Goal: Task Accomplishment & Management: Manage account settings

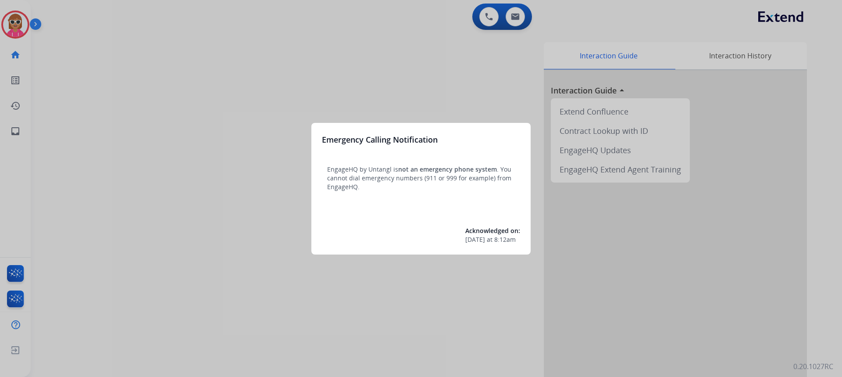
click at [7, 27] on div at bounding box center [421, 188] width 842 height 377
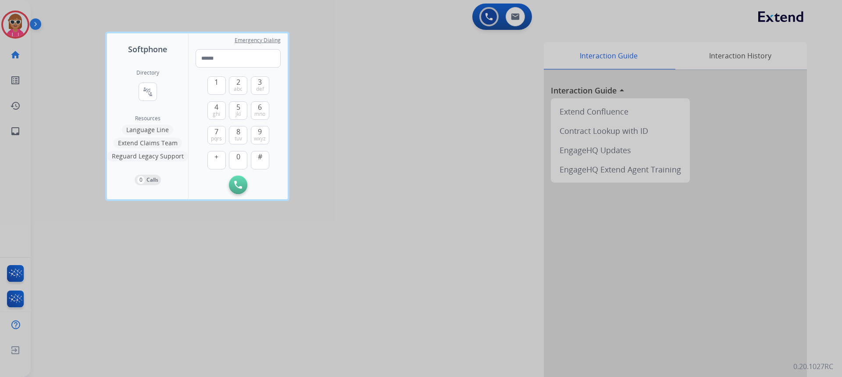
click at [7, 27] on div at bounding box center [421, 188] width 842 height 377
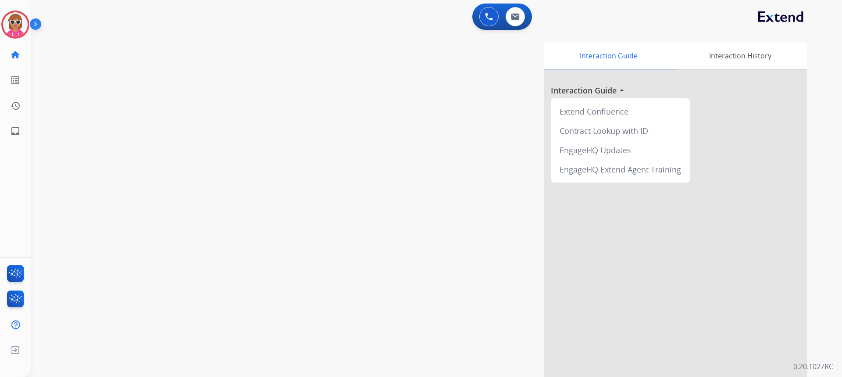
click at [7, 27] on img at bounding box center [15, 24] width 25 height 25
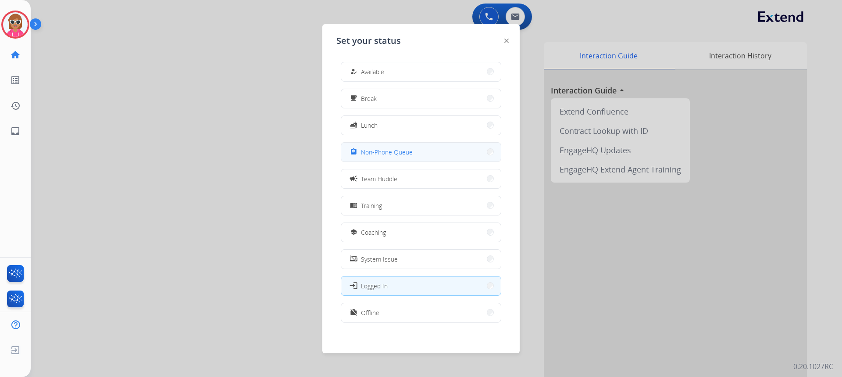
click at [385, 144] on button "assignment Non-Phone Queue" at bounding box center [421, 152] width 160 height 19
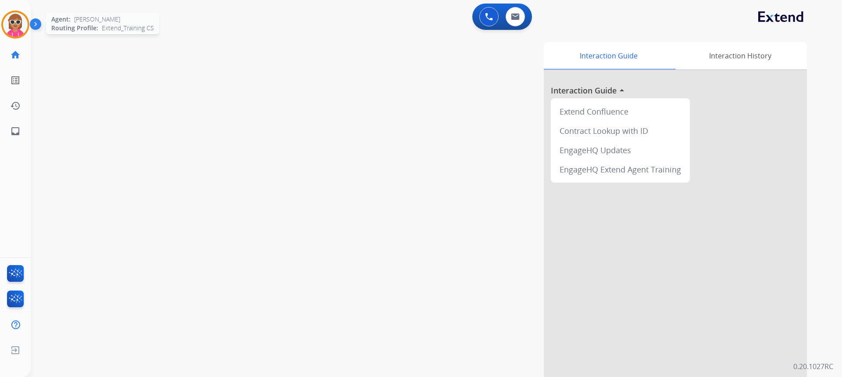
click at [15, 29] on img at bounding box center [15, 24] width 25 height 25
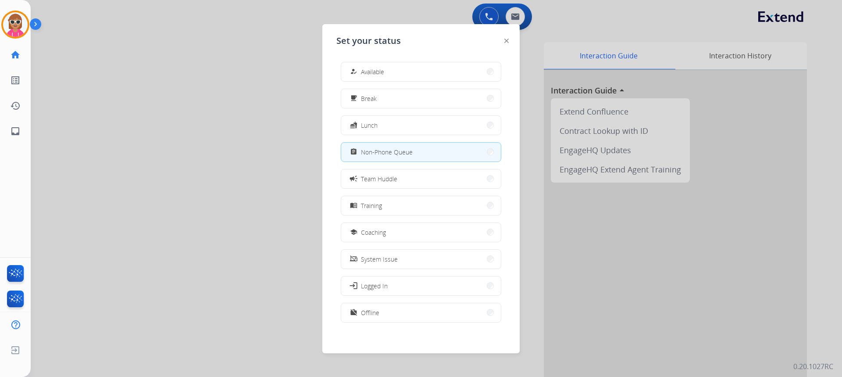
click at [223, 115] on div at bounding box center [421, 188] width 842 height 377
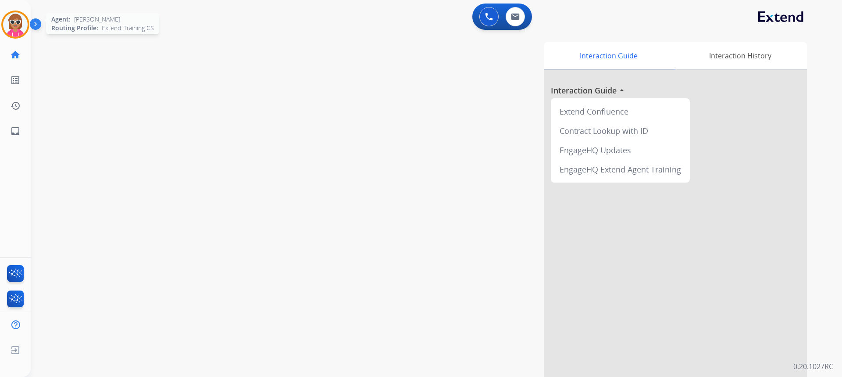
click at [22, 37] on div at bounding box center [15, 25] width 28 height 28
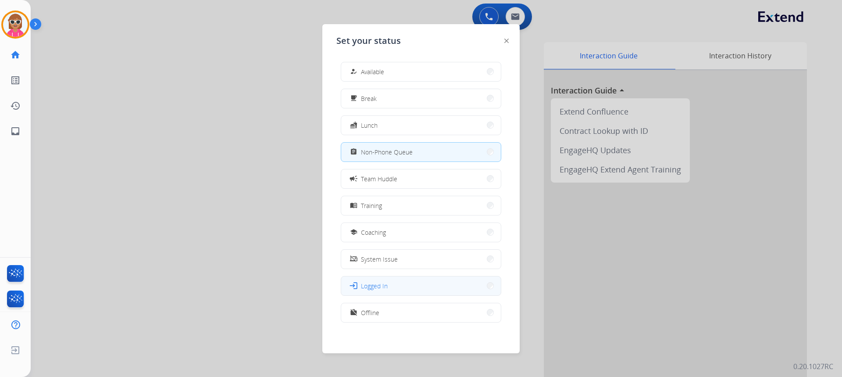
click at [408, 286] on button "login Logged In" at bounding box center [421, 285] width 160 height 19
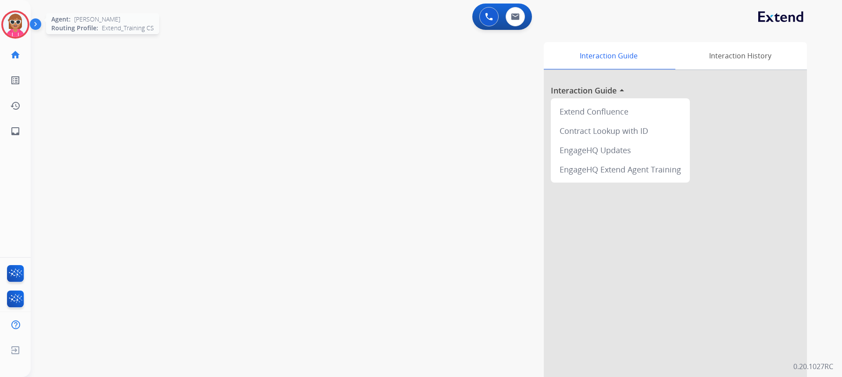
click at [16, 25] on img at bounding box center [15, 24] width 25 height 25
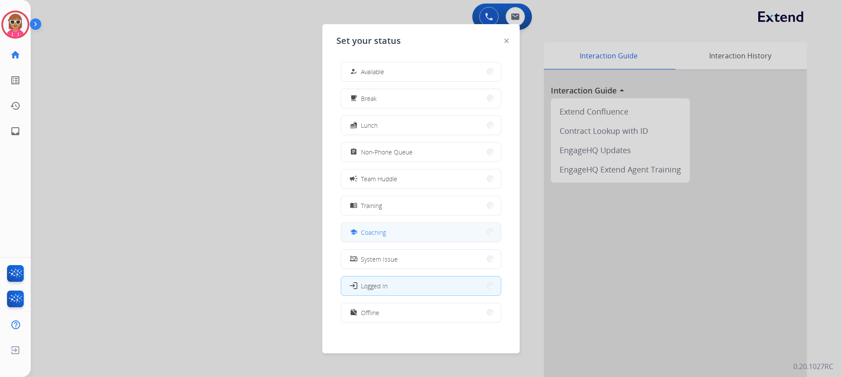
click at [390, 226] on button "school Coaching" at bounding box center [421, 232] width 160 height 19
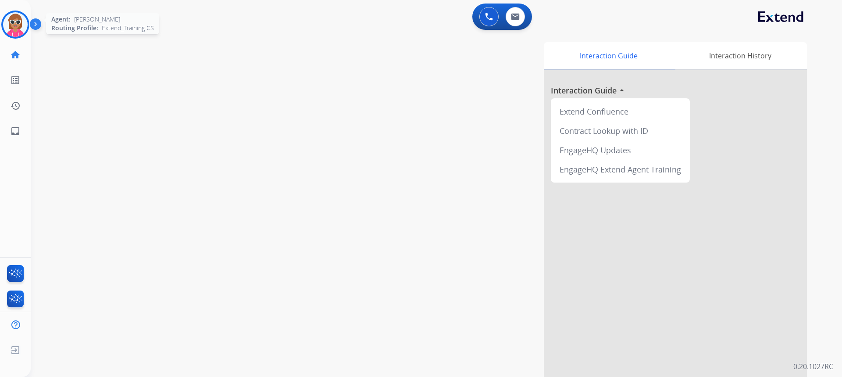
click at [21, 21] on img at bounding box center [15, 24] width 25 height 25
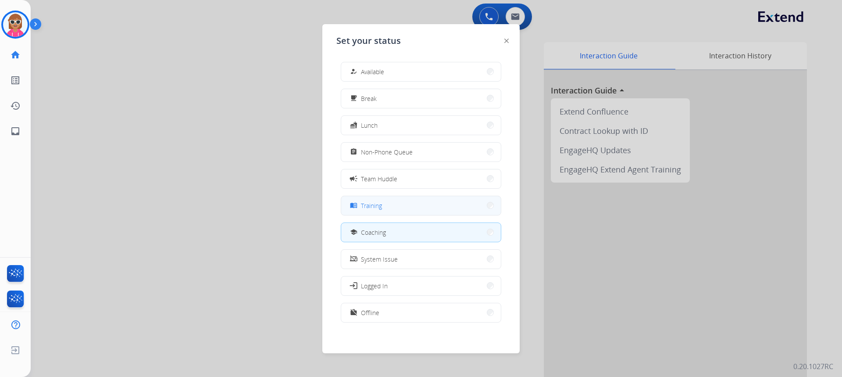
click at [387, 199] on button "menu_book Training" at bounding box center [421, 205] width 160 height 19
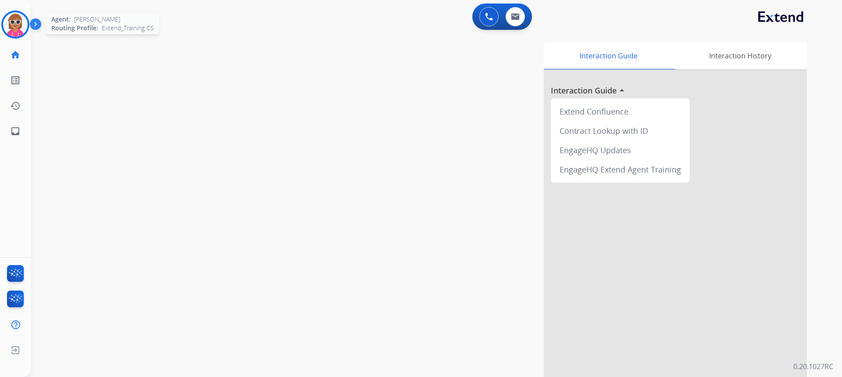
click at [8, 27] on img at bounding box center [15, 24] width 25 height 25
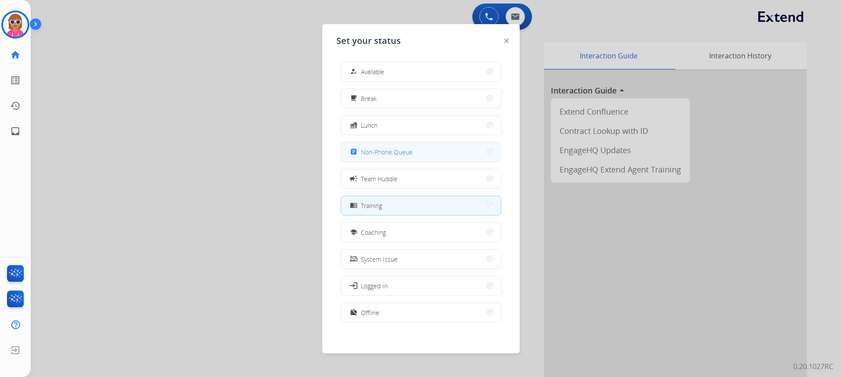
click at [400, 158] on button "assignment Non-Phone Queue" at bounding box center [421, 152] width 160 height 19
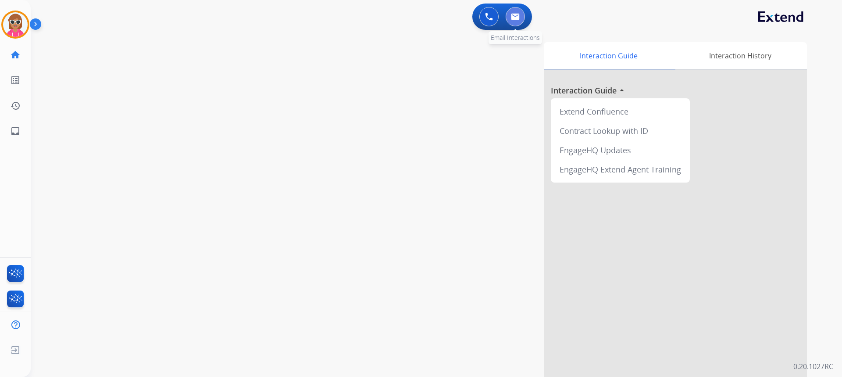
click at [523, 14] on button at bounding box center [515, 16] width 19 height 19
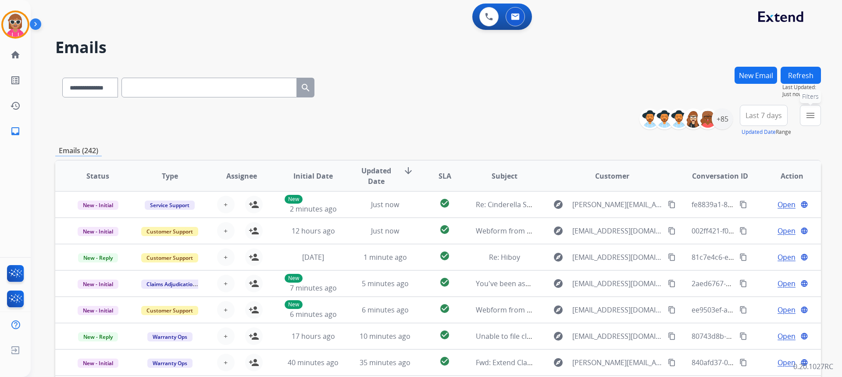
click at [810, 117] on mat-icon "menu" at bounding box center [811, 115] width 11 height 11
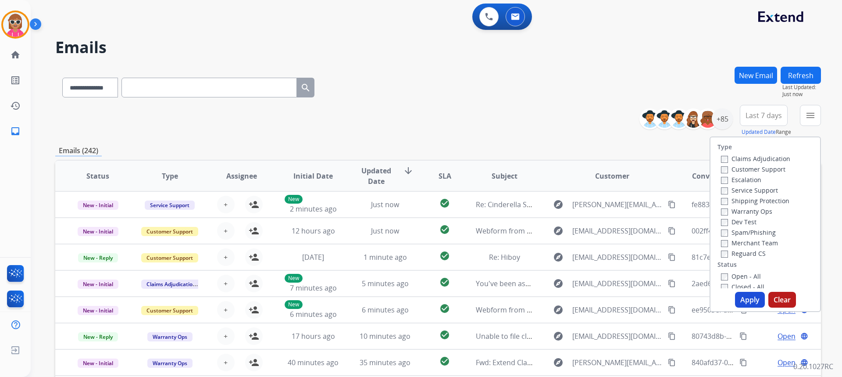
click at [739, 168] on label "Customer Support" at bounding box center [753, 169] width 64 height 8
click at [752, 204] on label "Shipping Protection" at bounding box center [755, 201] width 68 height 8
click at [743, 253] on label "Reguard CS" at bounding box center [743, 253] width 45 height 8
click at [744, 278] on label "Open - All" at bounding box center [741, 276] width 40 height 8
click at [745, 292] on button "Apply" at bounding box center [750, 300] width 30 height 16
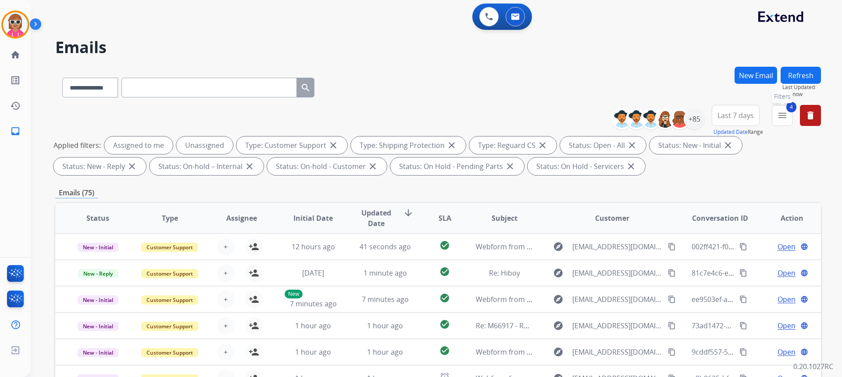
click at [788, 113] on mat-icon "menu" at bounding box center [782, 115] width 11 height 11
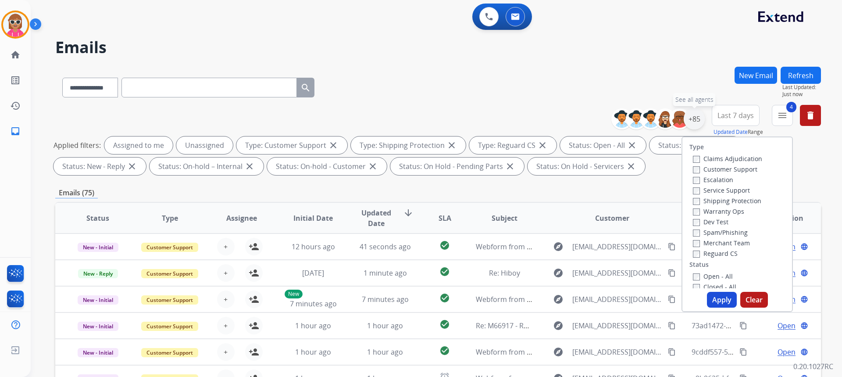
click at [697, 121] on div "+85" at bounding box center [694, 118] width 21 height 21
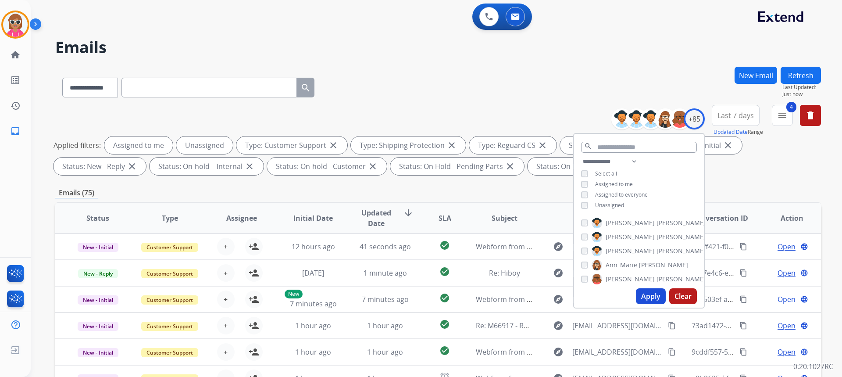
click at [616, 180] on span "Assigned to me" at bounding box center [614, 183] width 38 height 7
click at [661, 297] on button "Apply" at bounding box center [651, 296] width 30 height 16
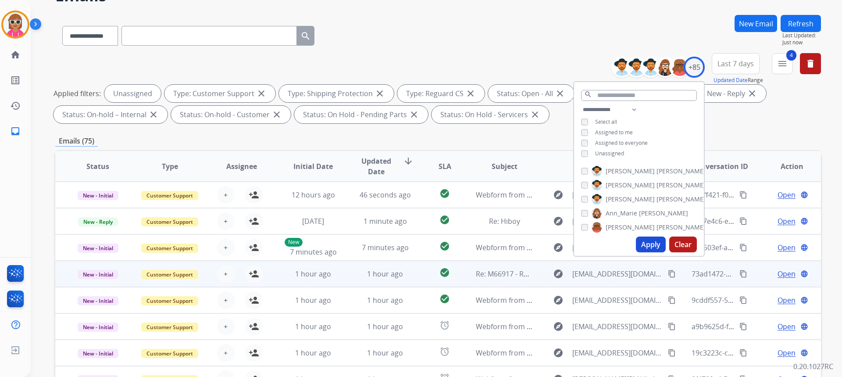
scroll to position [165, 0]
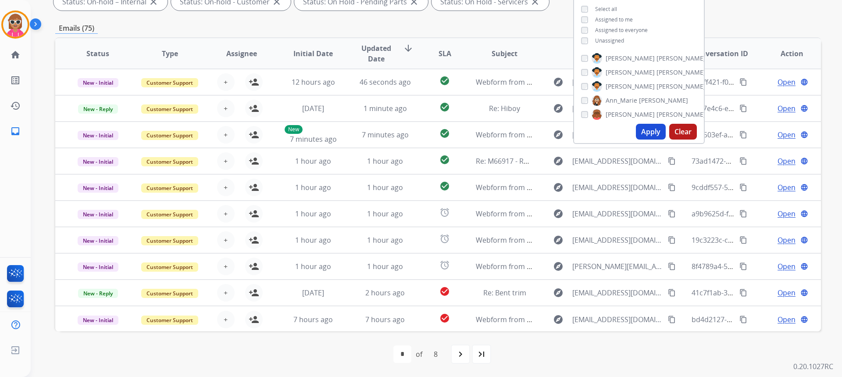
drag, startPoint x: 605, startPoint y: 41, endPoint x: 601, endPoint y: 43, distance: 5.1
click at [603, 41] on span "Unassigned" at bounding box center [609, 40] width 29 height 7
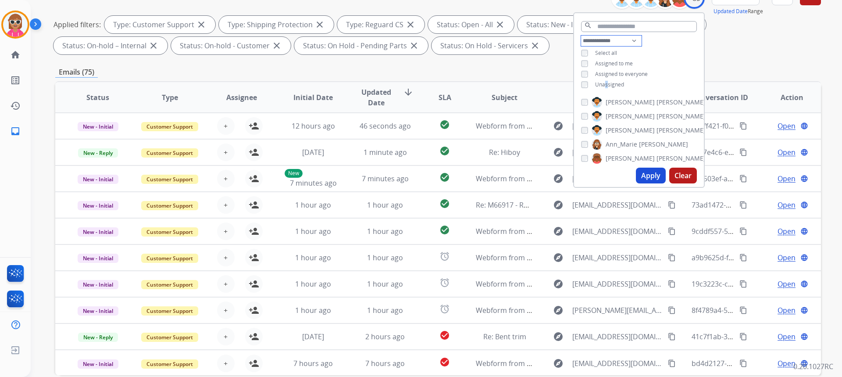
click at [621, 37] on select "**********" at bounding box center [611, 41] width 61 height 11
select select "**********"
click at [581, 36] on select "**********" at bounding box center [611, 41] width 61 height 11
click at [651, 40] on div "**********" at bounding box center [639, 59] width 130 height 46
click at [657, 87] on span "[PERSON_NAME]" at bounding box center [681, 91] width 49 height 9
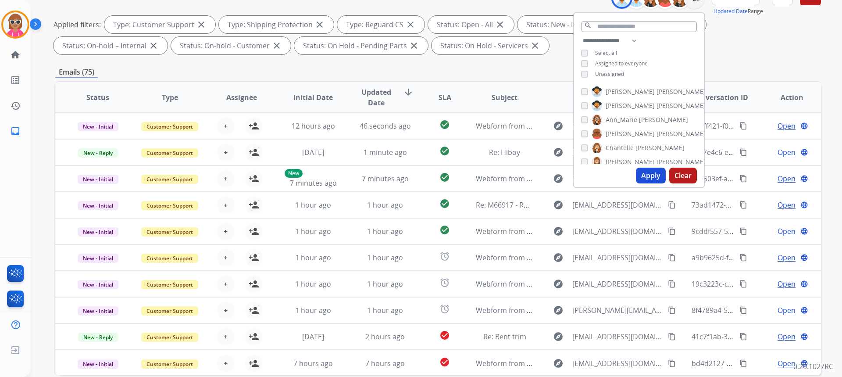
click at [657, 89] on span "[PERSON_NAME]" at bounding box center [681, 91] width 49 height 9
click at [628, 115] on span "Ann_Marie" at bounding box center [622, 119] width 32 height 9
click at [648, 172] on button "Apply" at bounding box center [651, 176] width 30 height 16
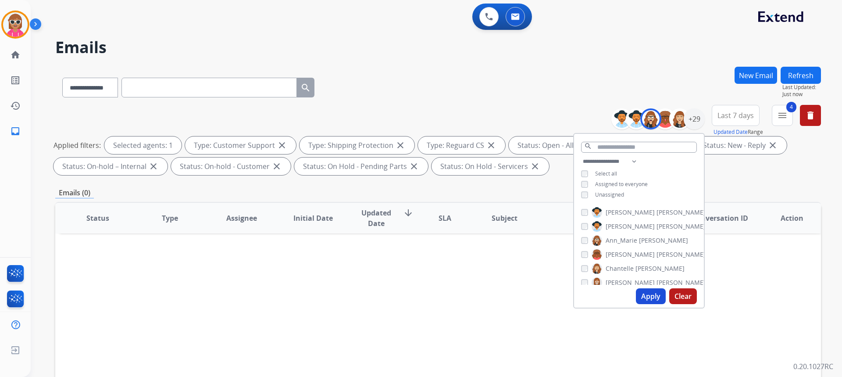
click at [623, 240] on span "Ann_Marie" at bounding box center [622, 240] width 32 height 9
click at [657, 250] on span "[PERSON_NAME]" at bounding box center [681, 254] width 49 height 9
click at [649, 287] on div "Apply Clear" at bounding box center [639, 296] width 130 height 23
click at [646, 294] on button "Apply" at bounding box center [651, 296] width 30 height 16
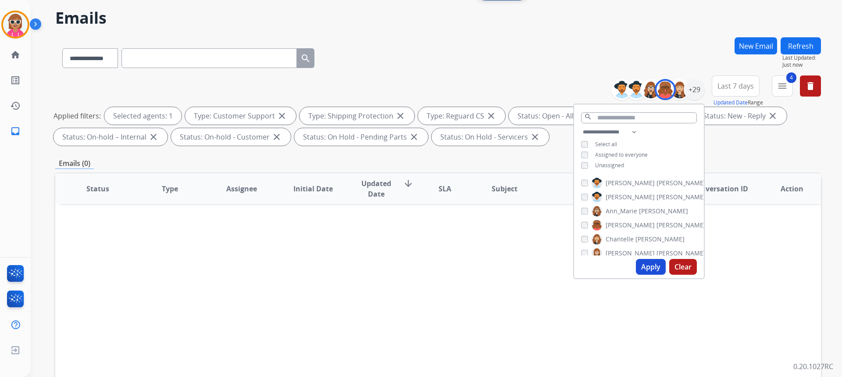
scroll to position [88, 0]
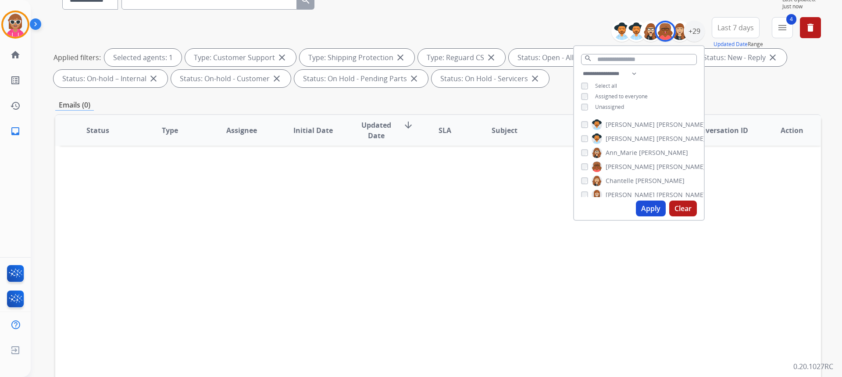
click at [657, 166] on span "[PERSON_NAME]" at bounding box center [681, 166] width 49 height 9
click at [636, 180] on span "[PERSON_NAME]" at bounding box center [660, 180] width 49 height 9
click at [647, 210] on button "Apply" at bounding box center [651, 208] width 30 height 16
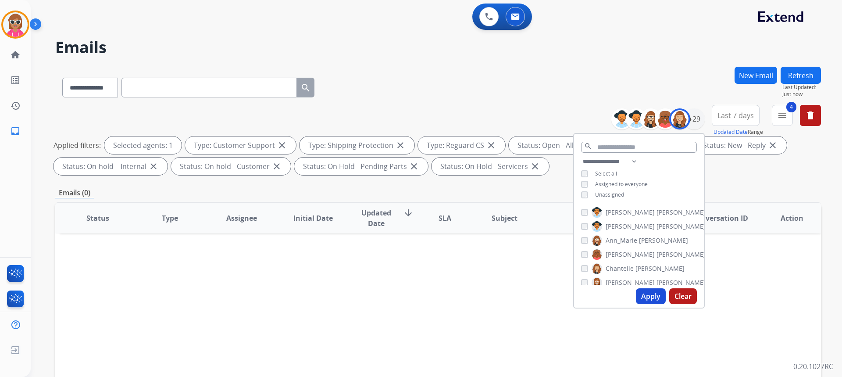
click at [622, 268] on span "Chantelle" at bounding box center [620, 268] width 28 height 9
click at [624, 238] on span "[PERSON_NAME]" at bounding box center [630, 238] width 49 height 9
click at [646, 296] on button "Apply" at bounding box center [651, 296] width 30 height 16
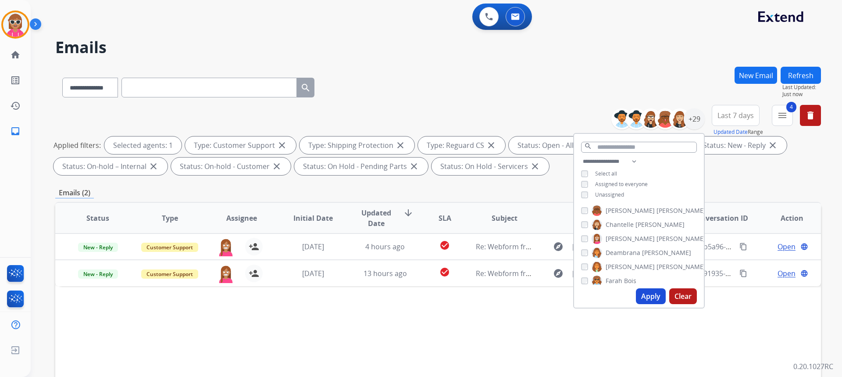
click at [628, 251] on span "Deambrana" at bounding box center [623, 252] width 35 height 9
click at [646, 297] on button "Apply" at bounding box center [651, 296] width 30 height 16
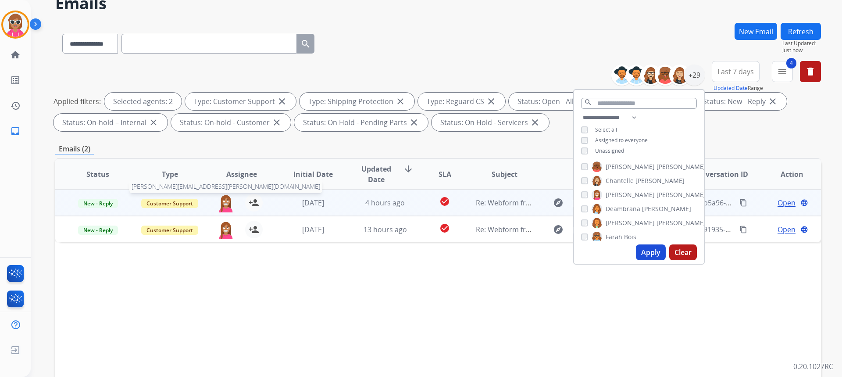
click at [229, 202] on img at bounding box center [226, 203] width 18 height 18
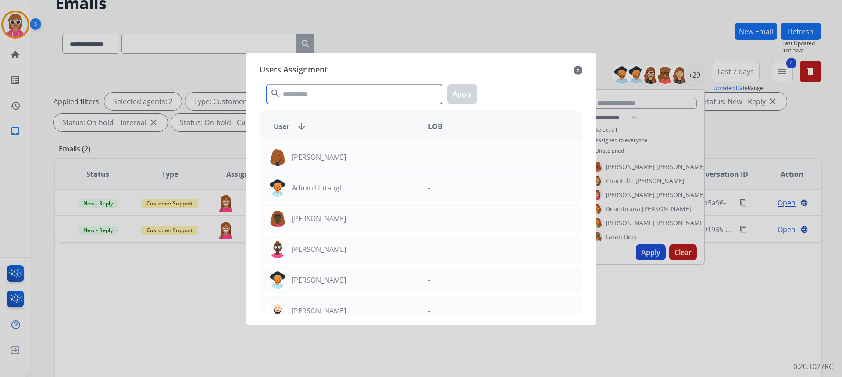
click at [319, 94] on input "text" at bounding box center [354, 94] width 175 height 20
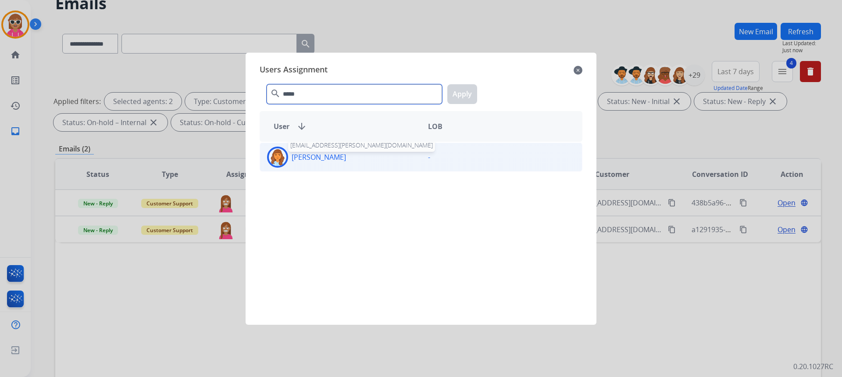
type input "*****"
click at [308, 161] on p "[PERSON_NAME]" at bounding box center [319, 157] width 54 height 11
click at [469, 99] on button "Apply" at bounding box center [463, 94] width 30 height 20
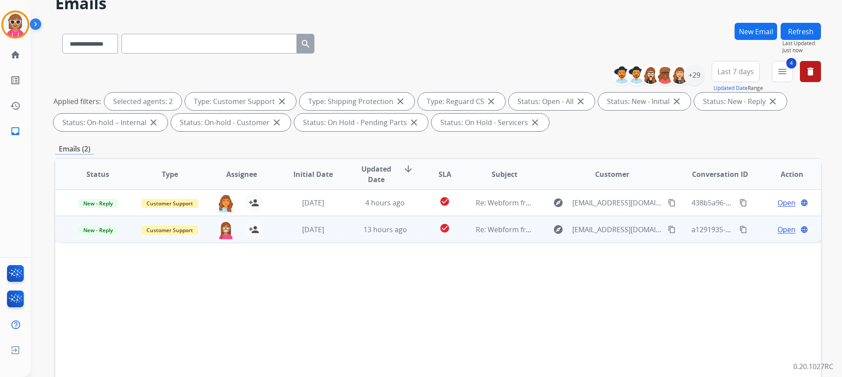
click at [219, 240] on div "[PERSON_NAME][EMAIL_ADDRESS][PERSON_NAME][DOMAIN_NAME] person_add Assign to Me" at bounding box center [235, 229] width 72 height 25
click at [230, 230] on img at bounding box center [226, 229] width 18 height 18
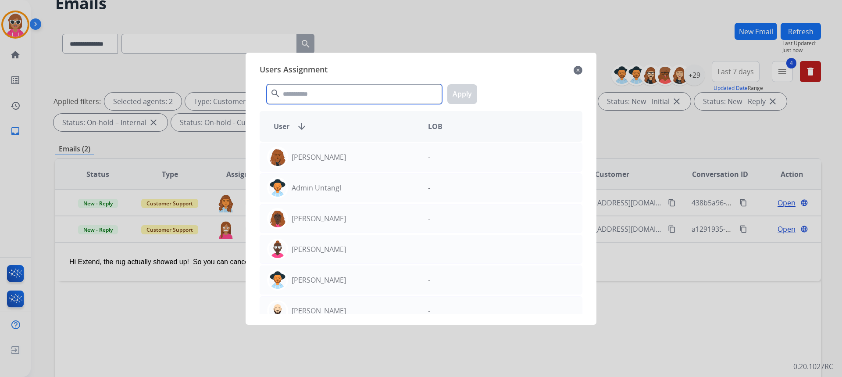
click at [313, 99] on input "text" at bounding box center [354, 94] width 175 height 20
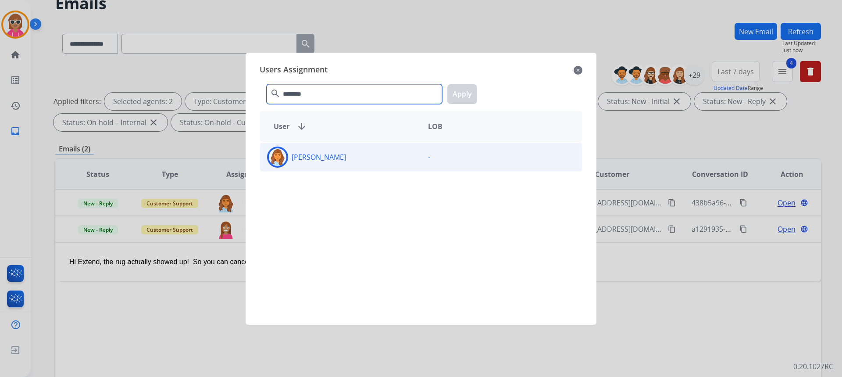
type input "********"
click at [322, 164] on div "[PERSON_NAME]" at bounding box center [340, 157] width 161 height 21
click at [461, 100] on button "Apply" at bounding box center [463, 94] width 30 height 20
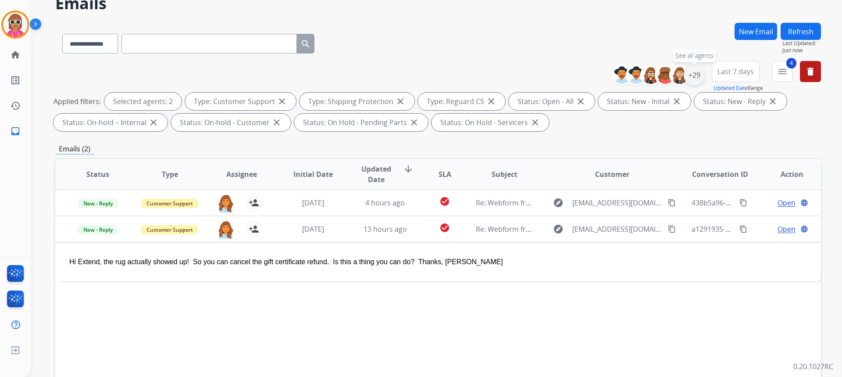
click at [693, 76] on div "+29" at bounding box center [694, 74] width 21 height 21
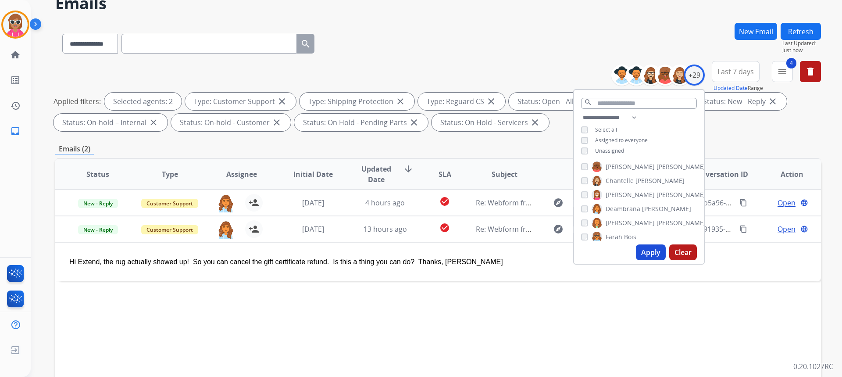
click at [612, 190] on span "[PERSON_NAME]" at bounding box center [630, 194] width 49 height 9
click at [630, 225] on span "[PERSON_NAME]" at bounding box center [630, 222] width 49 height 9
click at [649, 246] on button "Apply" at bounding box center [651, 252] width 30 height 16
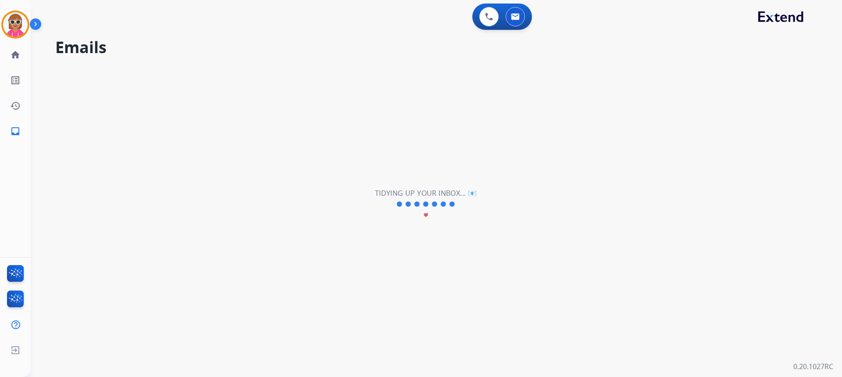
scroll to position [0, 0]
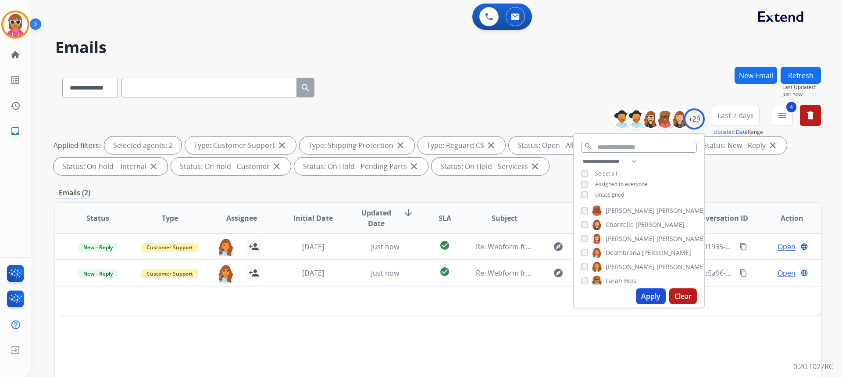
click at [657, 262] on span "[PERSON_NAME]" at bounding box center [681, 266] width 49 height 9
click at [619, 233] on span "Farah" at bounding box center [614, 237] width 17 height 9
click at [641, 295] on button "Apply" at bounding box center [651, 296] width 30 height 16
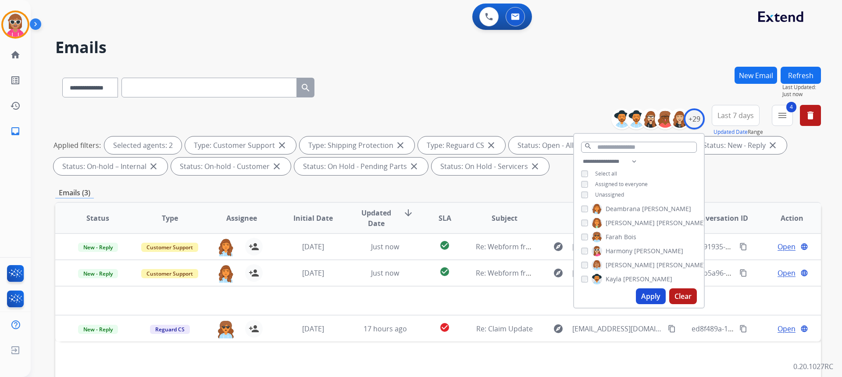
scroll to position [44, 0]
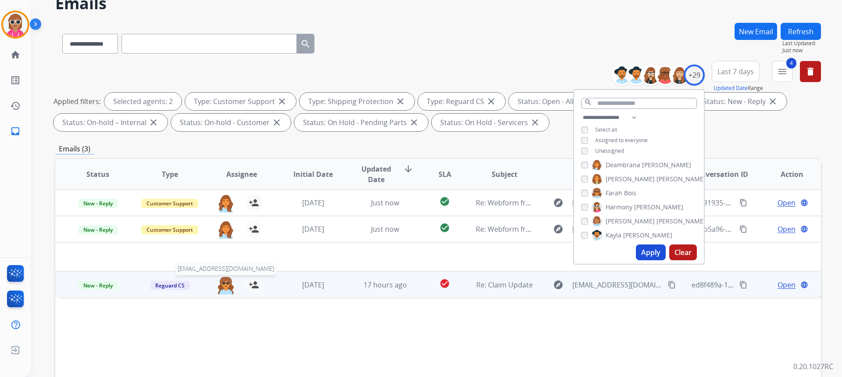
click at [227, 281] on img at bounding box center [226, 285] width 18 height 18
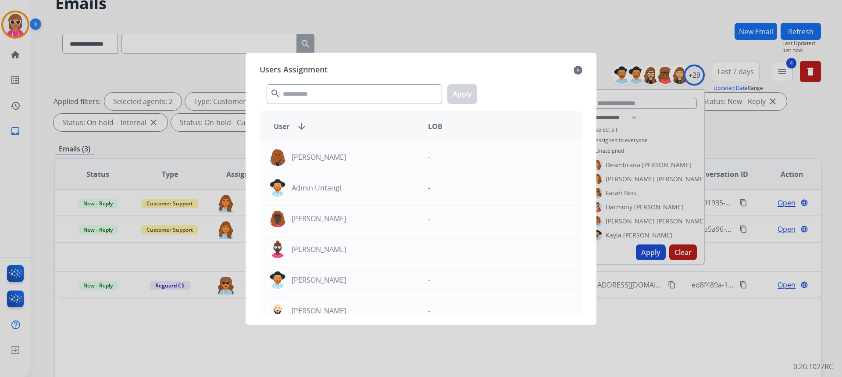
click at [303, 83] on div "search Apply" at bounding box center [421, 92] width 323 height 30
click at [306, 89] on input "text" at bounding box center [354, 94] width 175 height 20
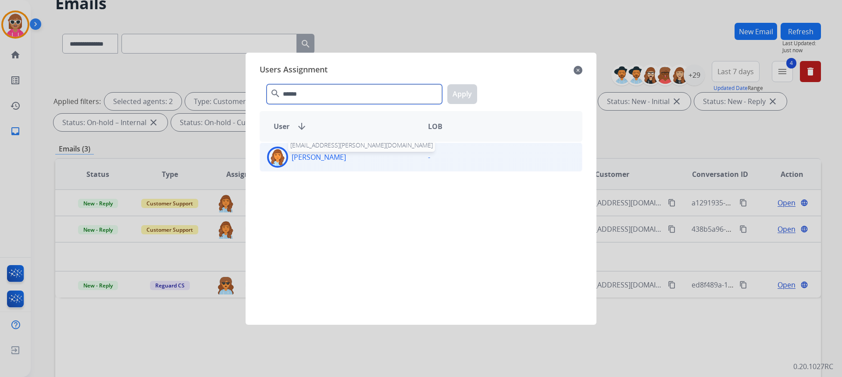
type input "******"
click at [326, 159] on p "[PERSON_NAME]" at bounding box center [319, 157] width 54 height 11
click at [465, 95] on button "Apply" at bounding box center [463, 94] width 30 height 20
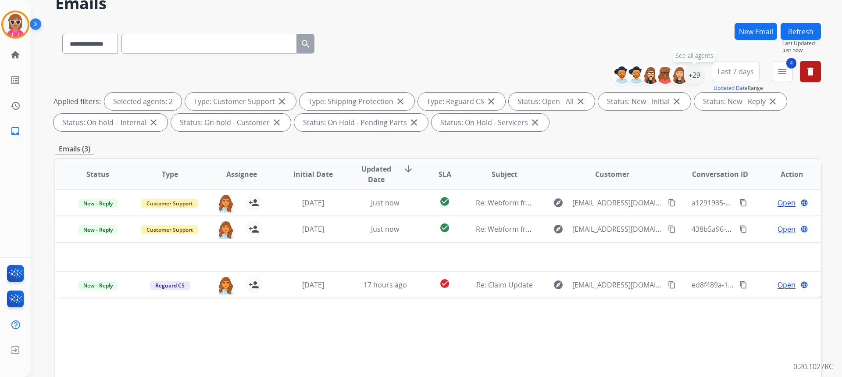
drag, startPoint x: 691, startPoint y: 77, endPoint x: 690, endPoint y: 99, distance: 22.0
click at [691, 79] on div "+29" at bounding box center [694, 74] width 21 height 21
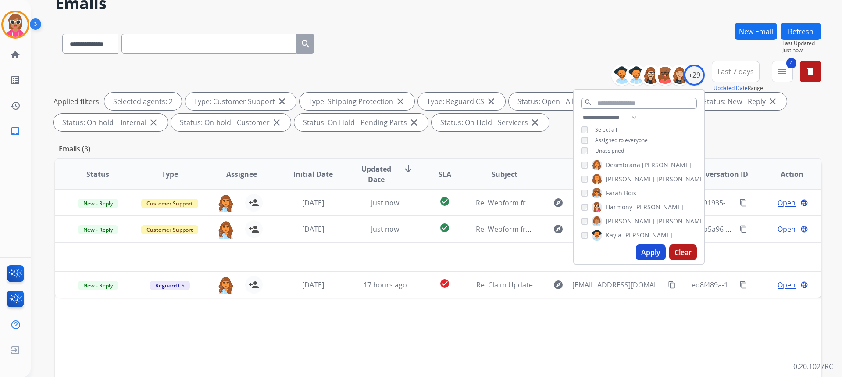
click at [625, 193] on span "Bois" at bounding box center [630, 193] width 12 height 9
click at [657, 220] on span "[PERSON_NAME]" at bounding box center [681, 221] width 49 height 9
click at [641, 257] on button "Apply" at bounding box center [651, 252] width 30 height 16
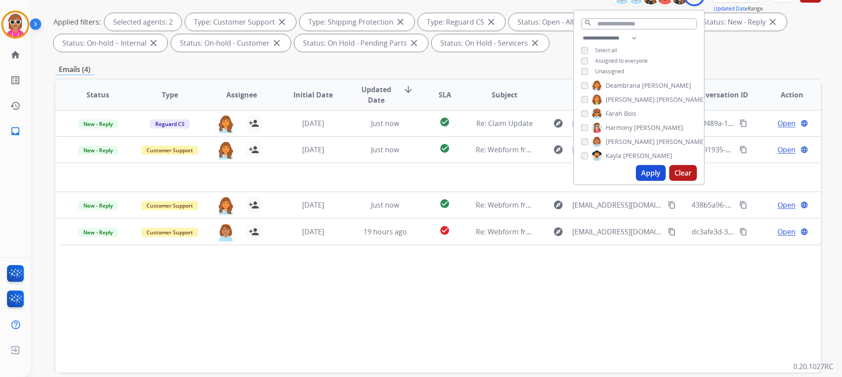
scroll to position [132, 0]
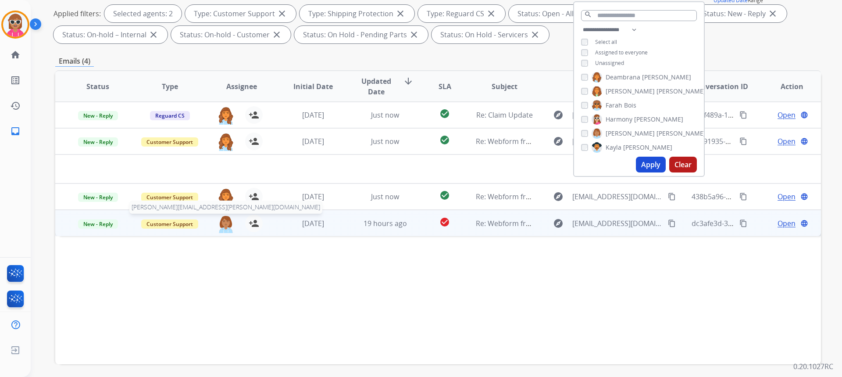
click at [225, 225] on img at bounding box center [226, 224] width 18 height 18
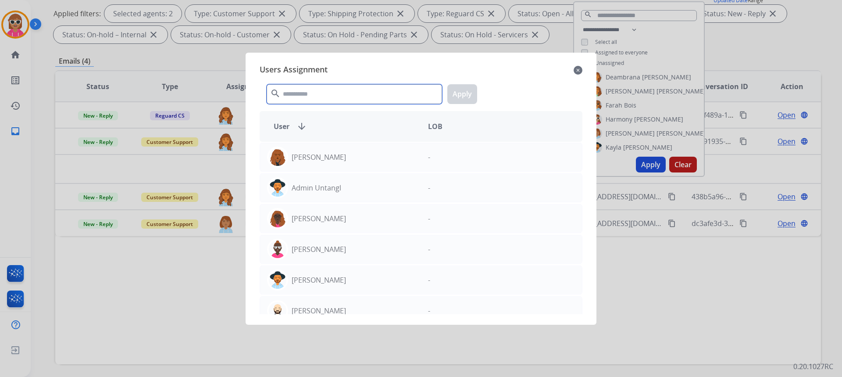
click at [312, 87] on input "text" at bounding box center [354, 94] width 175 height 20
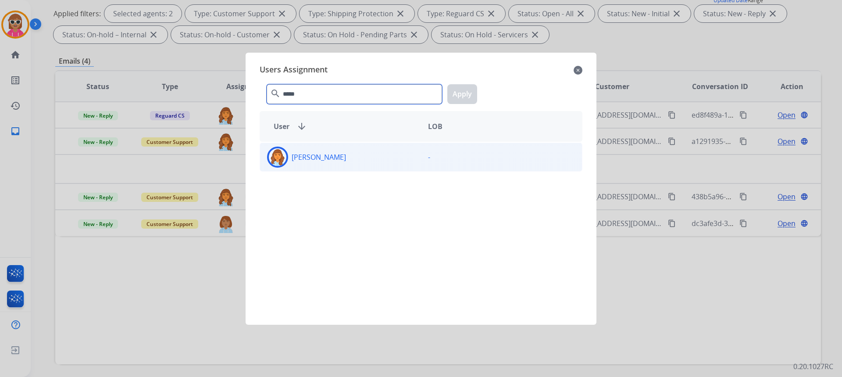
type input "*****"
click at [325, 165] on div "[PERSON_NAME]" at bounding box center [340, 157] width 161 height 21
click at [466, 94] on button "Apply" at bounding box center [463, 94] width 30 height 20
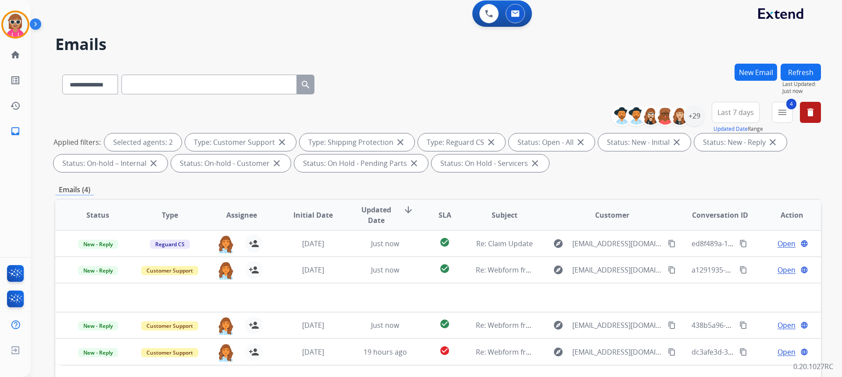
scroll to position [0, 0]
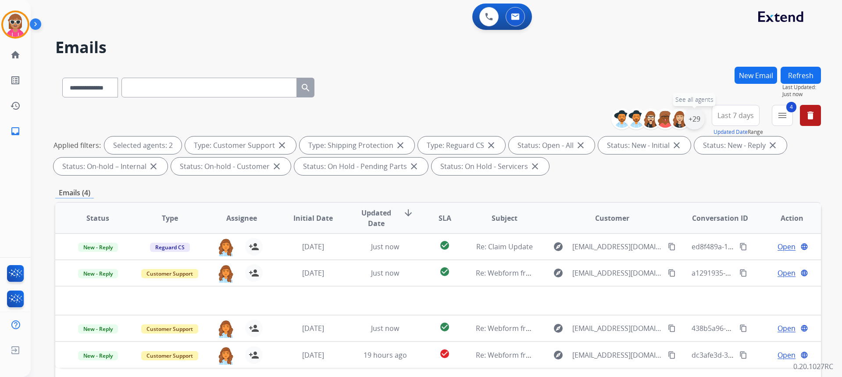
click at [694, 123] on div "+29" at bounding box center [694, 118] width 21 height 21
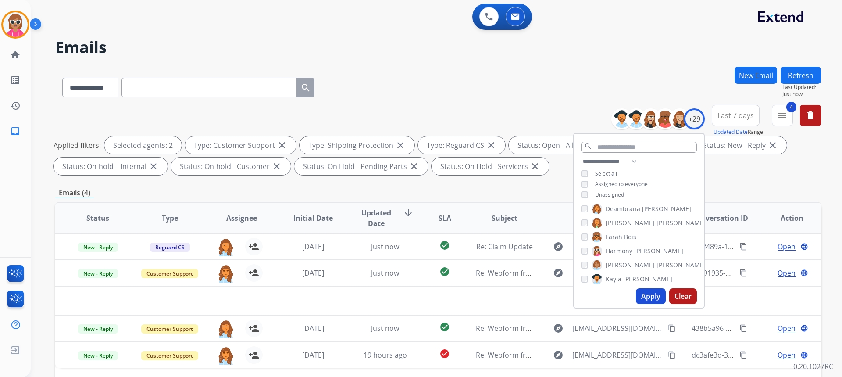
click at [616, 262] on span "[PERSON_NAME]" at bounding box center [630, 265] width 49 height 9
click at [629, 204] on span "Deambrana" at bounding box center [623, 208] width 35 height 9
click at [657, 245] on span "[PERSON_NAME]" at bounding box center [681, 249] width 49 height 9
click at [646, 292] on button "Apply" at bounding box center [651, 296] width 30 height 16
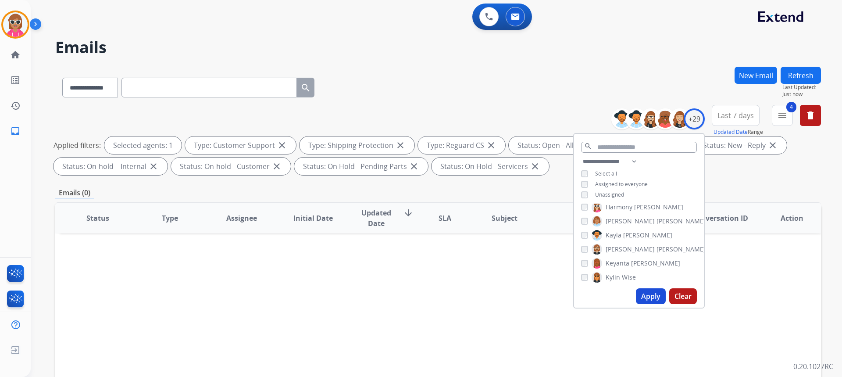
click at [627, 263] on span "Keyanta" at bounding box center [618, 263] width 24 height 9
drag, startPoint x: 629, startPoint y: 246, endPoint x: 634, endPoint y: 255, distance: 10.2
click at [657, 246] on span "[PERSON_NAME]" at bounding box center [681, 249] width 49 height 9
click at [644, 284] on div "[PERSON_NAME] [PERSON_NAME] [PERSON_NAME] [PERSON_NAME] [PERSON_NAME] [PERSON_N…" at bounding box center [639, 244] width 130 height 81
click at [645, 294] on button "Apply" at bounding box center [651, 296] width 30 height 16
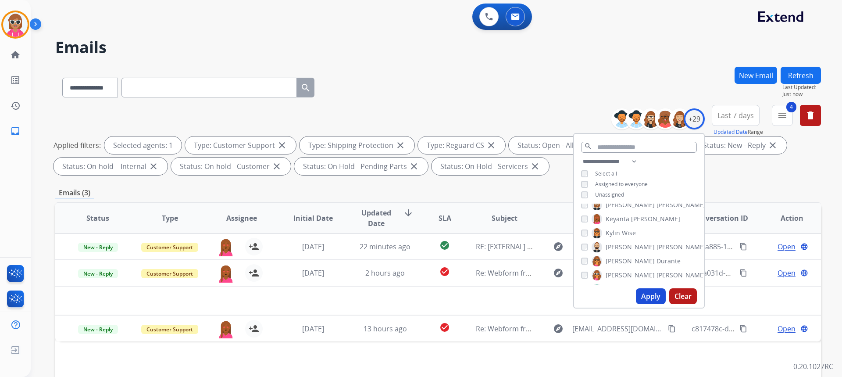
scroll to position [175, 0]
click at [619, 248] on span "[PERSON_NAME]" at bounding box center [630, 247] width 49 height 9
click at [626, 247] on span "[PERSON_NAME]" at bounding box center [630, 247] width 49 height 9
click at [627, 224] on span "[PERSON_NAME]" at bounding box center [630, 222] width 49 height 9
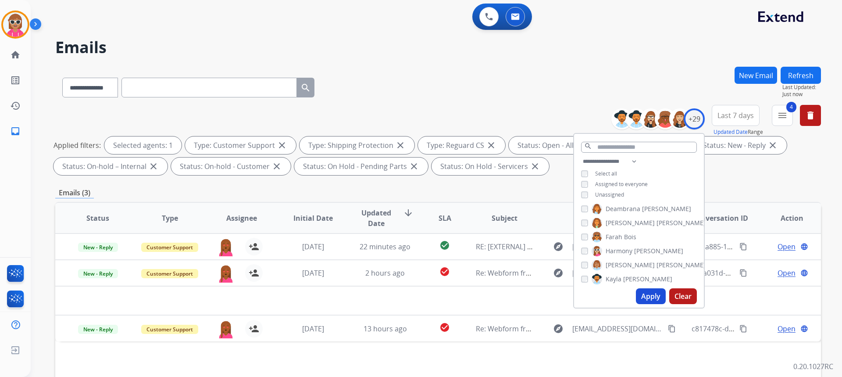
click at [648, 293] on button "Apply" at bounding box center [651, 296] width 30 height 16
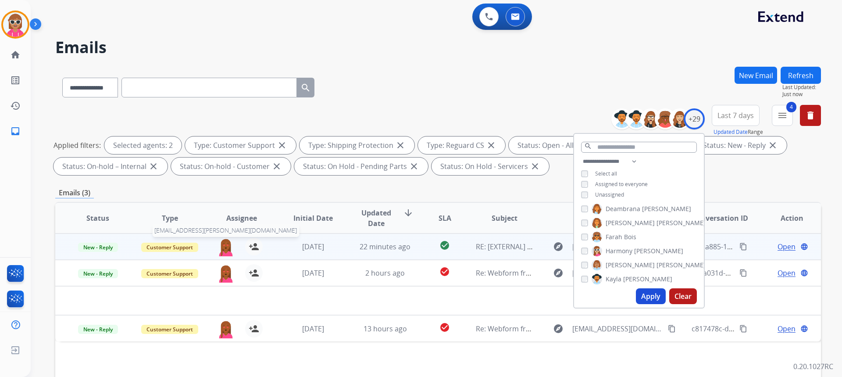
click at [227, 243] on img at bounding box center [226, 247] width 18 height 18
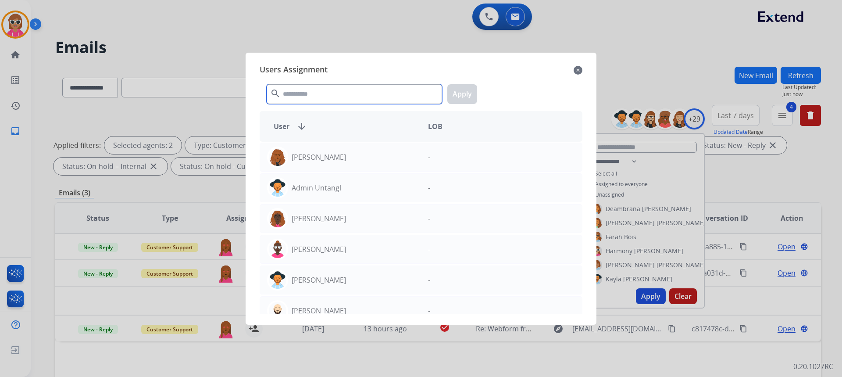
click at [315, 95] on input "text" at bounding box center [354, 94] width 175 height 20
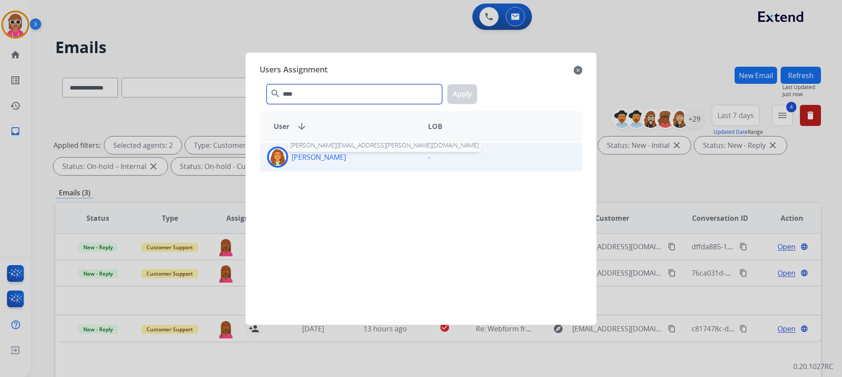
type input "****"
click at [335, 161] on p "[PERSON_NAME]" at bounding box center [319, 157] width 54 height 11
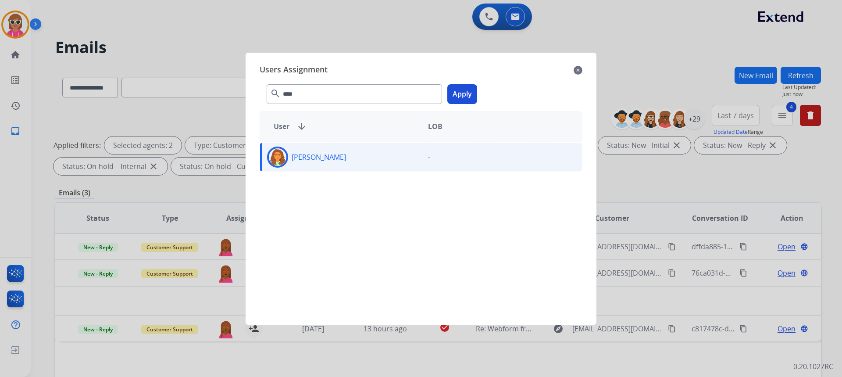
click at [468, 98] on button "Apply" at bounding box center [463, 94] width 30 height 20
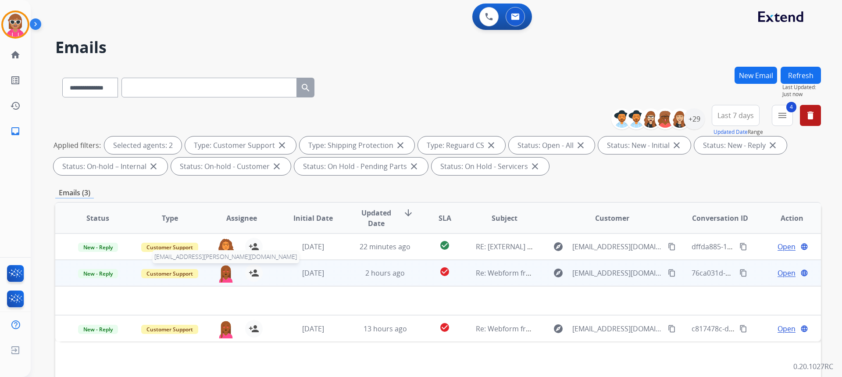
click at [221, 270] on img at bounding box center [226, 273] width 18 height 18
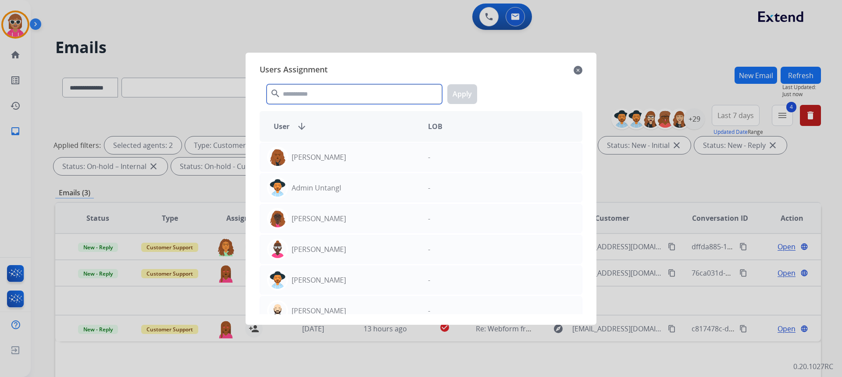
click at [360, 91] on input "text" at bounding box center [354, 94] width 175 height 20
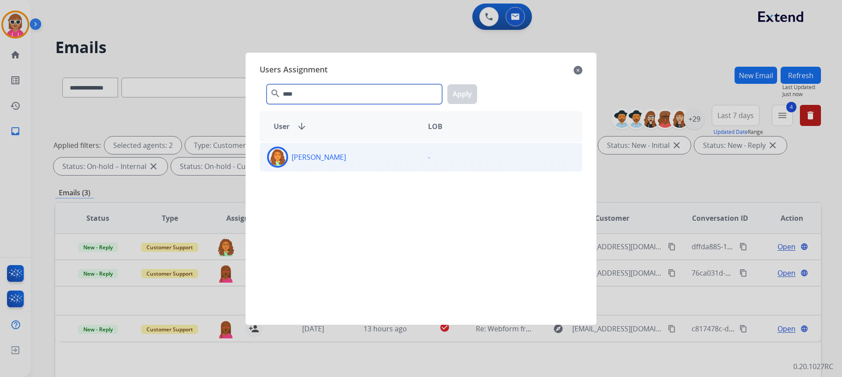
type input "****"
click at [346, 165] on div "[PERSON_NAME]" at bounding box center [340, 157] width 161 height 21
click at [465, 95] on button "Apply" at bounding box center [463, 94] width 30 height 20
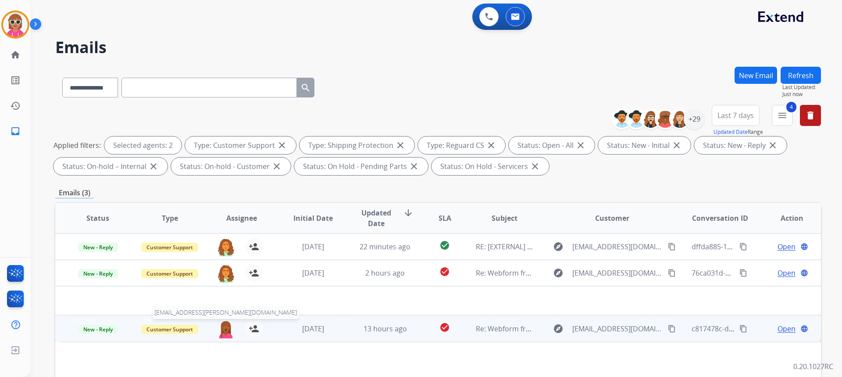
click at [226, 332] on img at bounding box center [226, 329] width 18 height 18
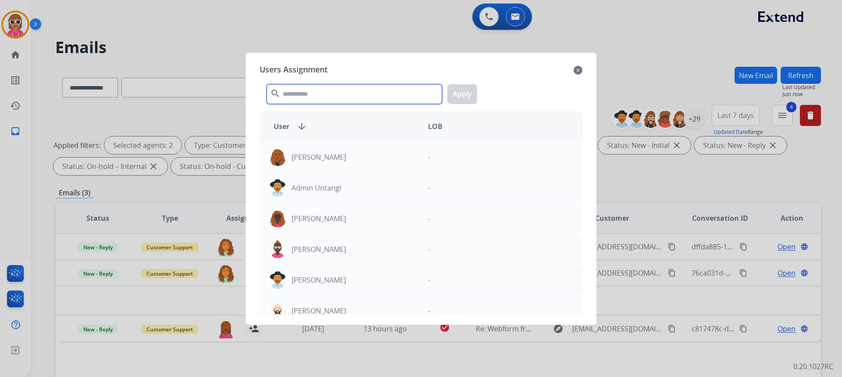
click at [326, 95] on input "text" at bounding box center [354, 94] width 175 height 20
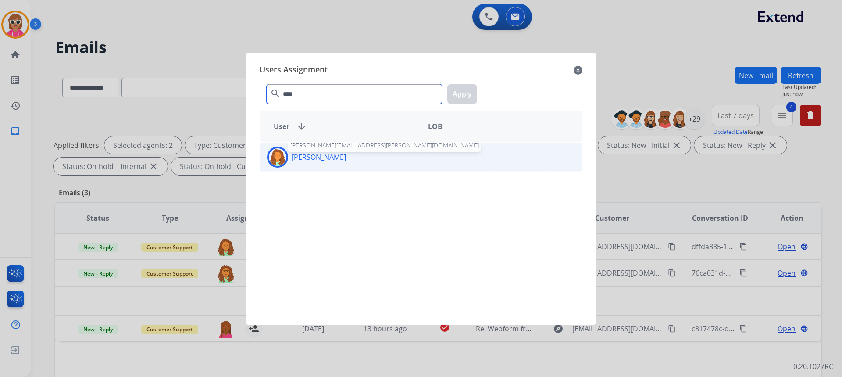
type input "****"
click at [300, 163] on div "[PERSON_NAME]" at bounding box center [340, 157] width 161 height 21
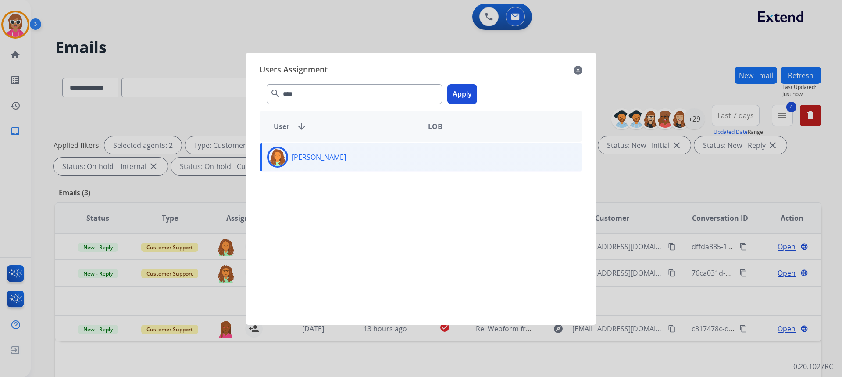
click at [460, 99] on button "Apply" at bounding box center [463, 94] width 30 height 20
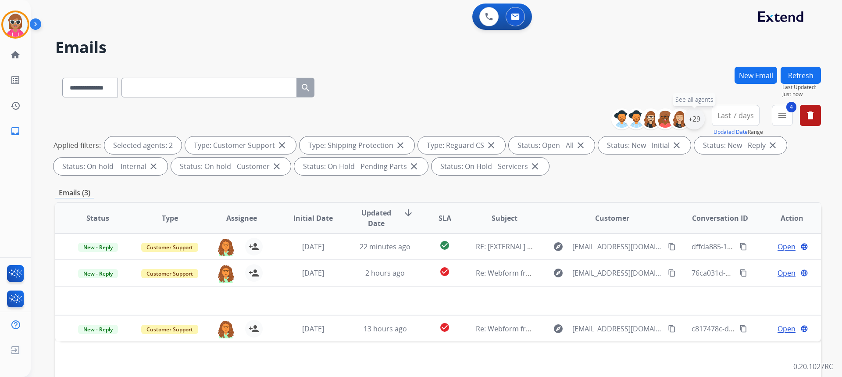
click at [695, 113] on div "+29" at bounding box center [694, 118] width 21 height 21
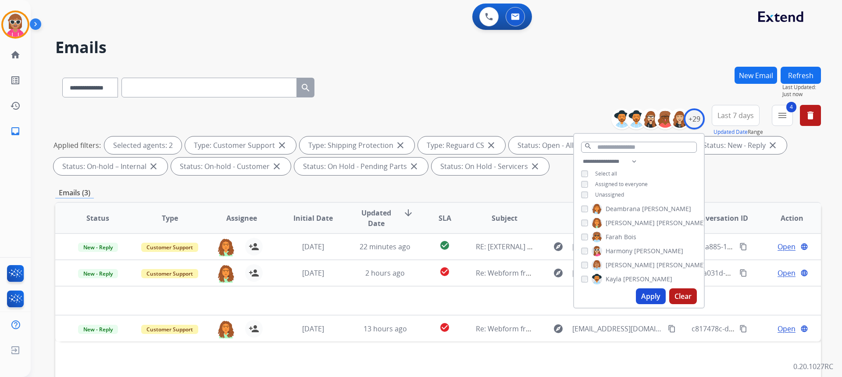
click at [609, 219] on span "[PERSON_NAME]" at bounding box center [630, 222] width 49 height 9
click at [609, 233] on span "Farah" at bounding box center [614, 237] width 17 height 9
click at [617, 238] on span "Farah" at bounding box center [614, 237] width 17 height 9
click at [617, 265] on span "Keyanta" at bounding box center [618, 263] width 24 height 9
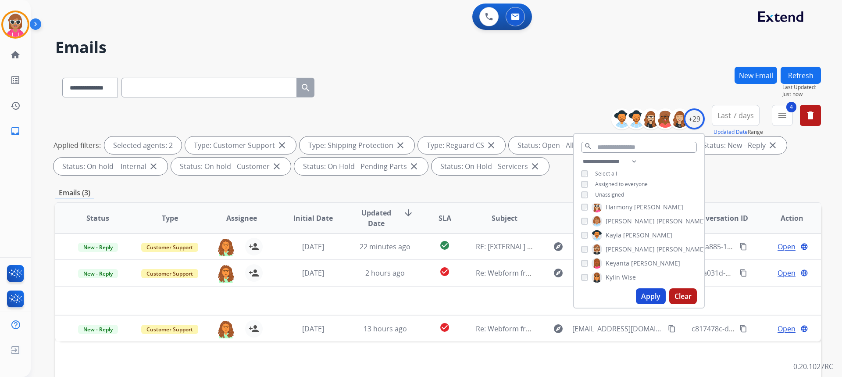
click at [617, 273] on span "Kylin" at bounding box center [613, 277] width 14 height 9
click at [646, 292] on button "Apply" at bounding box center [651, 296] width 30 height 16
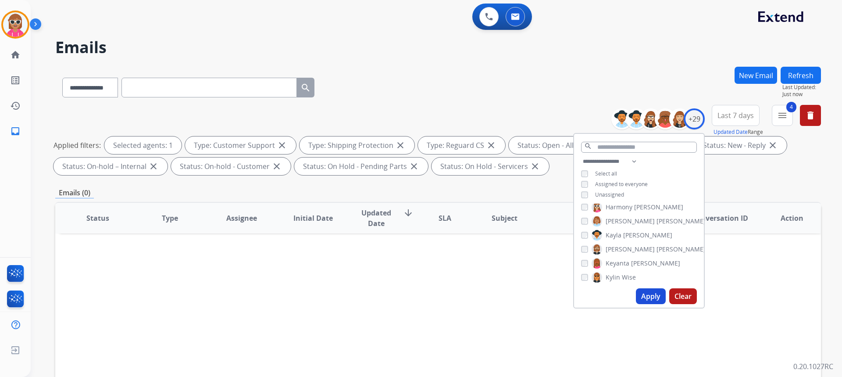
scroll to position [175, 0]
click at [623, 248] on span "[PERSON_NAME]" at bounding box center [630, 247] width 49 height 9
click at [621, 227] on div "[PERSON_NAME] [PERSON_NAME] [PERSON_NAME] [PERSON_NAME] [PERSON_NAME] [PERSON_N…" at bounding box center [639, 244] width 130 height 81
click at [622, 235] on span "Wise" at bounding box center [629, 233] width 14 height 9
click at [634, 291] on div "Apply Clear" at bounding box center [639, 296] width 130 height 23
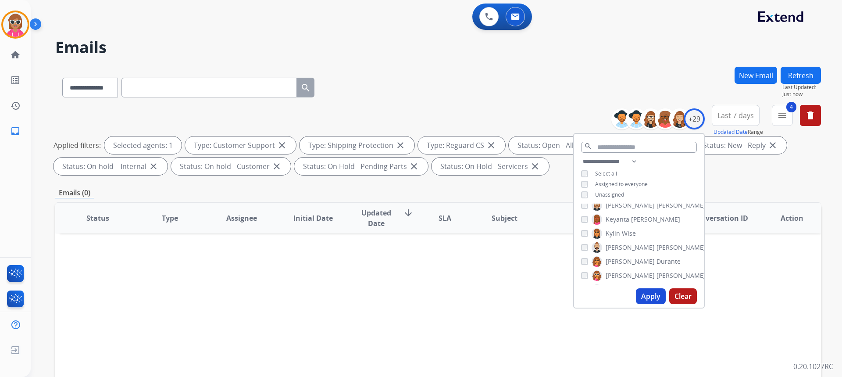
click at [634, 292] on div "Apply Clear" at bounding box center [639, 296] width 130 height 23
click at [641, 299] on button "Apply" at bounding box center [651, 296] width 30 height 16
click at [625, 247] on label "[PERSON_NAME]" at bounding box center [635, 245] width 86 height 11
click at [650, 297] on button "Apply" at bounding box center [651, 296] width 30 height 16
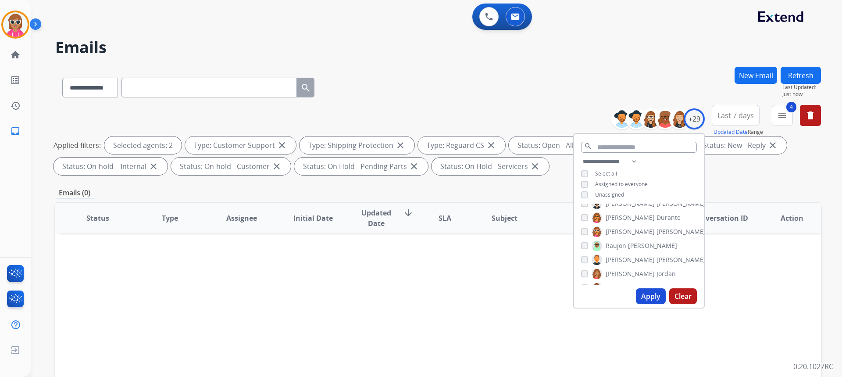
click at [639, 247] on span "[PERSON_NAME]" at bounding box center [652, 245] width 49 height 9
click at [657, 229] on span "[PERSON_NAME]" at bounding box center [681, 231] width 49 height 9
click at [646, 298] on button "Apply" at bounding box center [651, 296] width 30 height 16
click at [657, 228] on span "[PERSON_NAME]" at bounding box center [681, 231] width 49 height 9
click at [618, 277] on label "[PERSON_NAME]" at bounding box center [634, 274] width 84 height 11
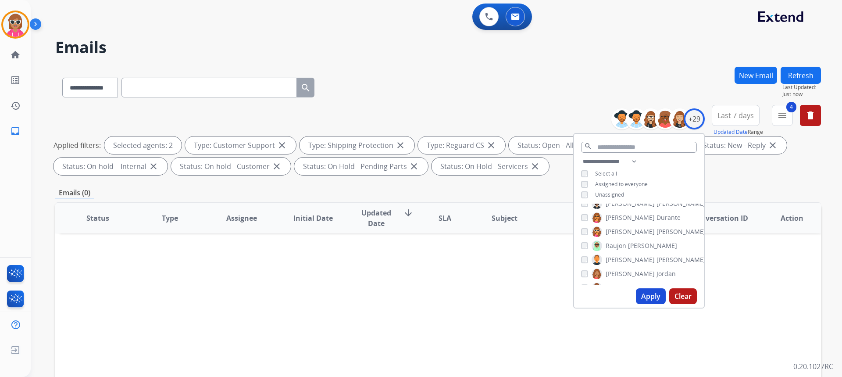
click at [652, 302] on button "Apply" at bounding box center [651, 296] width 30 height 16
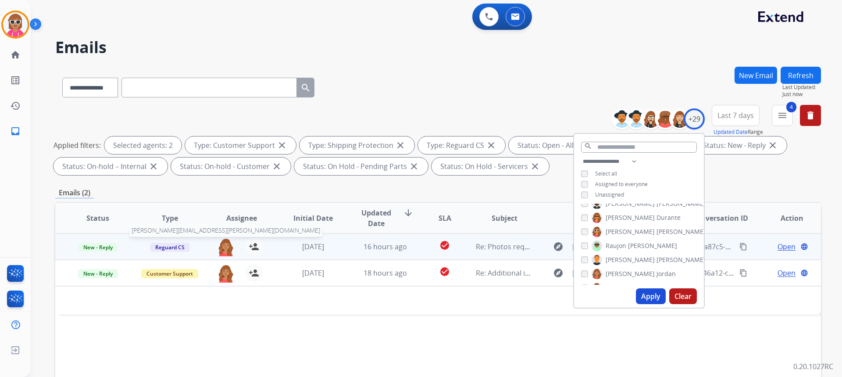
click at [226, 247] on img at bounding box center [226, 247] width 18 height 18
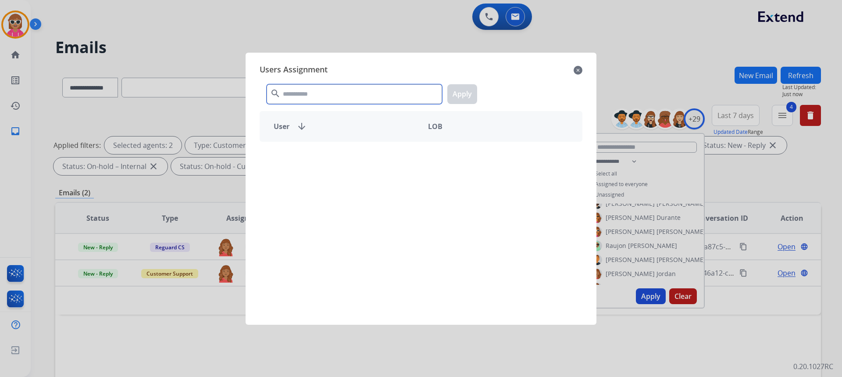
click at [327, 91] on input "text" at bounding box center [354, 94] width 175 height 20
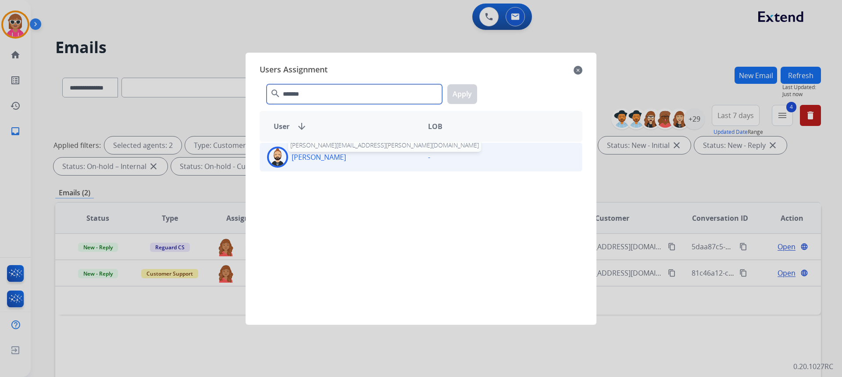
type input "*******"
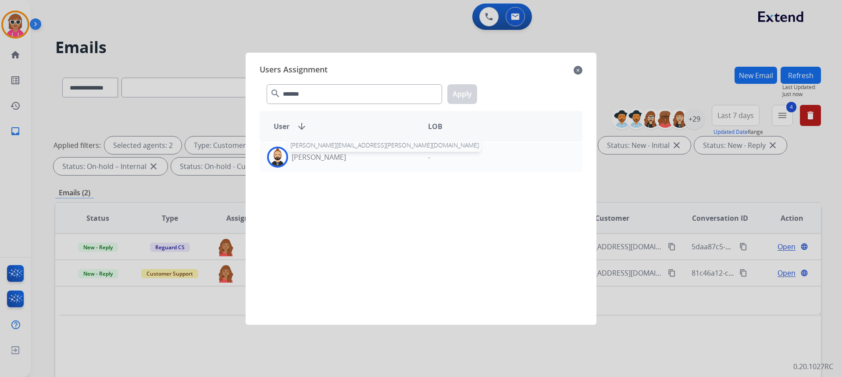
drag, startPoint x: 310, startPoint y: 161, endPoint x: 382, endPoint y: 97, distance: 95.8
click at [311, 160] on p "[PERSON_NAME]" at bounding box center [319, 157] width 54 height 11
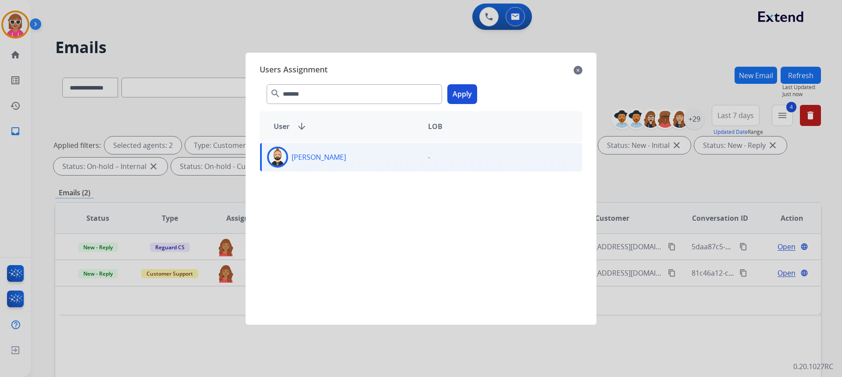
drag, startPoint x: 465, startPoint y: 97, endPoint x: 440, endPoint y: 112, distance: 29.9
click at [465, 98] on button "Apply" at bounding box center [463, 94] width 30 height 20
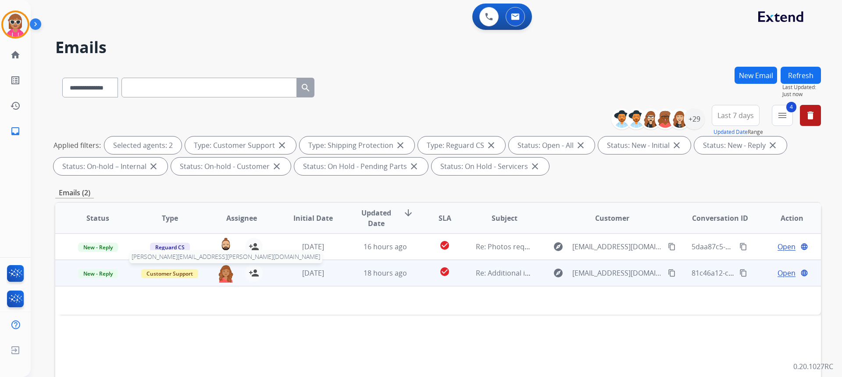
click at [224, 275] on img at bounding box center [226, 273] width 18 height 18
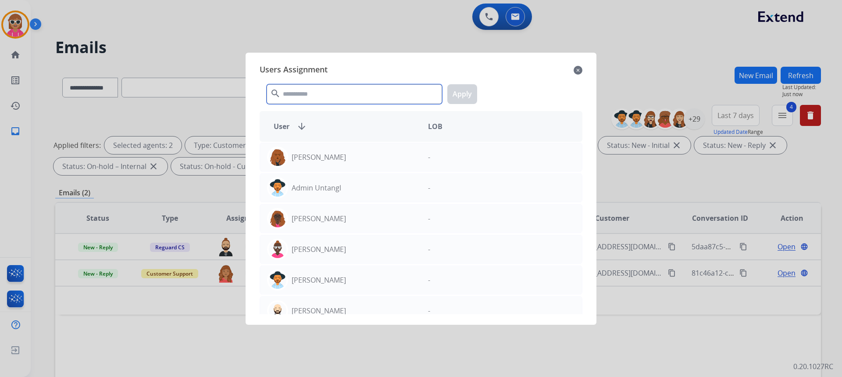
click at [319, 86] on input "text" at bounding box center [354, 94] width 175 height 20
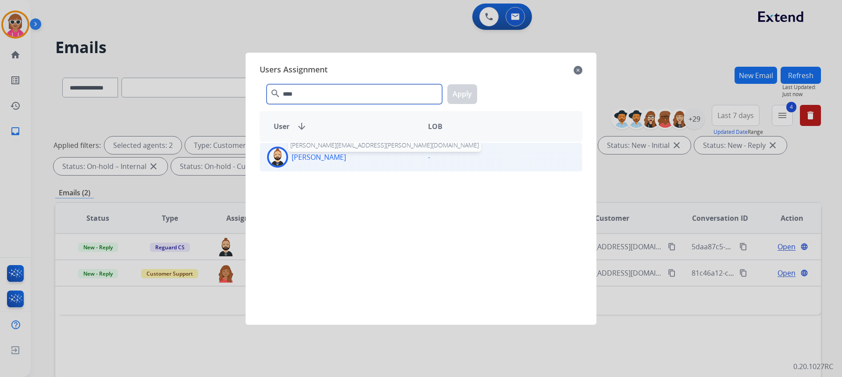
type input "****"
click at [301, 160] on p "[PERSON_NAME]" at bounding box center [319, 157] width 54 height 11
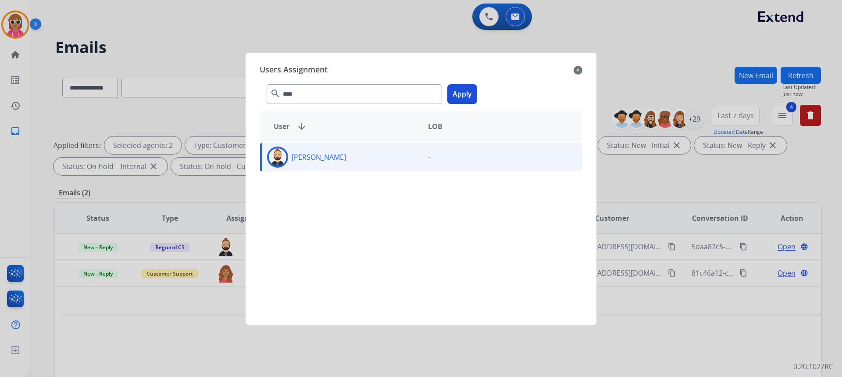
click at [456, 97] on button "Apply" at bounding box center [463, 94] width 30 height 20
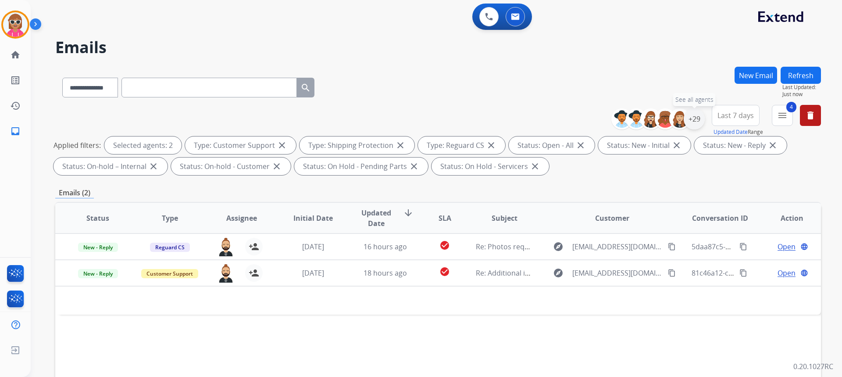
click at [693, 124] on div "+29" at bounding box center [694, 118] width 21 height 21
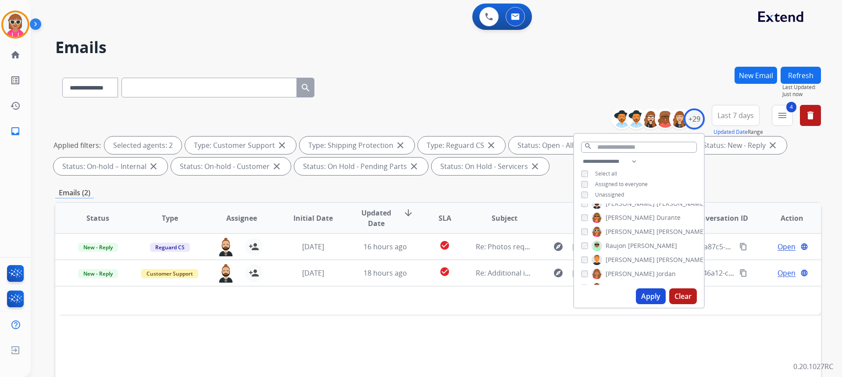
click at [609, 272] on span "[PERSON_NAME]" at bounding box center [630, 273] width 49 height 9
click at [624, 246] on span "Shqnetta" at bounding box center [619, 244] width 27 height 9
drag, startPoint x: 644, startPoint y: 286, endPoint x: 644, endPoint y: 293, distance: 6.1
click at [644, 292] on div "Apply Clear" at bounding box center [639, 296] width 130 height 23
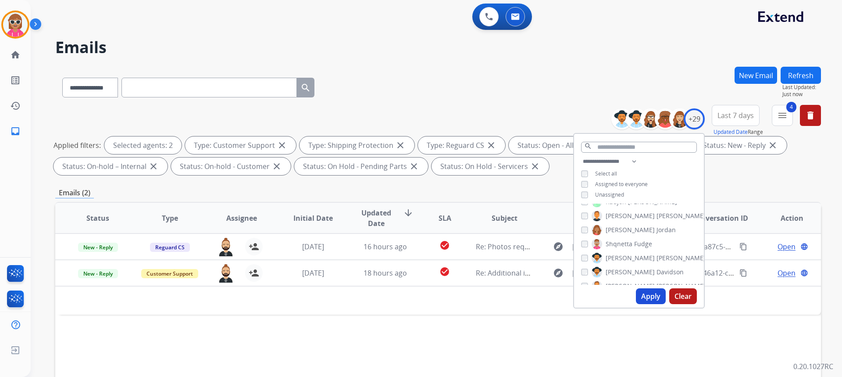
click at [644, 293] on button "Apply" at bounding box center [651, 296] width 30 height 16
drag, startPoint x: 612, startPoint y: 243, endPoint x: 611, endPoint y: 248, distance: 5.3
click at [611, 248] on div "[PERSON_NAME] [PERSON_NAME] [PERSON_NAME] [PERSON_NAME] [PERSON_NAME] [PERSON_N…" at bounding box center [639, 244] width 130 height 81
click at [611, 258] on span "[PERSON_NAME]" at bounding box center [630, 258] width 49 height 9
drag, startPoint x: 624, startPoint y: 237, endPoint x: 619, endPoint y: 248, distance: 11.4
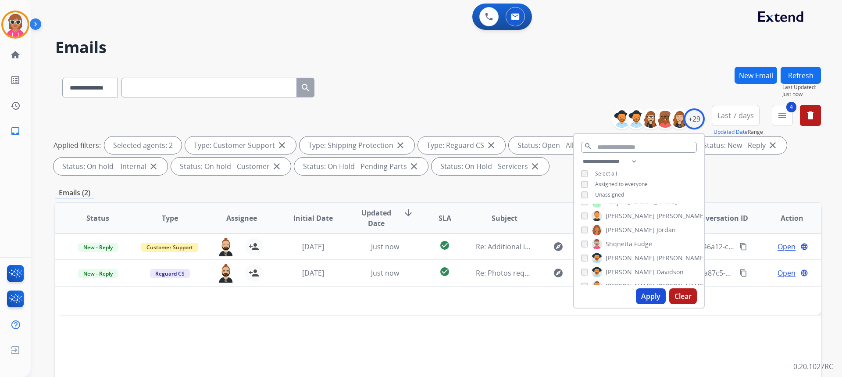
click at [623, 238] on div "[PERSON_NAME] [PERSON_NAME] [PERSON_NAME] [PERSON_NAME] [PERSON_NAME] [PERSON_N…" at bounding box center [639, 244] width 130 height 81
click at [618, 254] on span "[PERSON_NAME]" at bounding box center [630, 258] width 49 height 9
click at [618, 239] on label "Shqnetta Fudge" at bounding box center [622, 244] width 61 height 11
drag, startPoint x: 633, startPoint y: 268, endPoint x: 633, endPoint y: 273, distance: 5.3
click at [657, 268] on span "Davidson" at bounding box center [670, 272] width 27 height 9
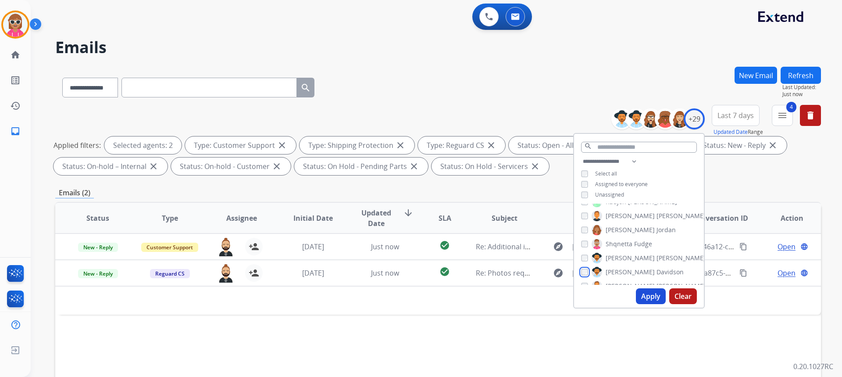
scroll to position [307, 0]
click at [657, 227] on span "Davidson" at bounding box center [670, 228] width 27 height 9
click at [637, 258] on span "Vasque" at bounding box center [647, 256] width 21 height 9
click at [647, 303] on button "Apply" at bounding box center [651, 296] width 30 height 16
click at [612, 267] on span "Uriah" at bounding box center [614, 270] width 16 height 9
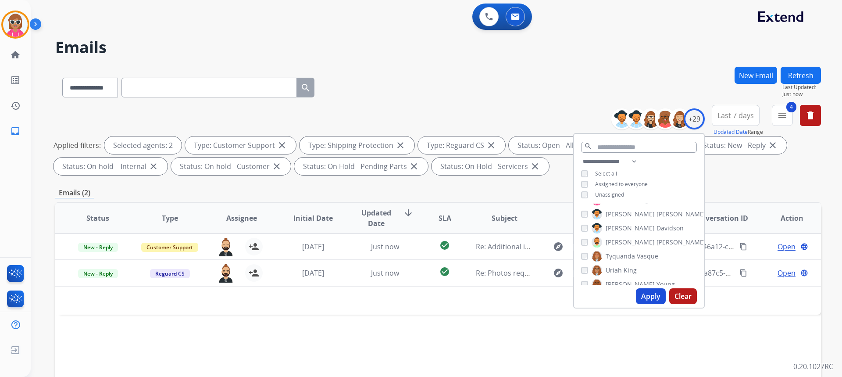
click at [619, 269] on span "Uriah" at bounding box center [614, 270] width 16 height 9
click at [629, 252] on span "Tyquanda" at bounding box center [620, 256] width 29 height 9
click at [627, 259] on span "[PERSON_NAME]" at bounding box center [630, 259] width 49 height 9
click at [626, 272] on span "[PERSON_NAME]" at bounding box center [630, 273] width 49 height 9
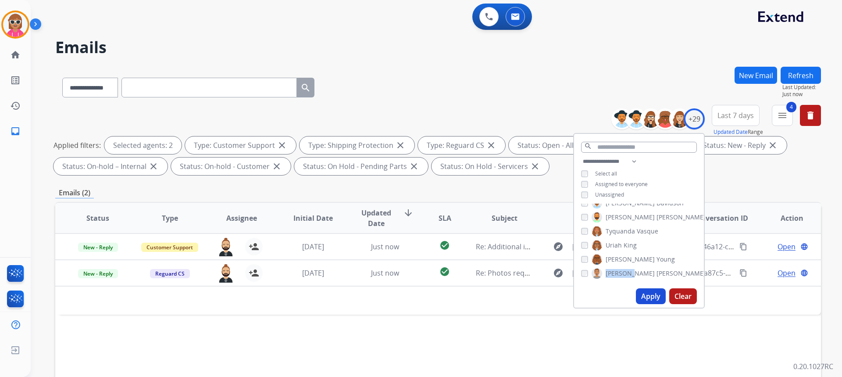
click at [626, 272] on span "[PERSON_NAME]" at bounding box center [630, 273] width 49 height 9
click at [650, 295] on button "Apply" at bounding box center [651, 296] width 30 height 16
click at [615, 252] on div "[PERSON_NAME] [PERSON_NAME] [PERSON_NAME] [PERSON_NAME] [PERSON_NAME] [PERSON_N…" at bounding box center [639, 244] width 130 height 81
click at [637, 263] on label "Venegas Young" at bounding box center [633, 259] width 83 height 11
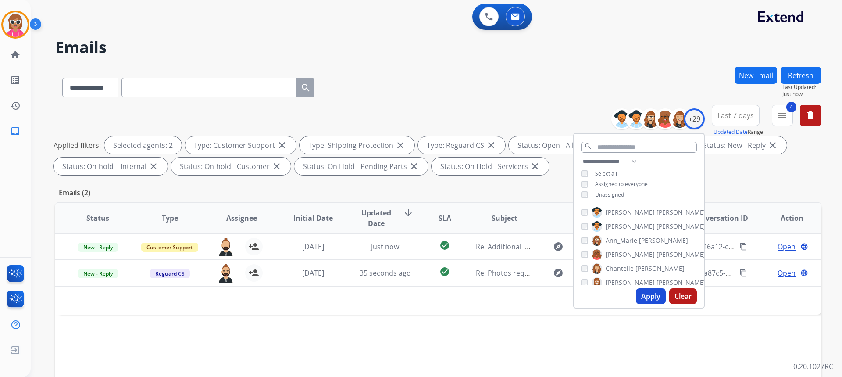
click at [414, 328] on div "Status Type Assignee Initial Date Updated Date arrow_downward SLA Subject Custo…" at bounding box center [438, 349] width 766 height 294
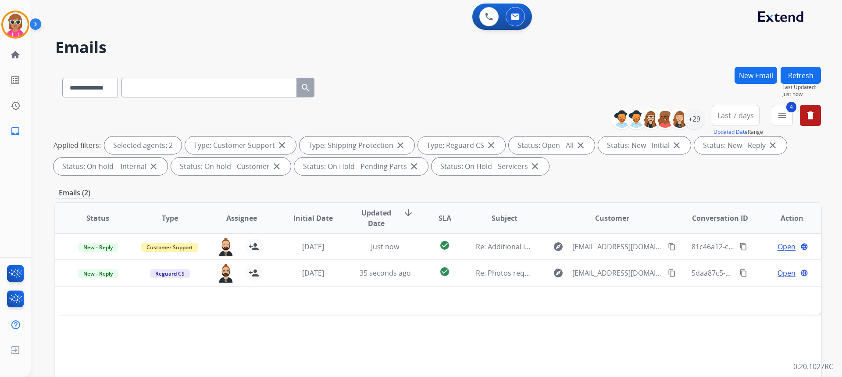
click at [783, 78] on button "Refresh" at bounding box center [801, 75] width 40 height 17
click at [488, 25] on button at bounding box center [489, 16] width 19 height 19
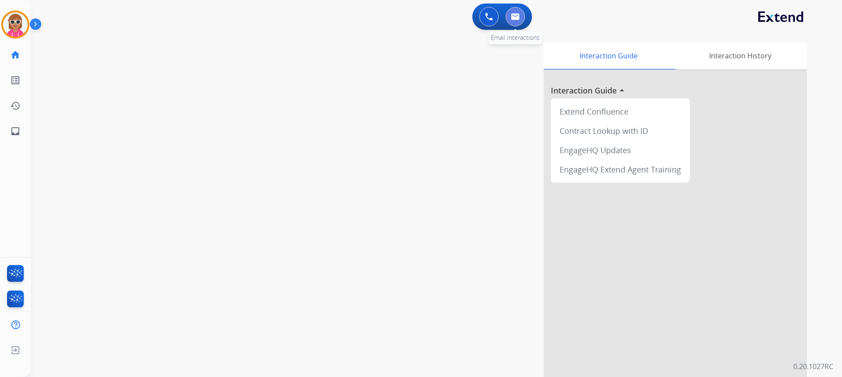
click at [515, 16] on img at bounding box center [515, 16] width 9 height 7
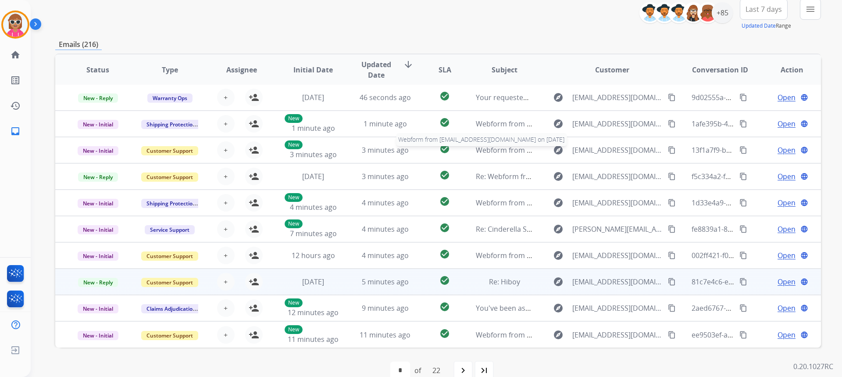
scroll to position [122, 0]
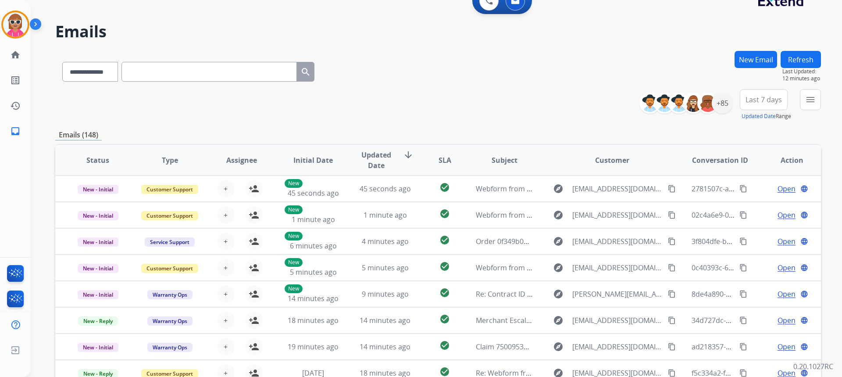
scroll to position [0, 0]
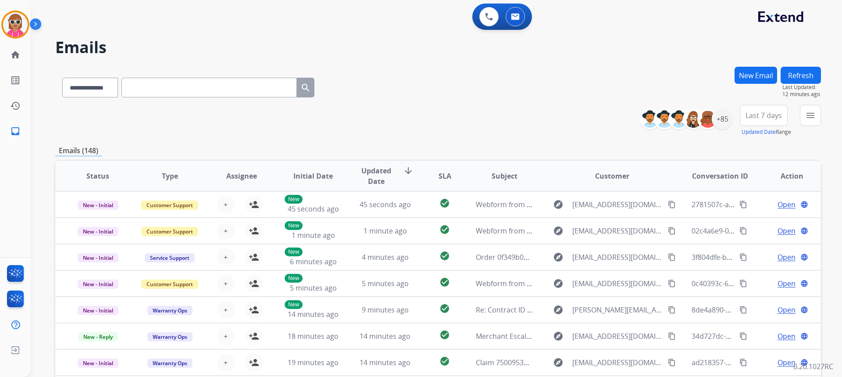
click at [806, 76] on button "Refresh" at bounding box center [801, 75] width 40 height 17
drag, startPoint x: 245, startPoint y: 85, endPoint x: 88, endPoint y: 82, distance: 157.1
click at [88, 82] on select "**********" at bounding box center [89, 88] width 55 height 20
select select "**********"
click at [62, 78] on select "**********" at bounding box center [89, 88] width 55 height 20
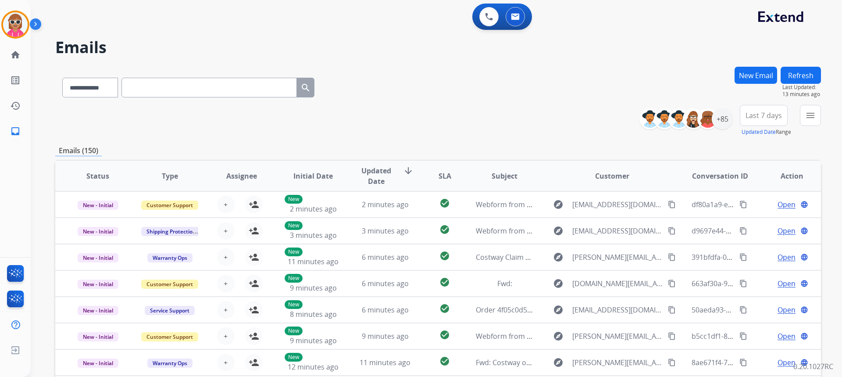
paste input "**********"
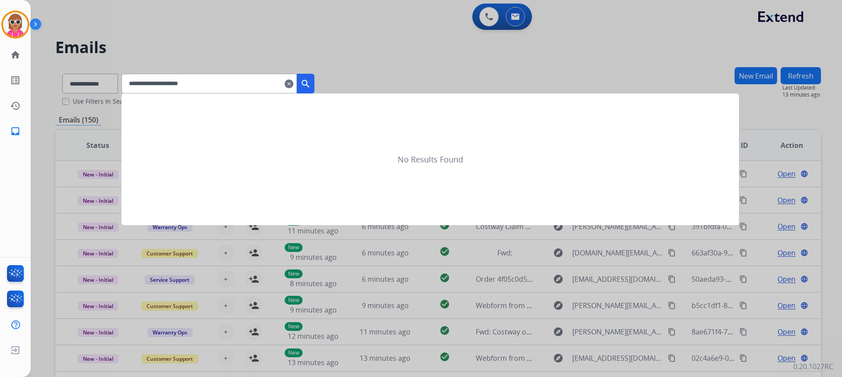
type input "**********"
click at [311, 84] on mat-icon "search" at bounding box center [306, 84] width 11 height 11
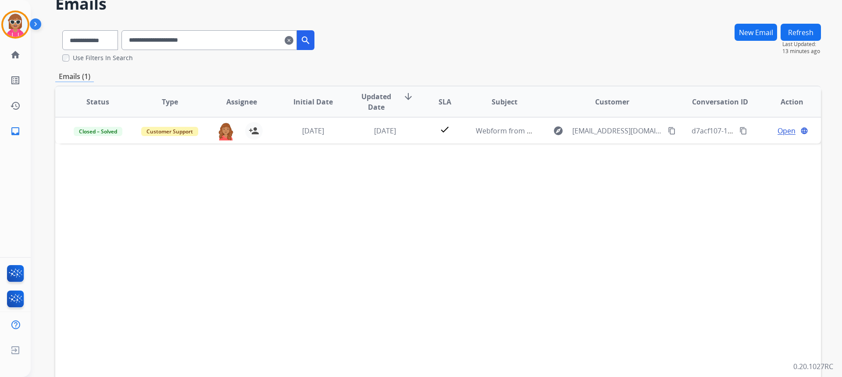
scroll to position [44, 0]
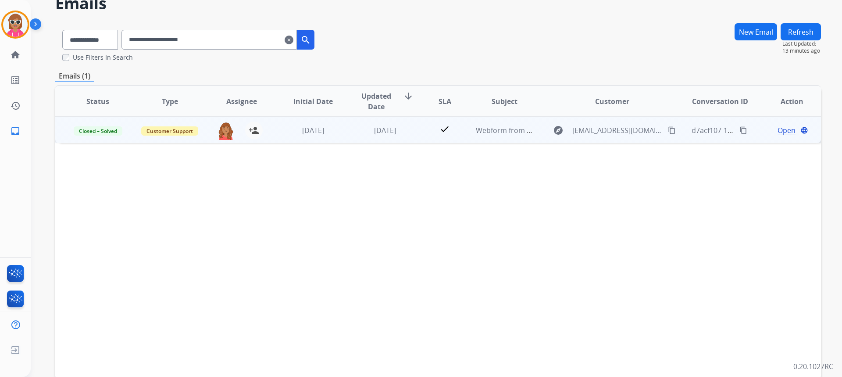
click at [343, 126] on td "[DATE]" at bounding box center [379, 130] width 72 height 26
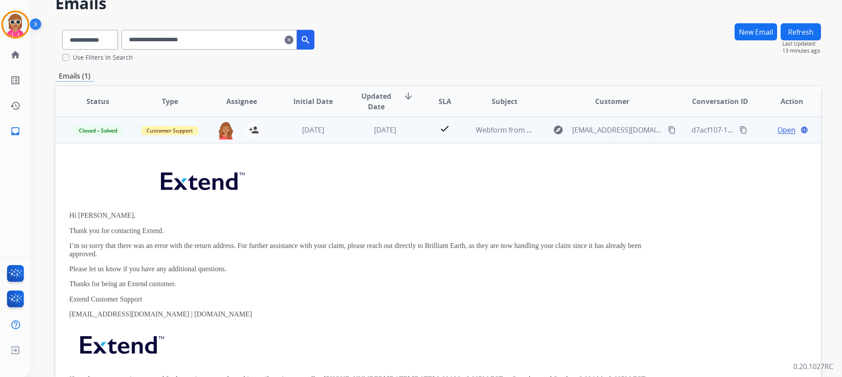
click at [778, 129] on span "Open" at bounding box center [787, 130] width 18 height 11
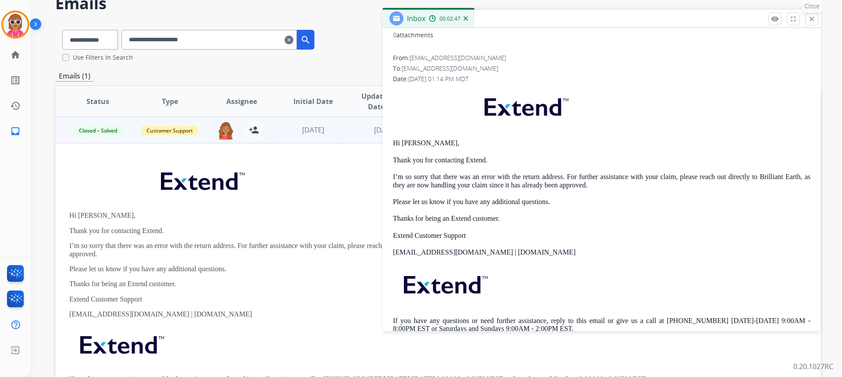
scroll to position [0, 0]
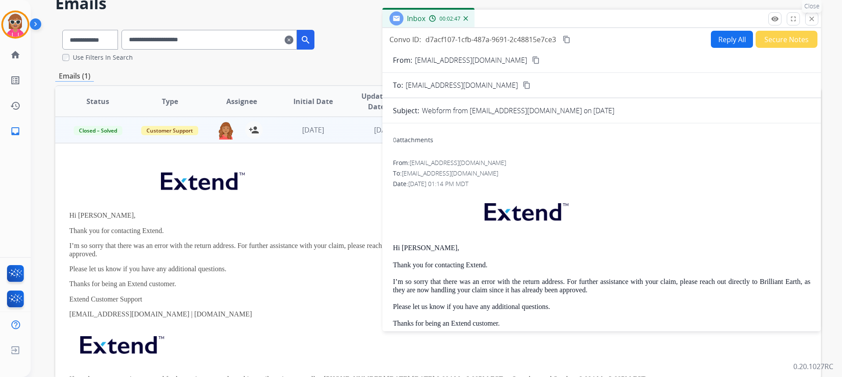
click at [806, 21] on button "close Close" at bounding box center [812, 18] width 13 height 13
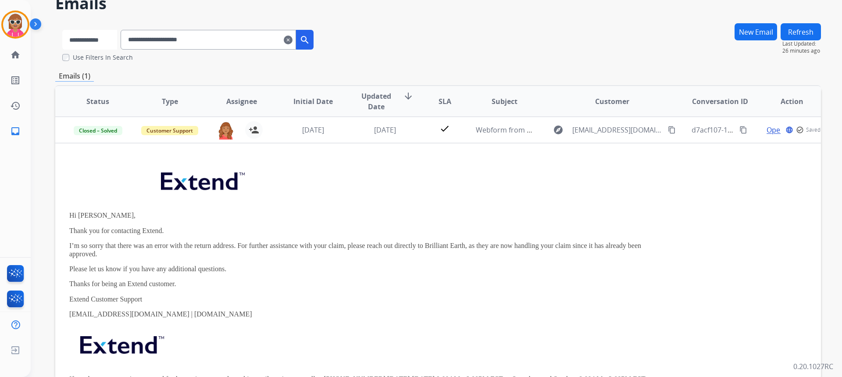
drag, startPoint x: 86, startPoint y: 42, endPoint x: 95, endPoint y: 46, distance: 9.9
click at [86, 42] on select "**********" at bounding box center [89, 40] width 55 height 20
click at [62, 30] on select "**********" at bounding box center [89, 40] width 55 height 20
click at [294, 43] on mat-icon "clear" at bounding box center [289, 40] width 9 height 11
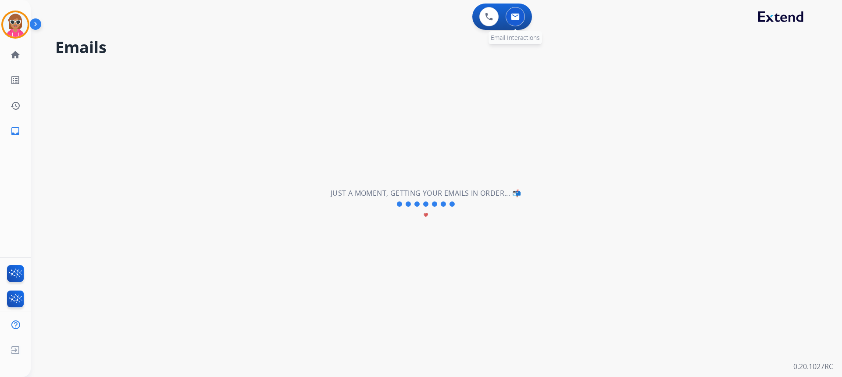
select select "**********"
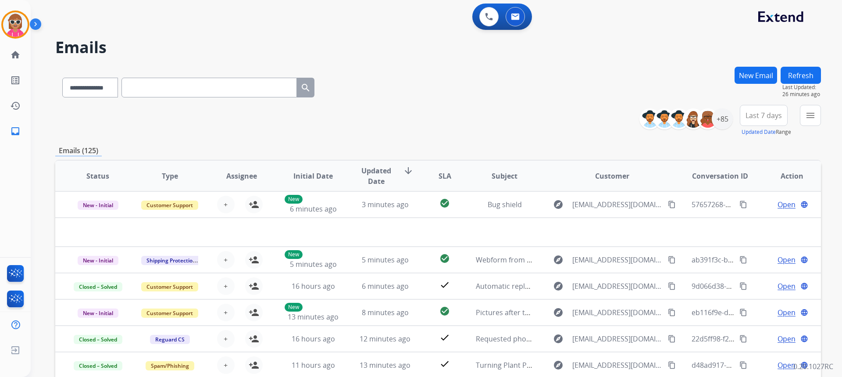
click at [175, 94] on input "text" at bounding box center [209, 88] width 175 height 20
paste input "**********"
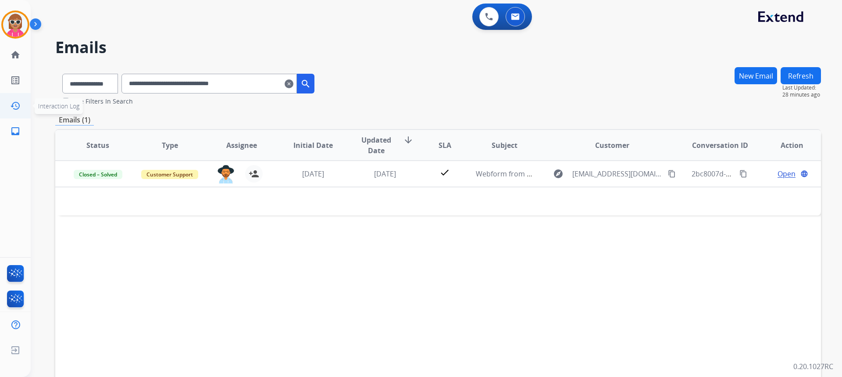
paste input "text"
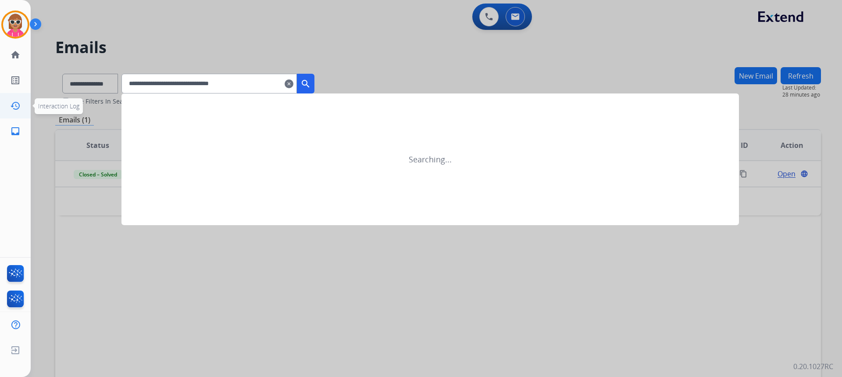
drag, startPoint x: 264, startPoint y: 86, endPoint x: 0, endPoint y: 107, distance: 265.0
click at [0, 107] on div "**********" at bounding box center [421, 188] width 842 height 377
type input "**********"
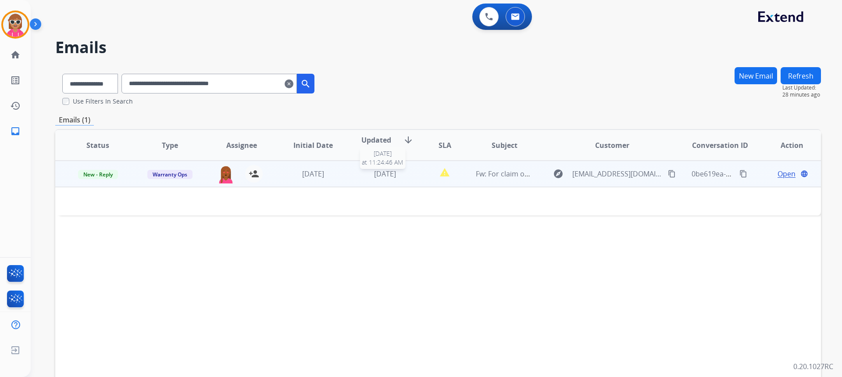
click at [394, 169] on span "[DATE]" at bounding box center [385, 174] width 22 height 10
click at [784, 177] on span "Open" at bounding box center [787, 173] width 18 height 11
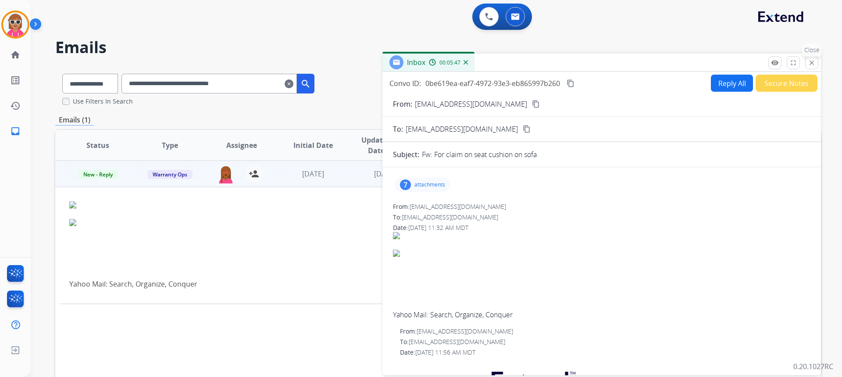
click at [810, 62] on mat-icon "close" at bounding box center [812, 63] width 8 height 8
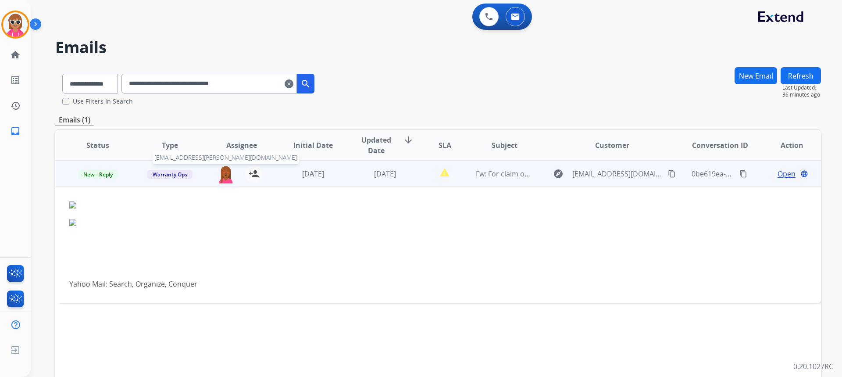
click at [225, 178] on img at bounding box center [226, 174] width 18 height 18
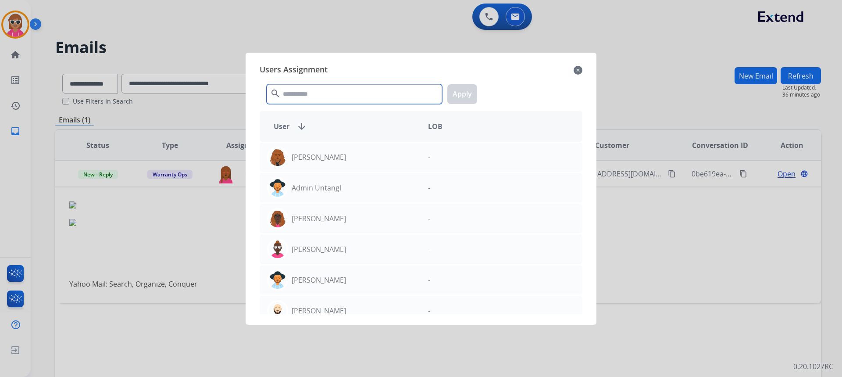
click at [298, 93] on input "text" at bounding box center [354, 94] width 175 height 20
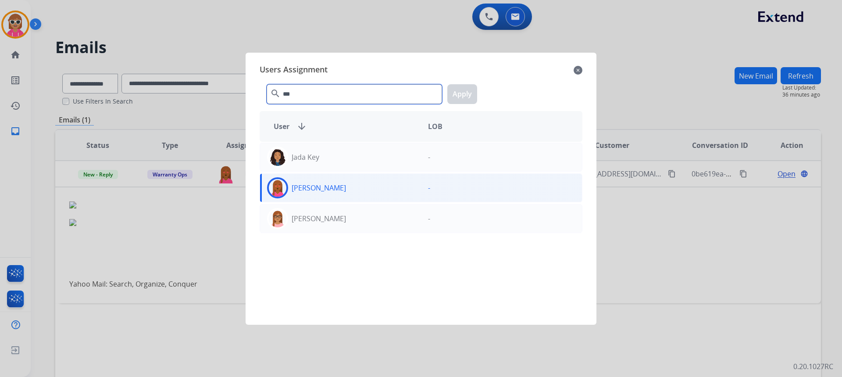
type input "***"
click at [314, 197] on div "[PERSON_NAME]" at bounding box center [340, 187] width 161 height 21
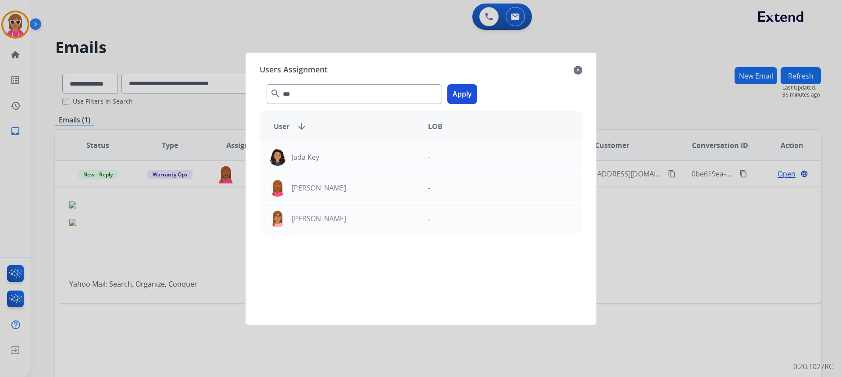
click at [469, 96] on button "Apply" at bounding box center [463, 94] width 30 height 20
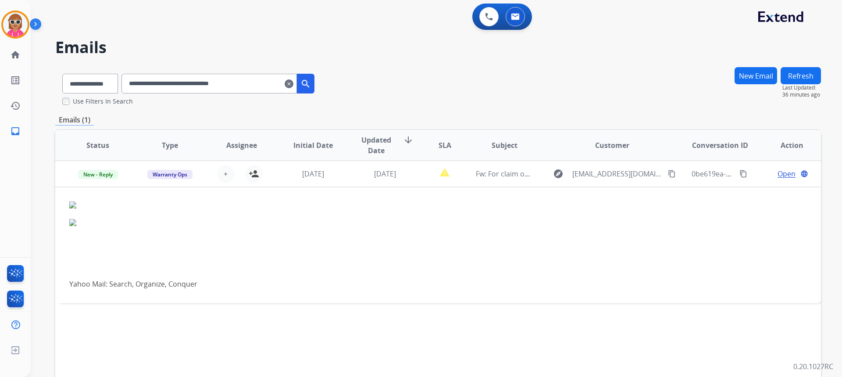
click at [792, 76] on button "Refresh" at bounding box center [801, 75] width 40 height 17
click at [241, 82] on input "**********" at bounding box center [209, 84] width 175 height 20
paste input "text"
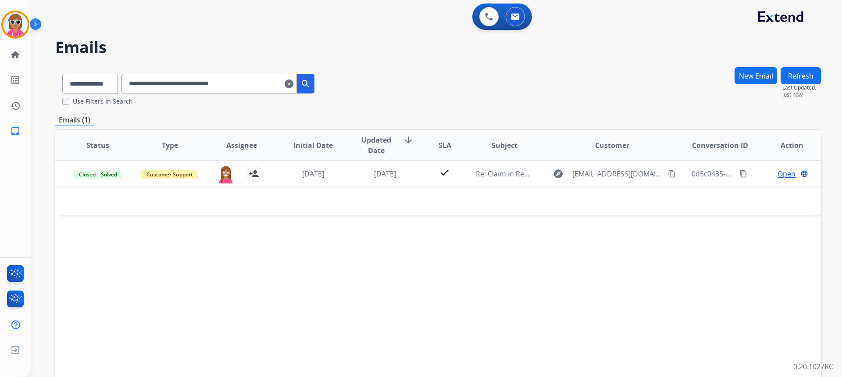
click at [161, 90] on input "**********" at bounding box center [209, 84] width 175 height 20
click at [164, 88] on input "**********" at bounding box center [209, 84] width 175 height 20
click at [187, 84] on input "**********" at bounding box center [209, 84] width 175 height 20
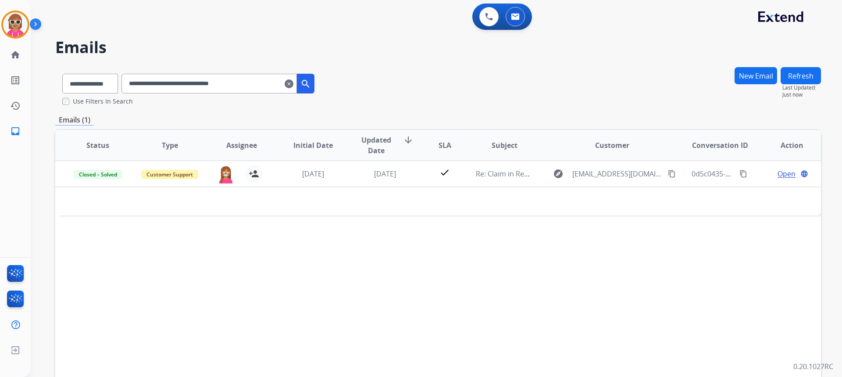
click at [187, 84] on input "**********" at bounding box center [209, 84] width 175 height 20
click at [187, 85] on input "**********" at bounding box center [209, 84] width 175 height 20
paste input "text"
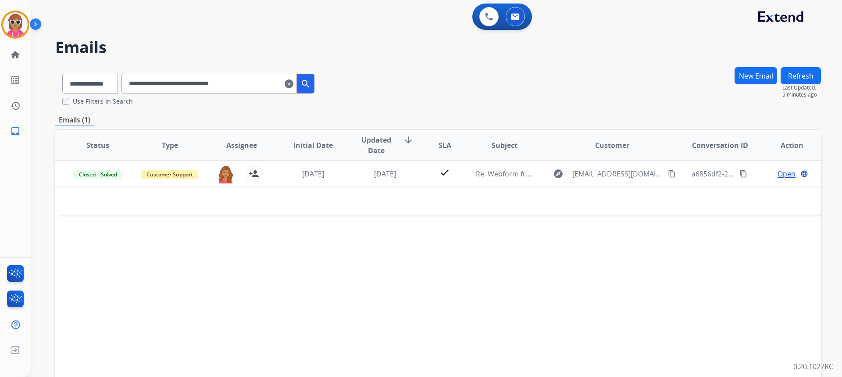
click at [52, 95] on app-all-customers "**********" at bounding box center [421, 188] width 842 height 377
drag, startPoint x: 265, startPoint y: 86, endPoint x: 90, endPoint y: 85, distance: 175.1
click at [90, 85] on div "**********" at bounding box center [188, 82] width 266 height 30
paste input "text"
click at [177, 92] on input "**********" at bounding box center [209, 84] width 175 height 20
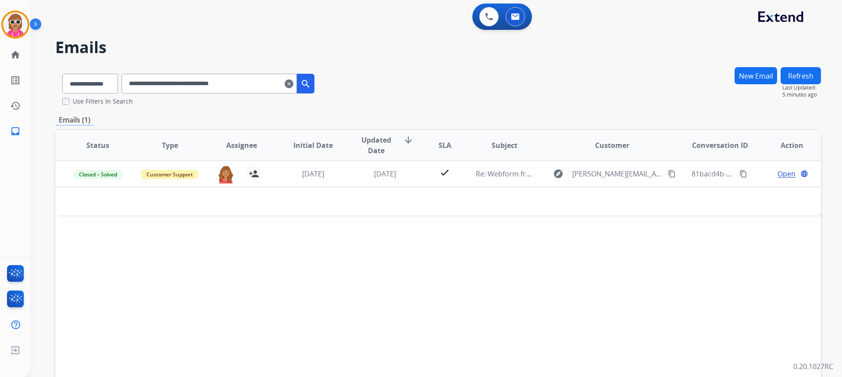
click at [177, 92] on input "**********" at bounding box center [209, 84] width 175 height 20
paste input "text"
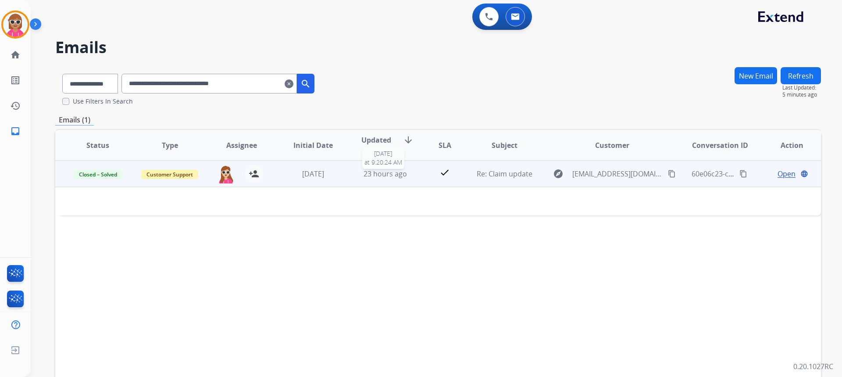
click at [390, 174] on span "23 hours ago" at bounding box center [385, 174] width 43 height 10
click at [778, 172] on span "Open" at bounding box center [787, 174] width 18 height 11
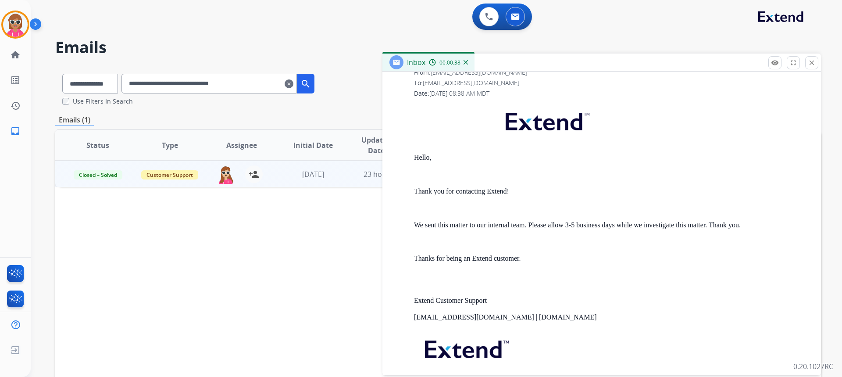
scroll to position [658, 0]
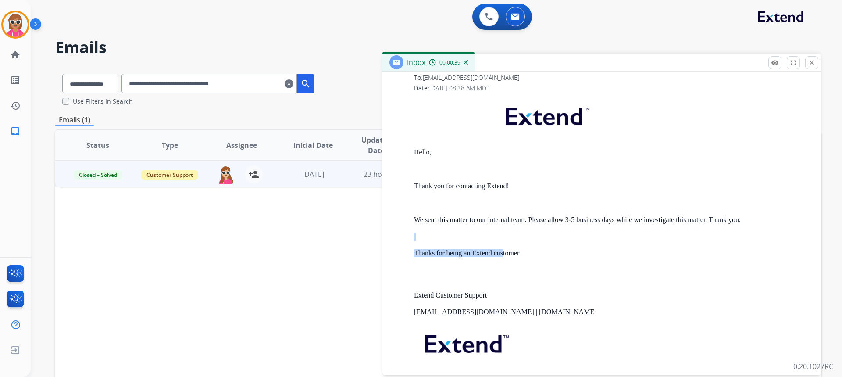
click at [504, 247] on div "Hello, Thank you for contacting Extend! We sent this matter to our internal tea…" at bounding box center [612, 252] width 397 height 310
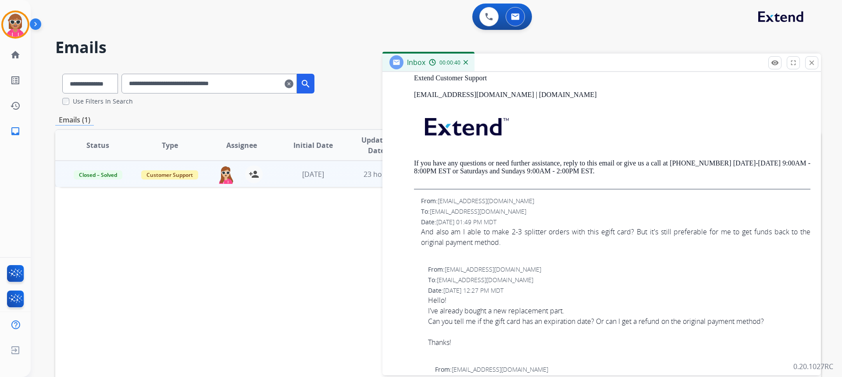
scroll to position [877, 0]
click at [472, 231] on div "And also am I able to make 2-3 splitter orders with this egift card? But it's s…" at bounding box center [616, 234] width 390 height 21
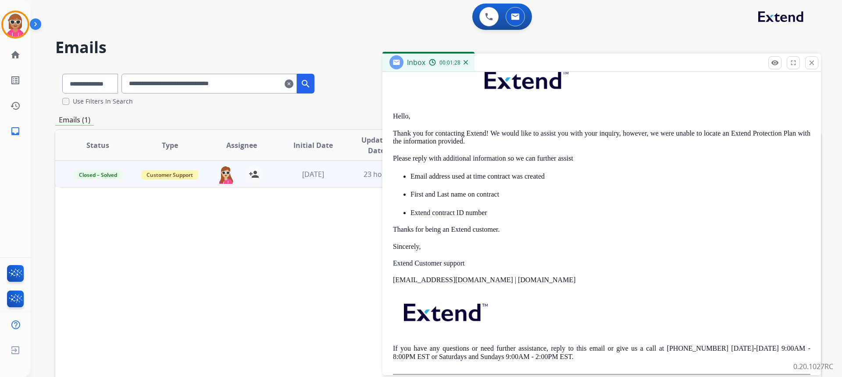
scroll to position [0, 0]
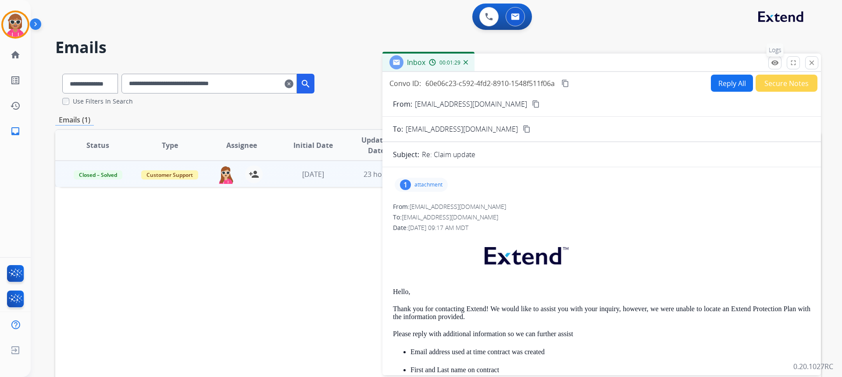
click at [771, 60] on mat-icon "remove_red_eye" at bounding box center [775, 63] width 8 height 8
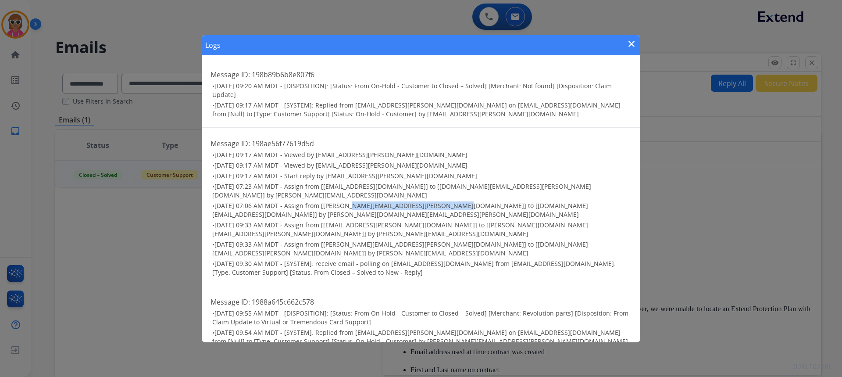
drag, startPoint x: 344, startPoint y: 204, endPoint x: 451, endPoint y: 207, distance: 107.1
click at [451, 207] on span "[DATE] 07:06 AM MDT - Assign from [[PERSON_NAME][EMAIL_ADDRESS][PERSON_NAME][DO…" at bounding box center [400, 209] width 376 height 17
click at [632, 46] on mat-icon "close" at bounding box center [632, 44] width 11 height 11
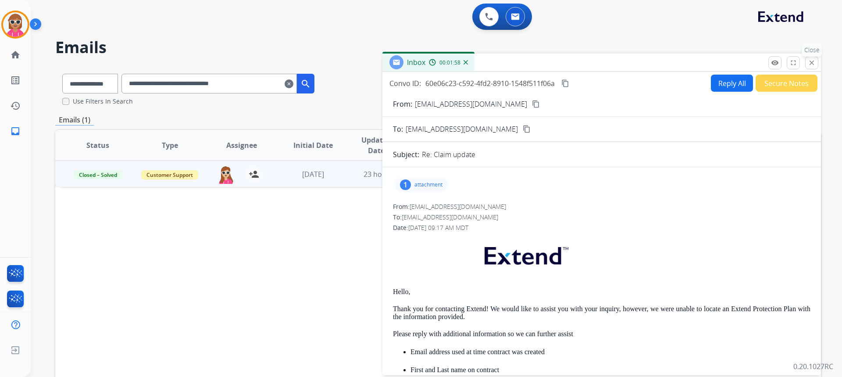
click at [813, 61] on mat-icon "close" at bounding box center [812, 63] width 8 height 8
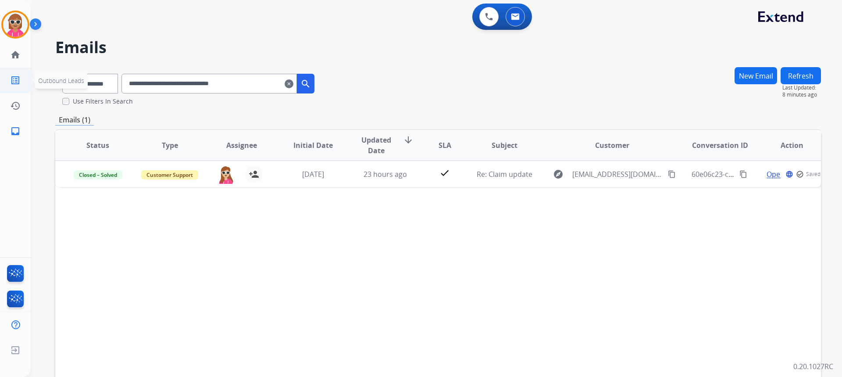
drag, startPoint x: 262, startPoint y: 82, endPoint x: 17, endPoint y: 90, distance: 245.4
click at [17, 90] on div "**********" at bounding box center [421, 188] width 842 height 377
paste input "text"
click at [267, 79] on input "**********" at bounding box center [209, 84] width 175 height 20
click at [267, 78] on input "**********" at bounding box center [209, 84] width 175 height 20
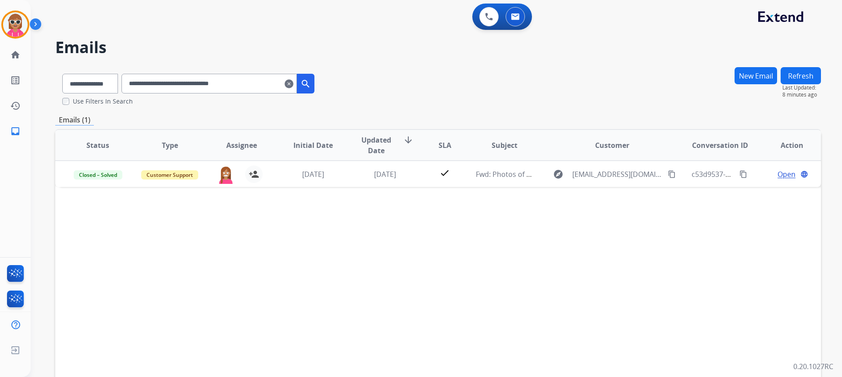
click at [267, 79] on input "**********" at bounding box center [209, 84] width 175 height 20
paste input "text"
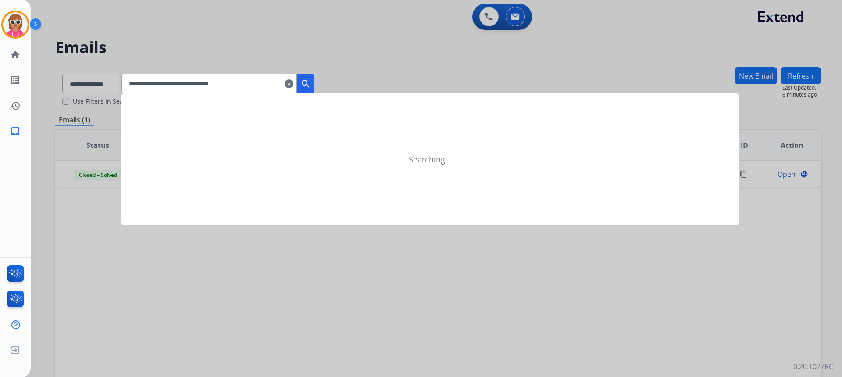
click at [311, 88] on mat-icon "search" at bounding box center [306, 84] width 11 height 11
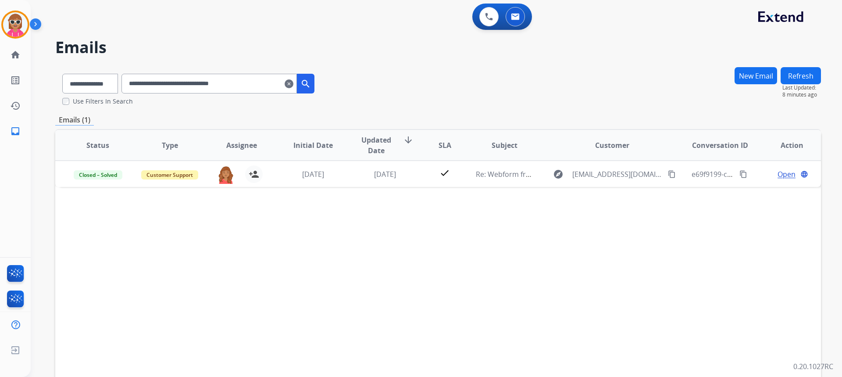
paste input "text"
click at [90, 78] on app-all-customers "**********" at bounding box center [421, 188] width 842 height 377
drag, startPoint x: 266, startPoint y: 79, endPoint x: 0, endPoint y: 93, distance: 266.7
click at [0, 93] on div "**********" at bounding box center [421, 188] width 842 height 377
paste input "text"
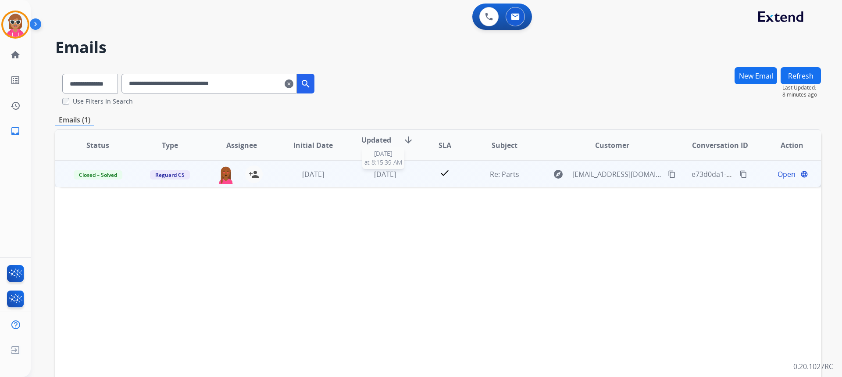
click at [390, 179] on div "[DATE]" at bounding box center [385, 174] width 57 height 11
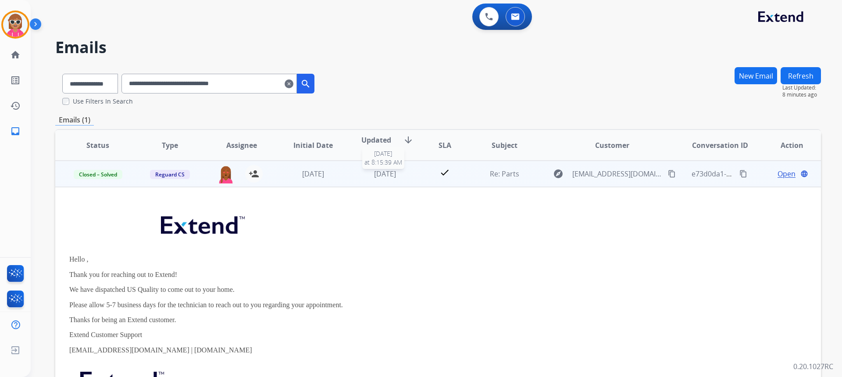
click at [384, 177] on span "[DATE]" at bounding box center [385, 174] width 22 height 10
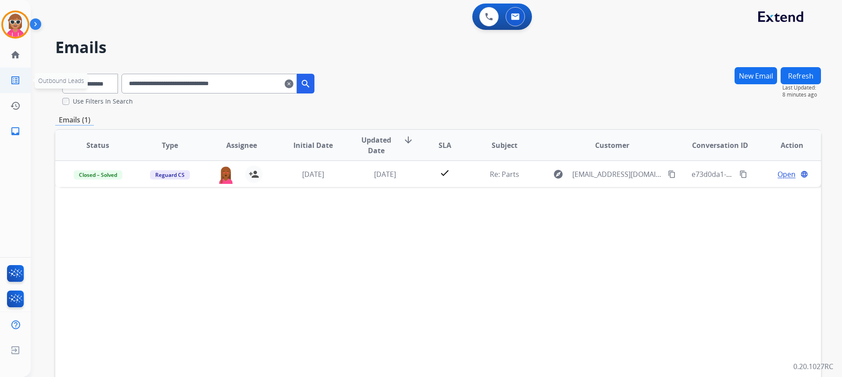
drag, startPoint x: 272, startPoint y: 75, endPoint x: 0, endPoint y: 79, distance: 272.0
click at [0, 79] on div "**********" at bounding box center [421, 188] width 842 height 377
paste input "text"
drag, startPoint x: 280, startPoint y: 86, endPoint x: 95, endPoint y: 98, distance: 185.1
click at [95, 98] on div "**********" at bounding box center [188, 86] width 266 height 39
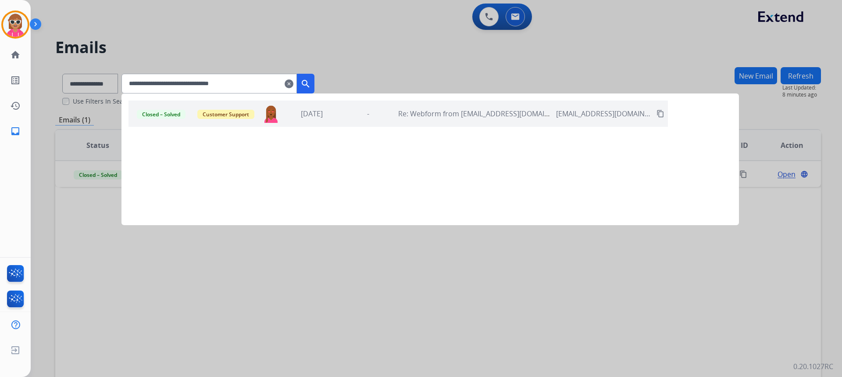
drag, startPoint x: 257, startPoint y: 85, endPoint x: 70, endPoint y: 87, distance: 186.9
click at [70, 87] on app-all-customers "**********" at bounding box center [421, 188] width 842 height 377
paste input "text"
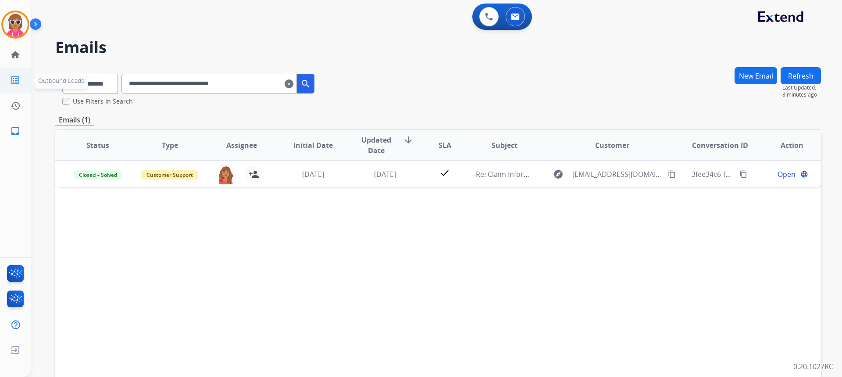
drag, startPoint x: 277, startPoint y: 77, endPoint x: 0, endPoint y: 92, distance: 277.2
click at [0, 92] on div "**********" at bounding box center [421, 188] width 842 height 377
paste input "text"
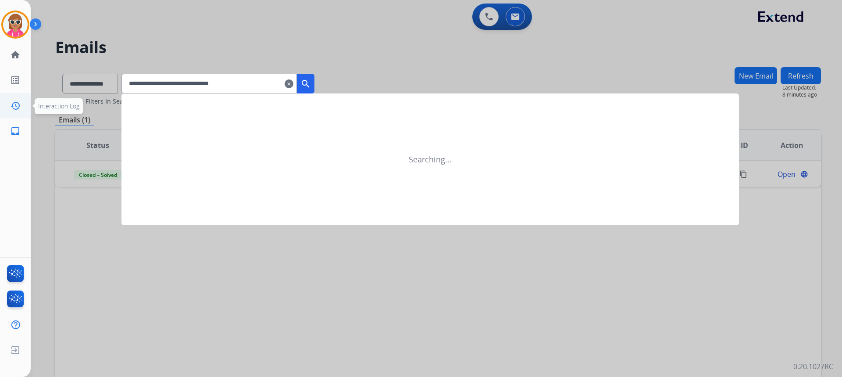
drag, startPoint x: 274, startPoint y: 79, endPoint x: 0, endPoint y: 111, distance: 275.6
click at [0, 111] on div "**********" at bounding box center [421, 188] width 842 height 377
click at [315, 77] on button "search" at bounding box center [306, 84] width 18 height 20
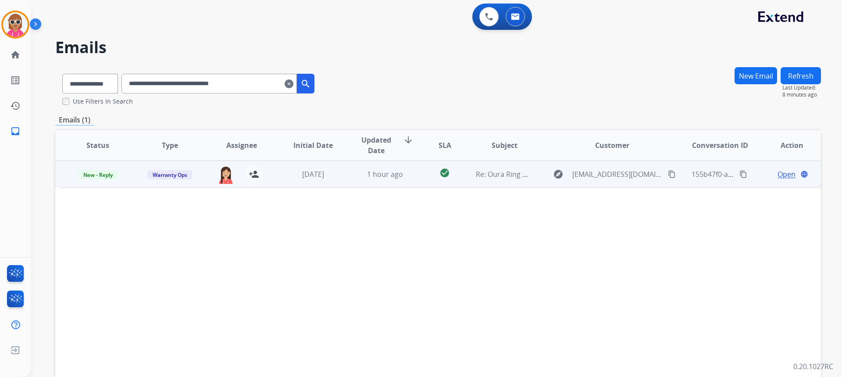
click at [277, 173] on td "[DATE]" at bounding box center [307, 174] width 72 height 26
click at [778, 175] on span "Open" at bounding box center [787, 173] width 18 height 11
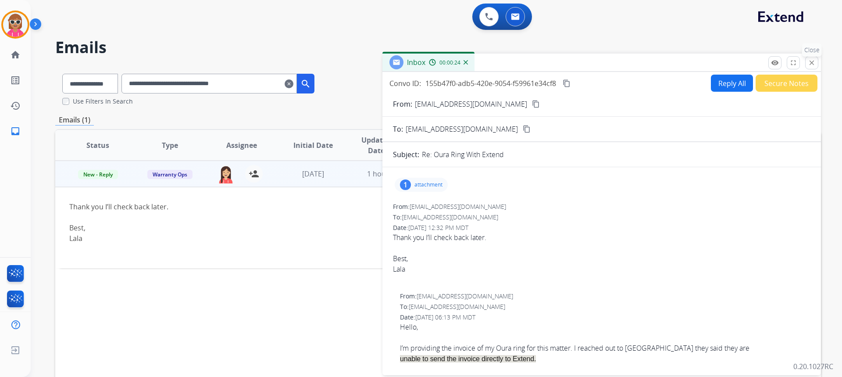
click at [811, 69] on button "close Close" at bounding box center [812, 62] width 13 height 13
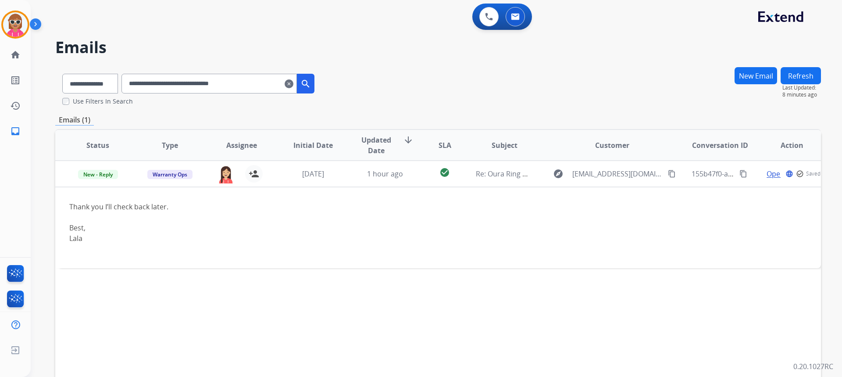
click at [806, 68] on button "Refresh" at bounding box center [801, 75] width 40 height 17
drag, startPoint x: 266, startPoint y: 82, endPoint x: 0, endPoint y: 134, distance: 271.5
click at [0, 134] on div "**********" at bounding box center [421, 188] width 842 height 377
paste input "text"
drag, startPoint x: 272, startPoint y: 81, endPoint x: 0, endPoint y: 138, distance: 278.4
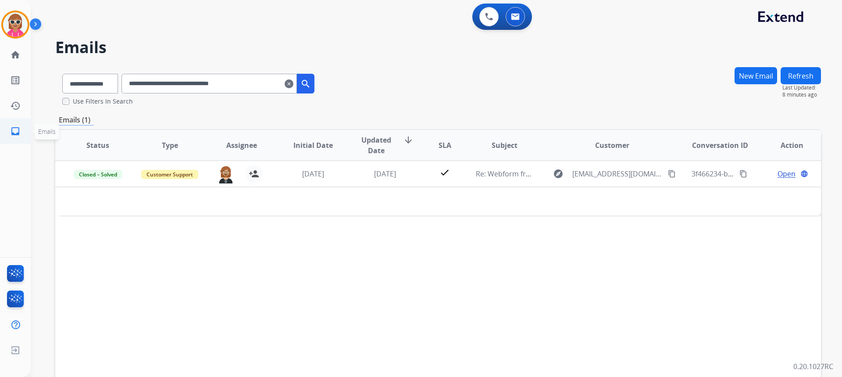
click at [0, 138] on div "**********" at bounding box center [421, 188] width 842 height 377
drag, startPoint x: 38, startPoint y: 93, endPoint x: 0, endPoint y: 95, distance: 38.3
click at [0, 95] on div "**********" at bounding box center [421, 188] width 842 height 377
paste input "text"
drag, startPoint x: 276, startPoint y: 90, endPoint x: 0, endPoint y: 120, distance: 277.2
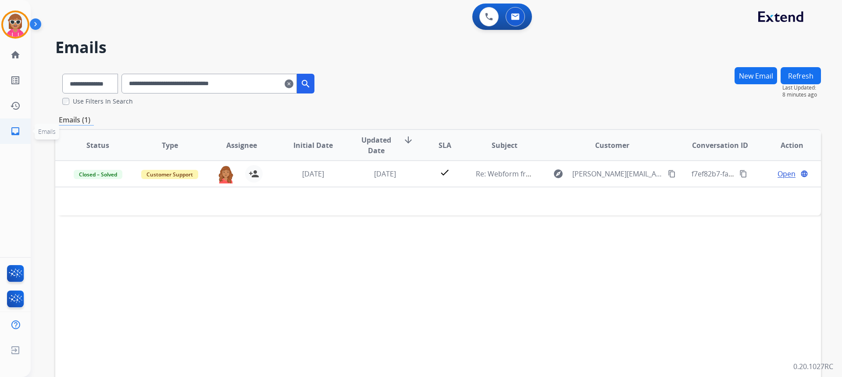
click at [0, 120] on div "**********" at bounding box center [421, 188] width 842 height 377
paste input "text"
drag, startPoint x: 263, startPoint y: 86, endPoint x: 41, endPoint y: 107, distance: 223.1
click at [41, 106] on div "**********" at bounding box center [426, 220] width 791 height 377
paste input "text"
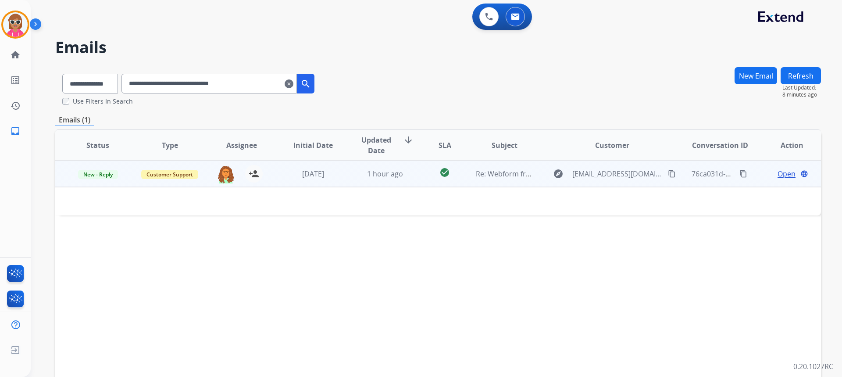
click at [352, 186] on td "1 hour ago" at bounding box center [379, 174] width 72 height 26
click at [784, 173] on span "Open" at bounding box center [787, 173] width 18 height 11
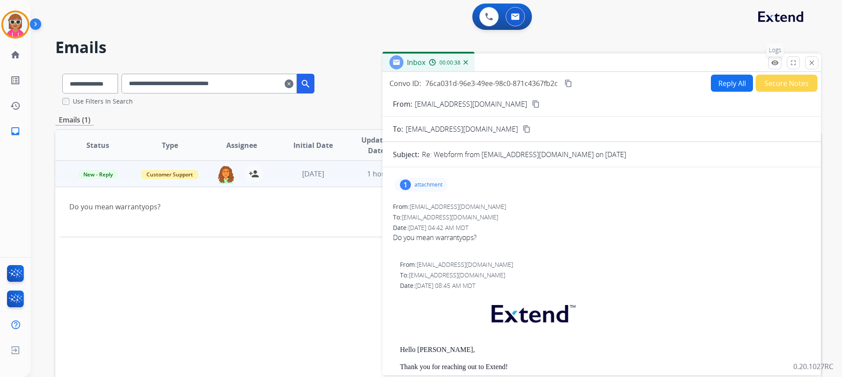
click at [773, 63] on mat-icon "remove_red_eye" at bounding box center [775, 63] width 8 height 8
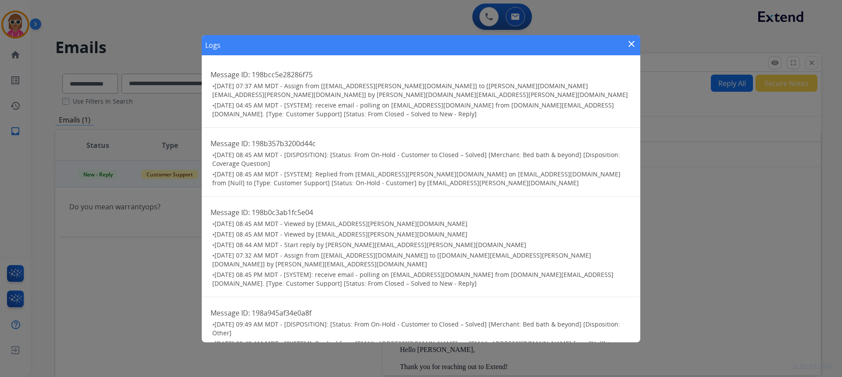
click at [627, 42] on mat-icon "close" at bounding box center [632, 44] width 11 height 11
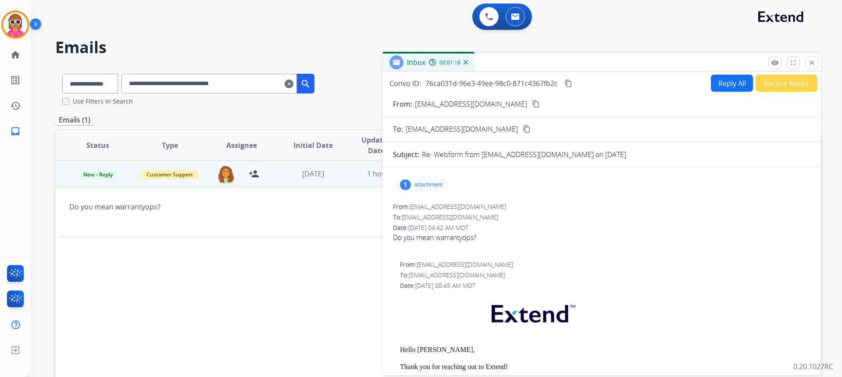
click at [821, 60] on div "Inbox 00:01:16" at bounding box center [602, 63] width 439 height 18
click at [816, 62] on button "close Close" at bounding box center [812, 62] width 13 height 13
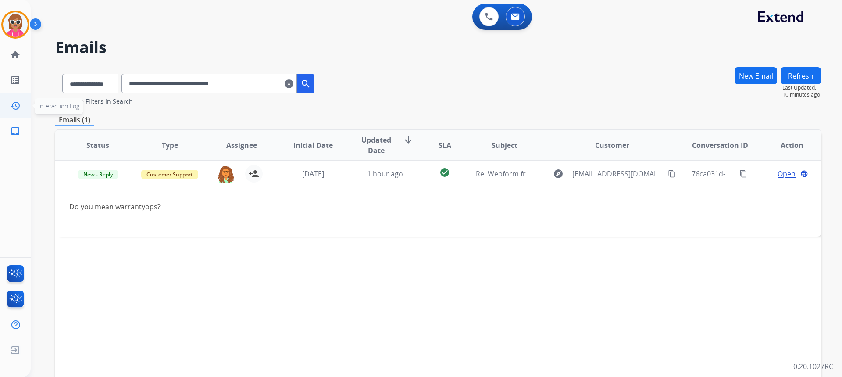
paste input "text"
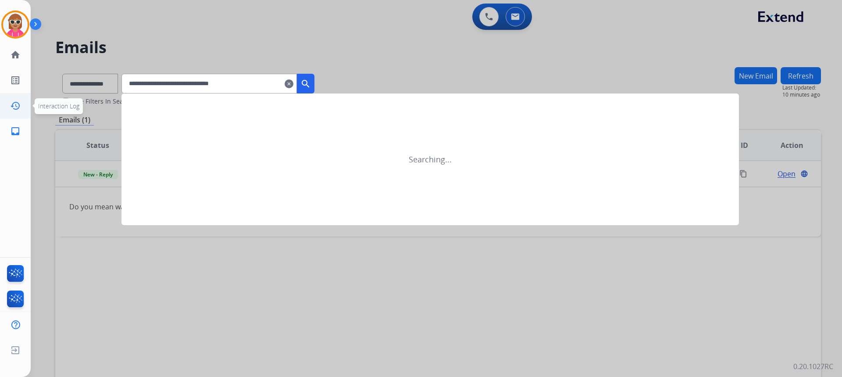
drag, startPoint x: 268, startPoint y: 88, endPoint x: 0, endPoint y: 109, distance: 268.9
click at [0, 109] on div "**********" at bounding box center [421, 188] width 842 height 377
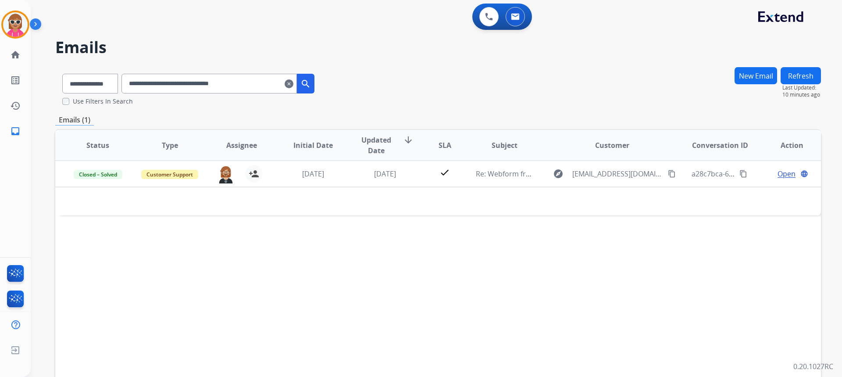
drag, startPoint x: 264, startPoint y: 91, endPoint x: 52, endPoint y: 118, distance: 213.2
click at [52, 118] on div "**********" at bounding box center [426, 220] width 791 height 377
paste input "text"
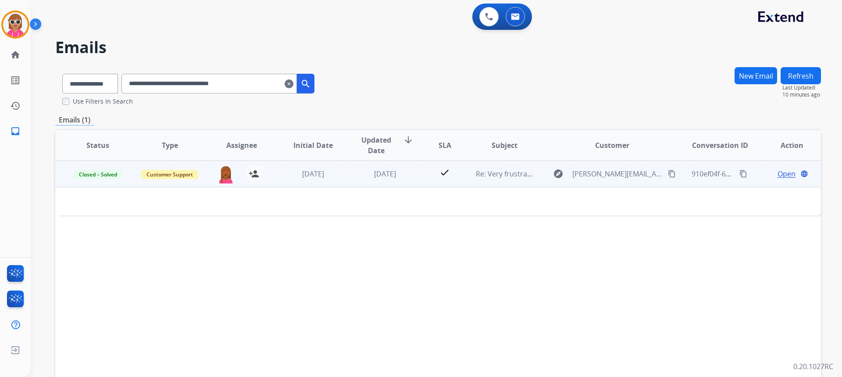
click at [419, 183] on td "check" at bounding box center [438, 174] width 48 height 26
click at [420, 172] on td "check" at bounding box center [438, 174] width 48 height 26
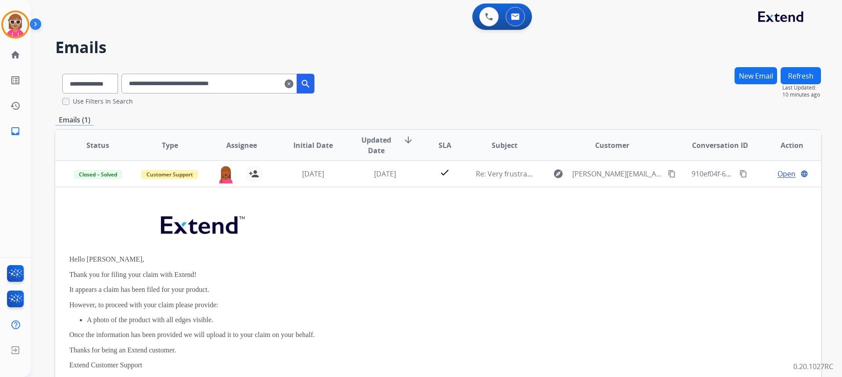
drag, startPoint x: 269, startPoint y: 89, endPoint x: 66, endPoint y: 107, distance: 203.5
click at [66, 107] on div "**********" at bounding box center [438, 268] width 766 height 402
paste input "text"
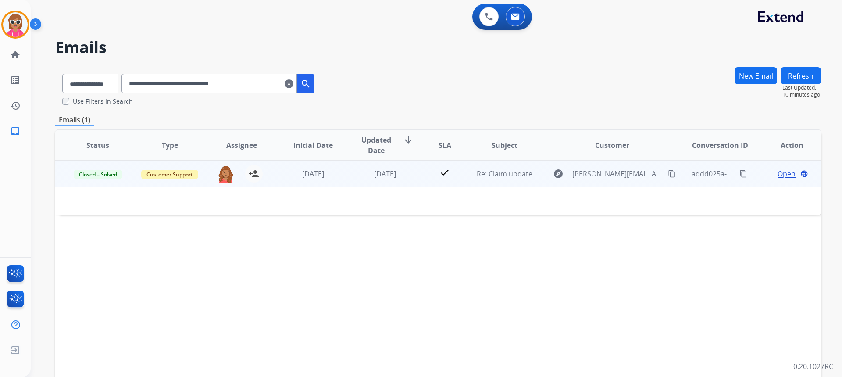
click at [367, 179] on td "[DATE]" at bounding box center [379, 174] width 72 height 26
click at [363, 180] on td "[DATE]" at bounding box center [379, 174] width 72 height 26
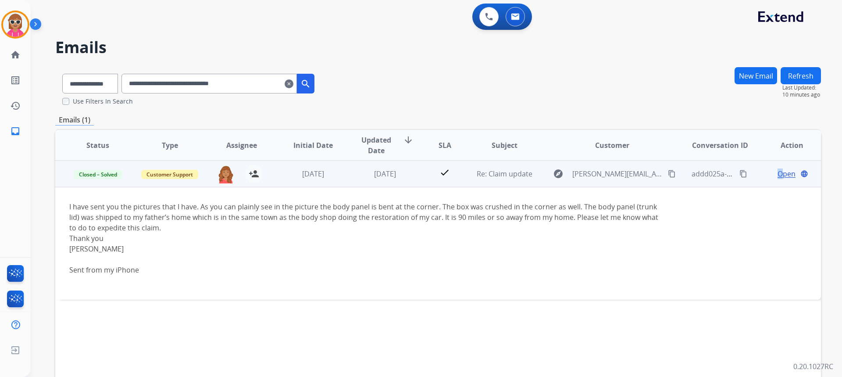
click at [778, 173] on span "Open" at bounding box center [787, 173] width 18 height 11
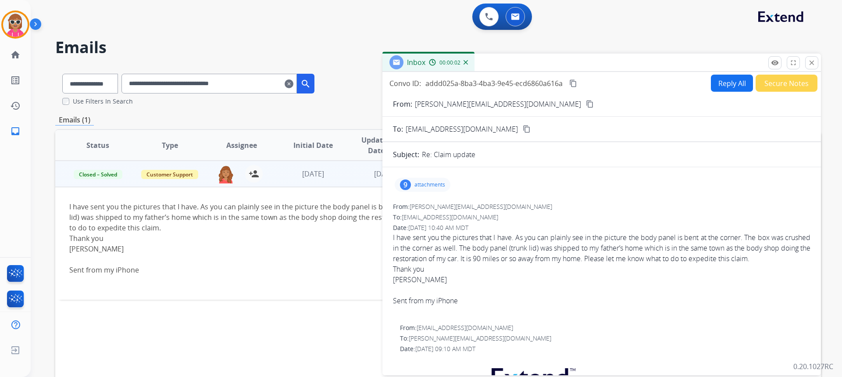
click at [801, 91] on button "Secure Notes" at bounding box center [787, 83] width 62 height 17
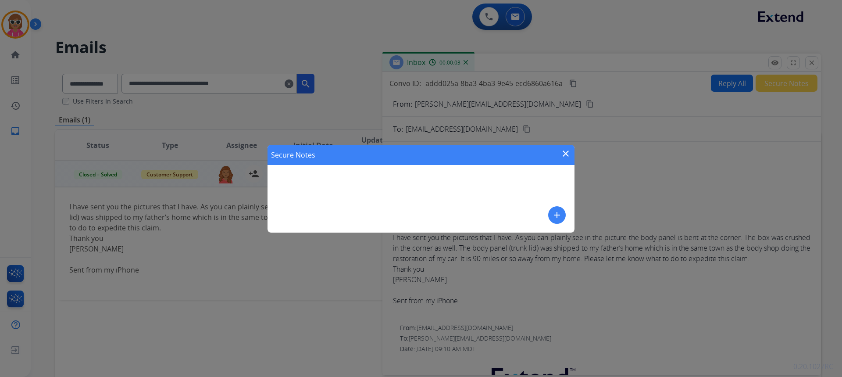
click at [570, 155] on mat-icon "close" at bounding box center [566, 153] width 11 height 11
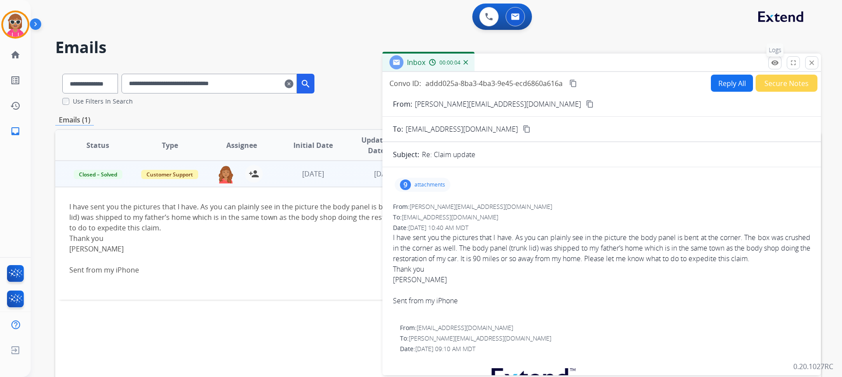
click at [776, 68] on button "remove_red_eye Logs" at bounding box center [775, 62] width 13 height 13
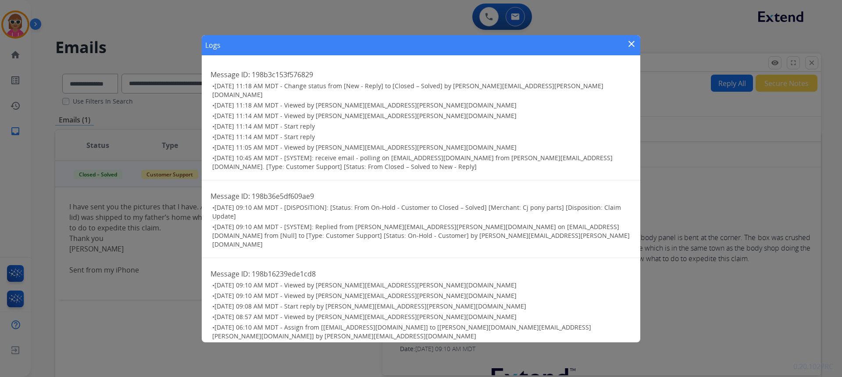
click at [630, 43] on mat-icon "close" at bounding box center [632, 44] width 11 height 11
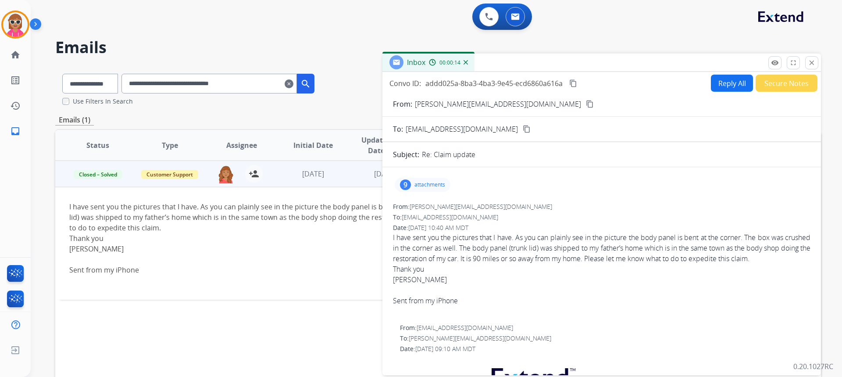
click at [585, 99] on button "content_copy" at bounding box center [590, 104] width 11 height 11
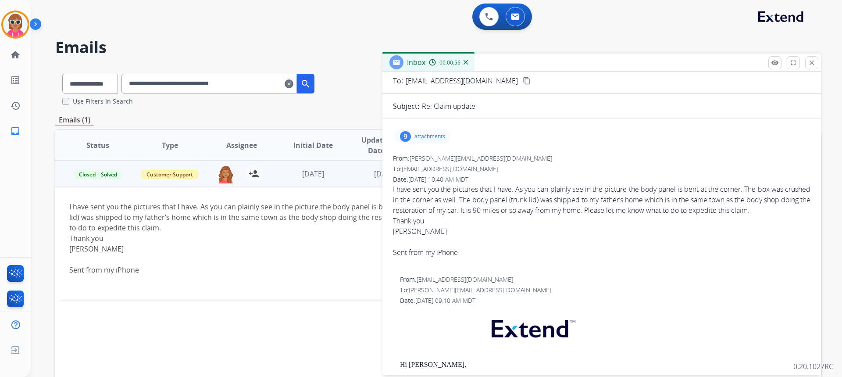
scroll to position [44, 0]
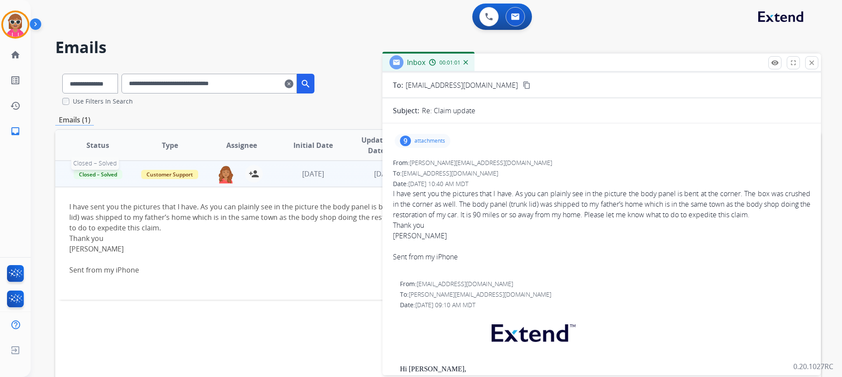
click at [113, 172] on span "Closed – Solved" at bounding box center [98, 174] width 49 height 9
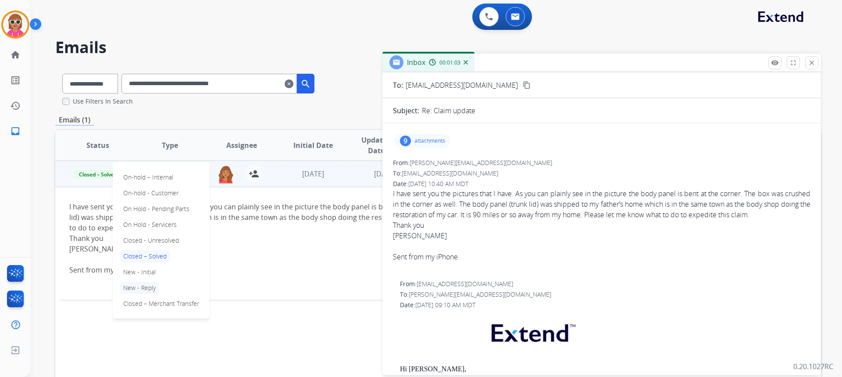
click at [150, 286] on p "New - Reply" at bounding box center [139, 288] width 39 height 12
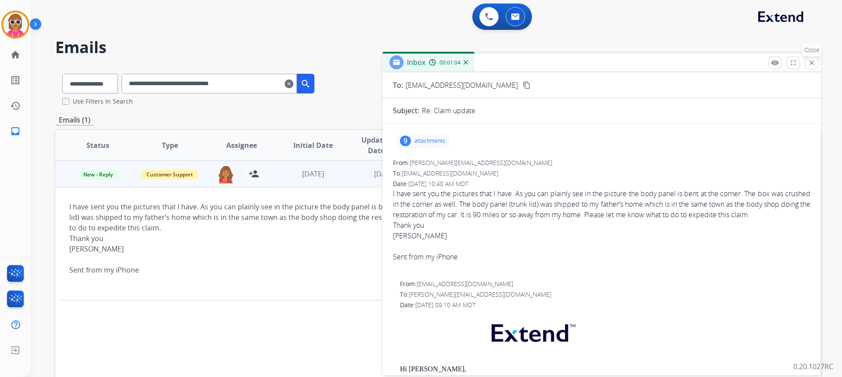
click at [809, 60] on mat-icon "close" at bounding box center [812, 63] width 8 height 8
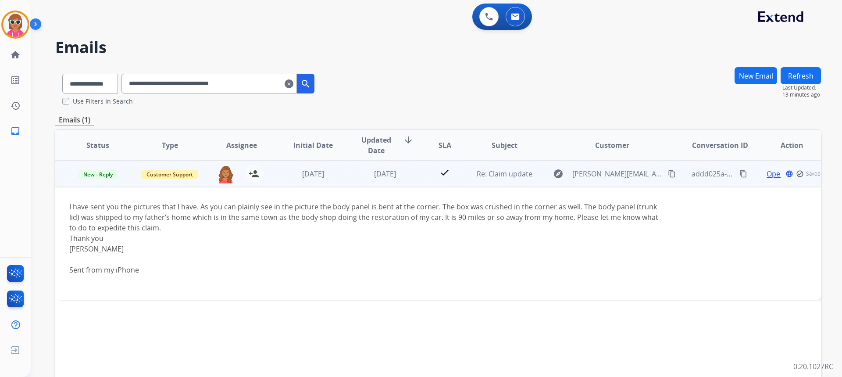
click at [806, 71] on button "Refresh" at bounding box center [801, 75] width 40 height 17
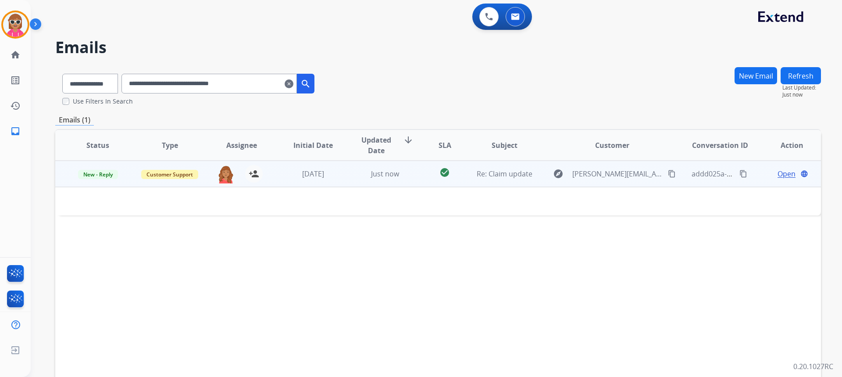
click at [562, 247] on div "Status Type Assignee Initial Date Updated Date arrow_downward SLA Subject Custo…" at bounding box center [438, 276] width 766 height 294
drag, startPoint x: 268, startPoint y: 83, endPoint x: 0, endPoint y: 88, distance: 268.1
click at [0, 88] on div "**********" at bounding box center [421, 188] width 842 height 377
paste input "text"
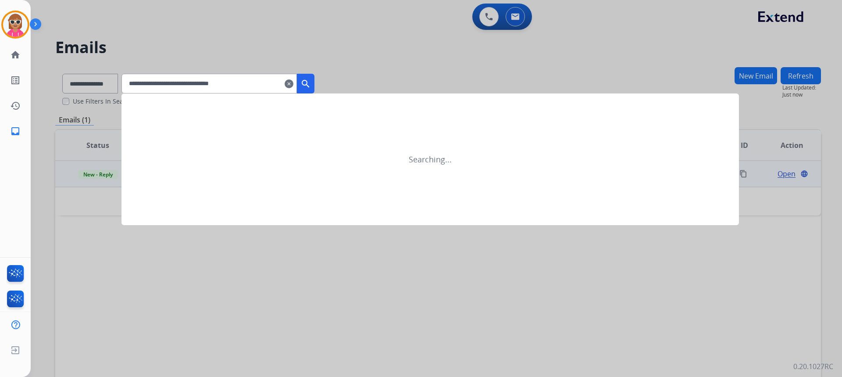
drag, startPoint x: 265, startPoint y: 91, endPoint x: 105, endPoint y: 113, distance: 160.8
click at [105, 113] on app-all-customers "**********" at bounding box center [421, 188] width 842 height 377
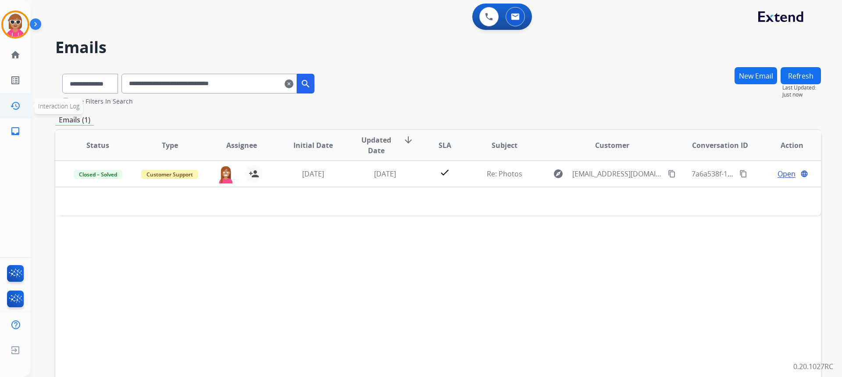
drag, startPoint x: 261, startPoint y: 78, endPoint x: 10, endPoint y: 106, distance: 252.5
click at [11, 98] on div "**********" at bounding box center [421, 188] width 842 height 377
paste input "text"
drag, startPoint x: 265, startPoint y: 90, endPoint x: 91, endPoint y: 96, distance: 173.4
click at [91, 96] on div "**********" at bounding box center [188, 82] width 266 height 30
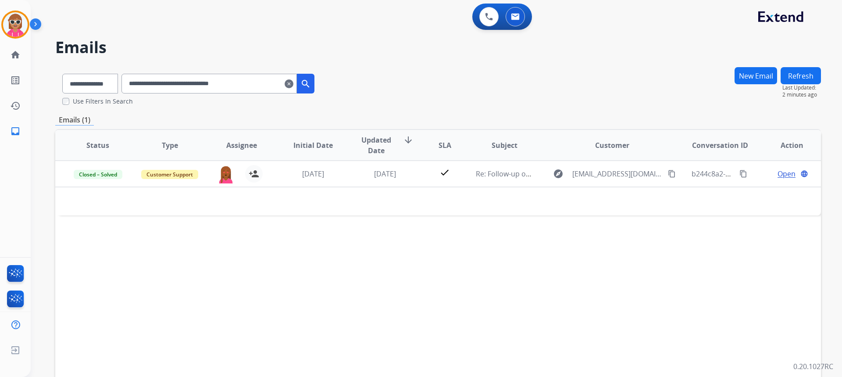
paste input "text"
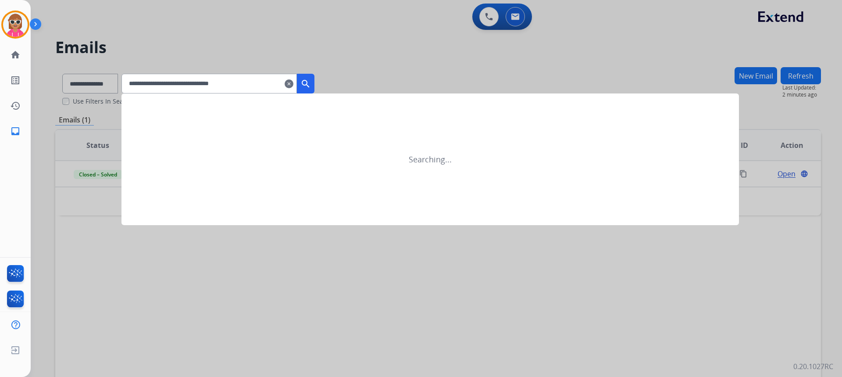
click at [311, 84] on button "search" at bounding box center [306, 84] width 18 height 20
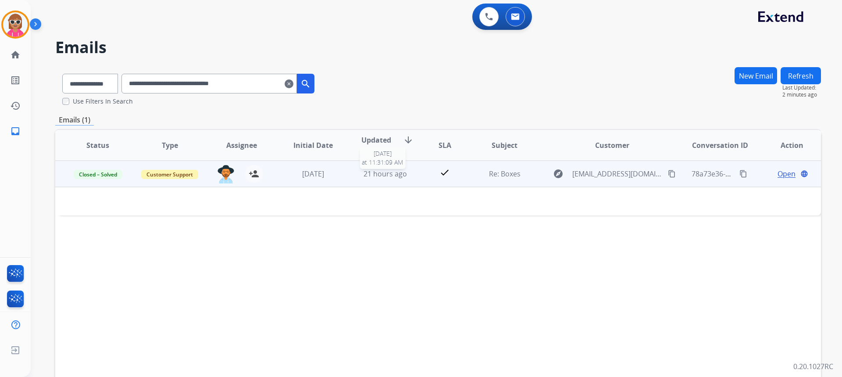
click at [374, 175] on span "21 hours ago" at bounding box center [385, 174] width 43 height 10
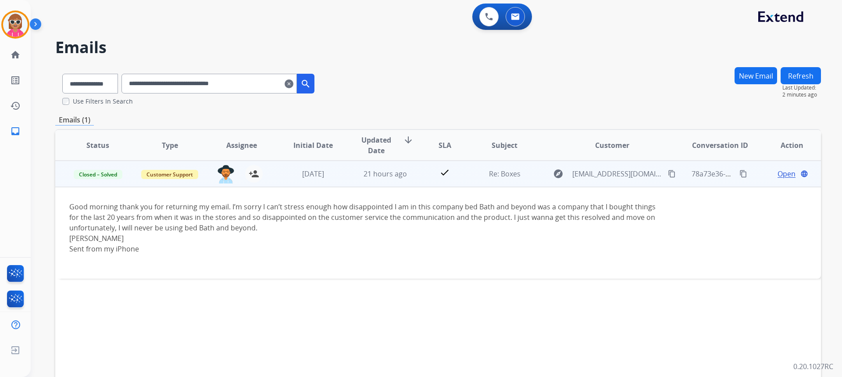
click at [785, 176] on span "Open" at bounding box center [787, 173] width 18 height 11
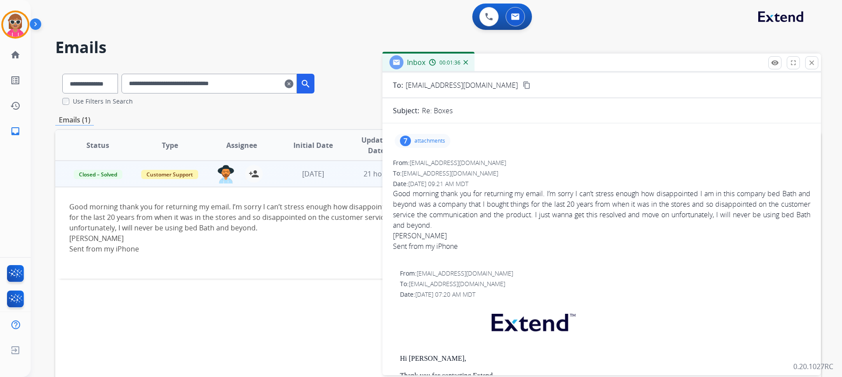
click at [597, 226] on span "Good morning thank you for returning my email. I’m sorry I can’t stress enough …" at bounding box center [602, 225] width 418 height 74
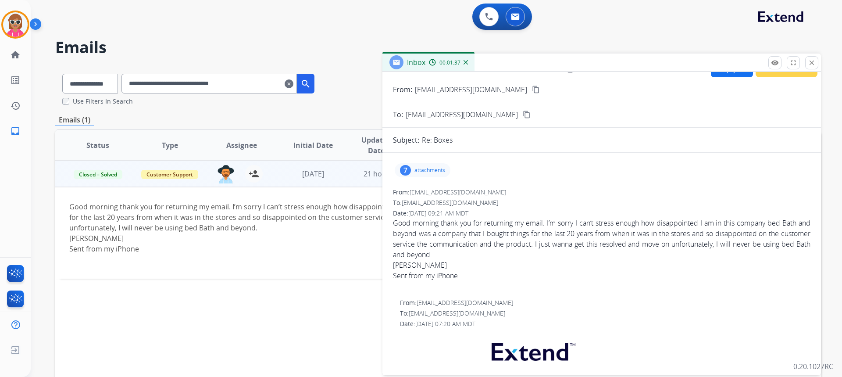
scroll to position [0, 0]
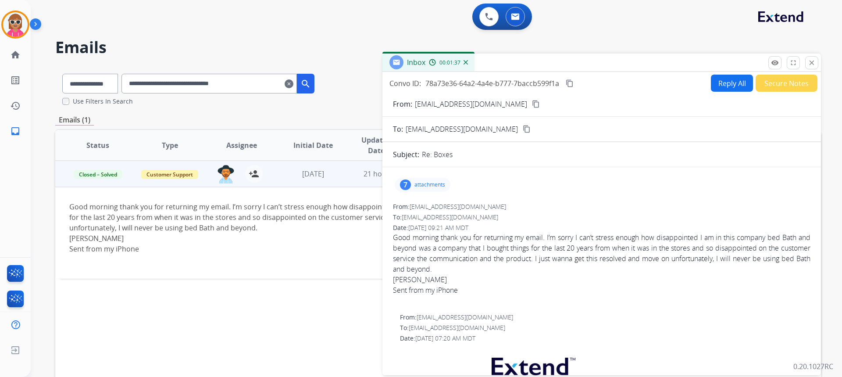
click at [803, 86] on button "Secure Notes" at bounding box center [787, 83] width 62 height 17
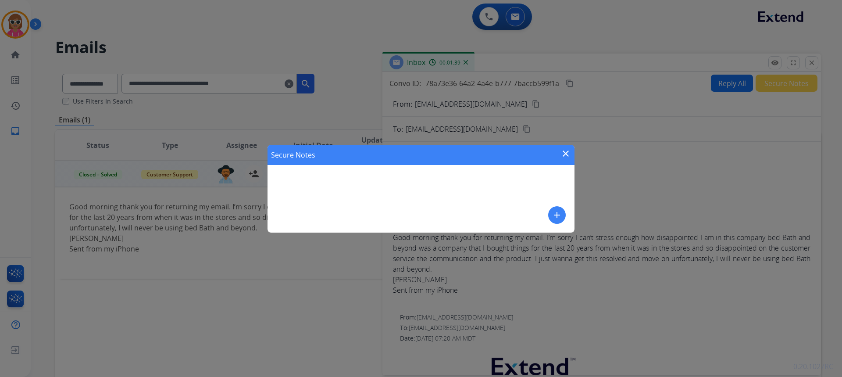
click at [563, 154] on mat-icon "close" at bounding box center [566, 153] width 11 height 11
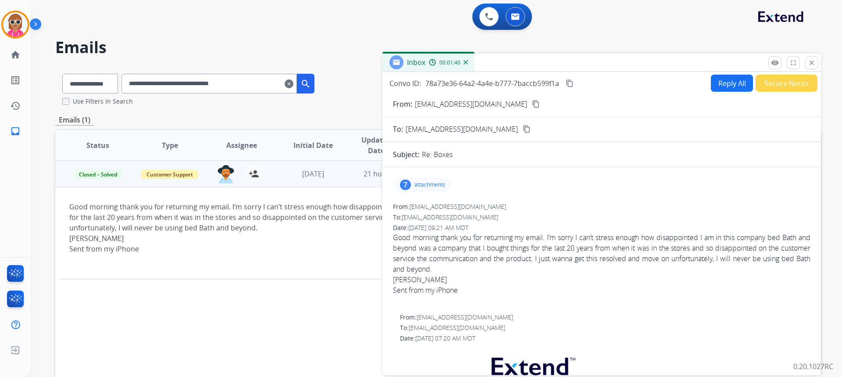
click at [820, 63] on div "Inbox 00:01:40" at bounding box center [602, 63] width 439 height 18
click at [817, 62] on button "close Close" at bounding box center [812, 62] width 13 height 13
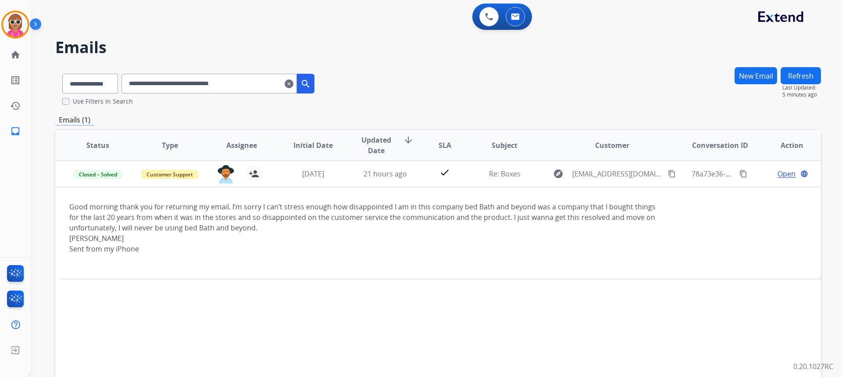
drag, startPoint x: 258, startPoint y: 87, endPoint x: 72, endPoint y: 100, distance: 187.3
click at [72, 100] on div "**********" at bounding box center [188, 86] width 266 height 39
paste input "text"
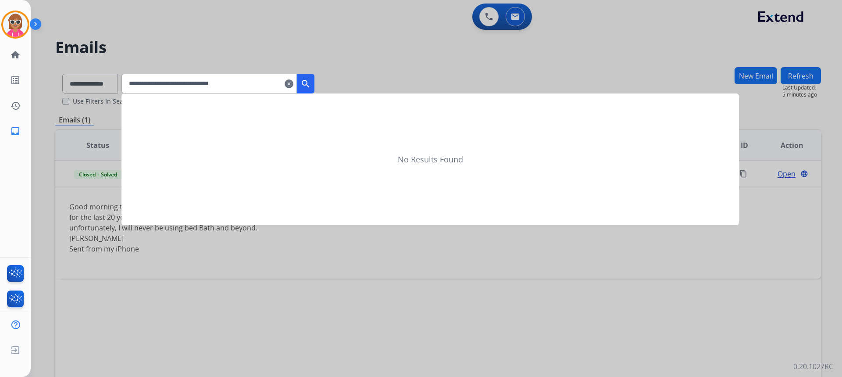
type input "**********"
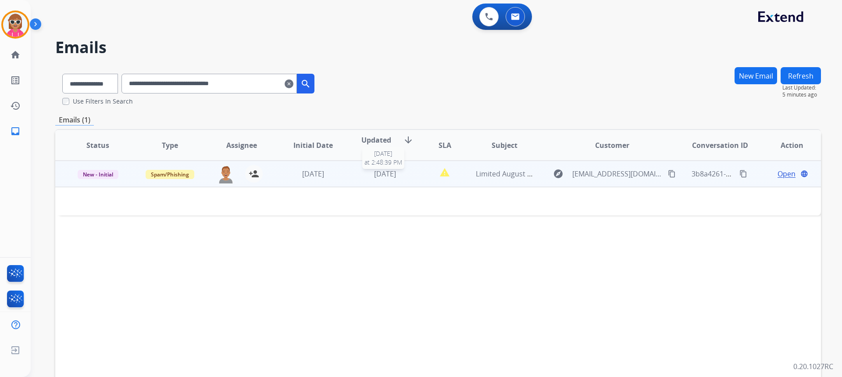
click at [362, 174] on div "[DATE]" at bounding box center [385, 173] width 57 height 11
click at [462, 182] on td "Limited August Offer: 20 Real Reviews + 2 Free — No Prepayment!" at bounding box center [498, 174] width 72 height 26
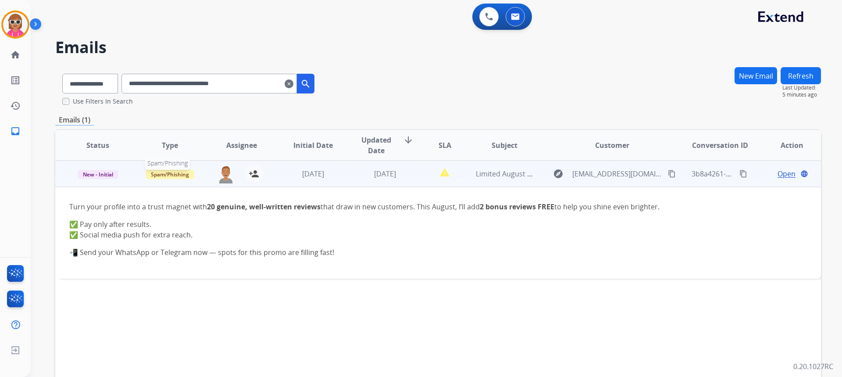
click at [165, 175] on span "Spam/Phishing" at bounding box center [170, 174] width 49 height 9
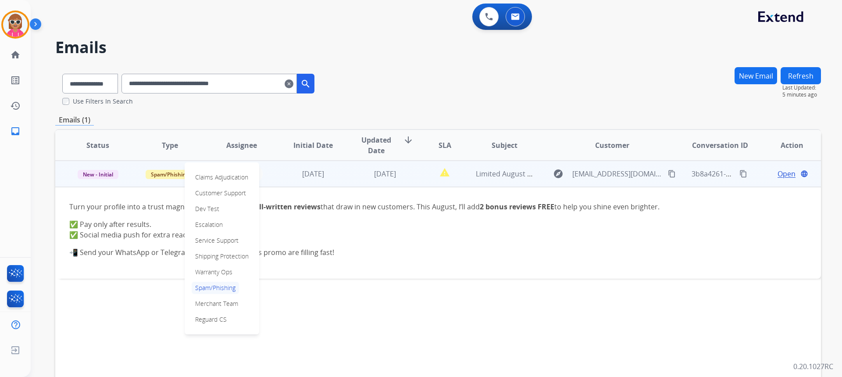
click at [283, 138] on th "Initial Date" at bounding box center [307, 145] width 72 height 31
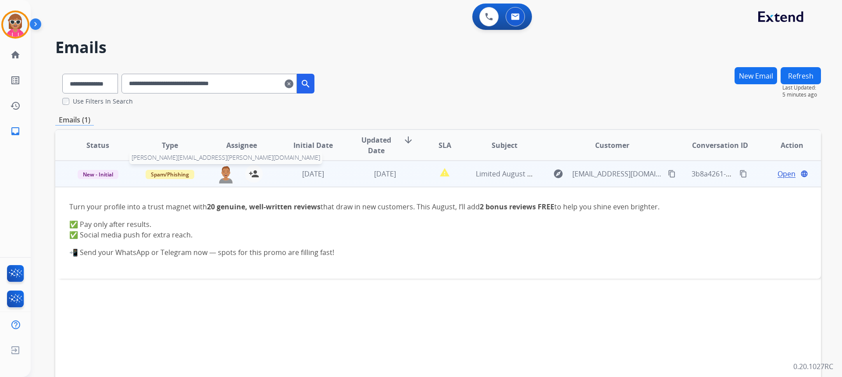
click at [223, 176] on img at bounding box center [226, 174] width 18 height 18
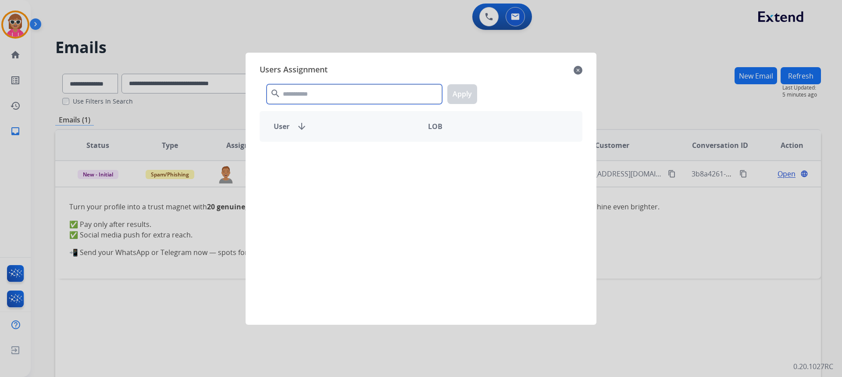
click at [311, 88] on input "text" at bounding box center [354, 94] width 175 height 20
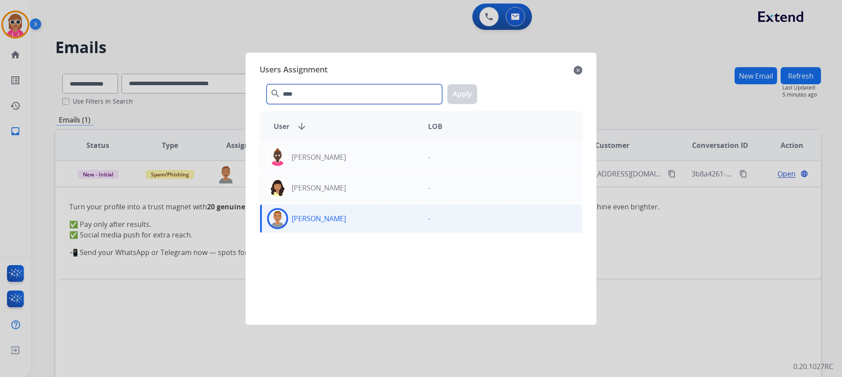
type input "****"
click at [309, 229] on div "[PERSON_NAME]" at bounding box center [340, 218] width 161 height 21
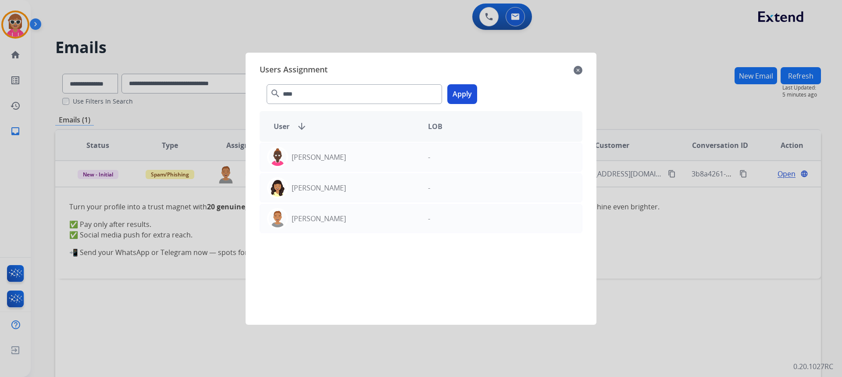
click at [455, 89] on button "Apply" at bounding box center [463, 94] width 30 height 20
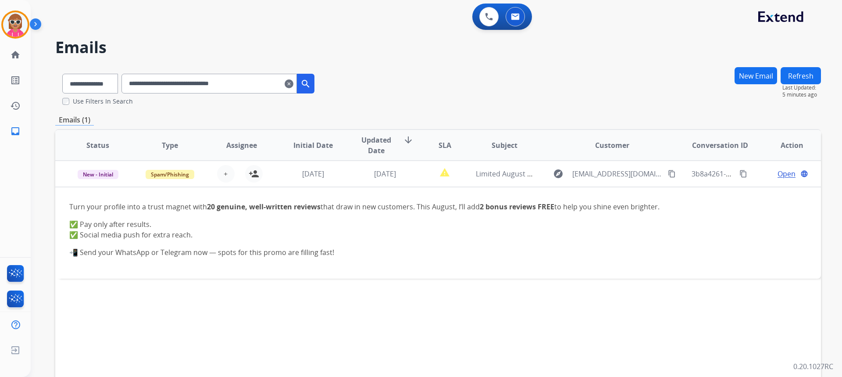
drag, startPoint x: 264, startPoint y: 86, endPoint x: 71, endPoint y: 112, distance: 195.2
click at [73, 110] on div "**********" at bounding box center [438, 268] width 766 height 402
paste input "text"
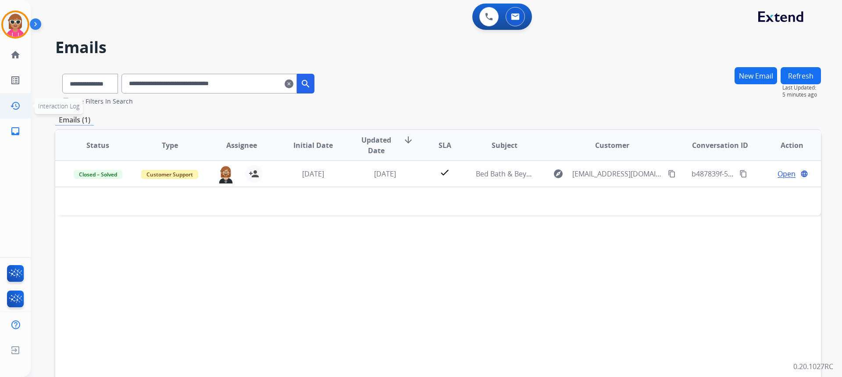
drag, startPoint x: 279, startPoint y: 89, endPoint x: 4, endPoint y: 107, distance: 275.7
click at [4, 107] on div "**********" at bounding box center [421, 188] width 842 height 377
paste input "text"
type input "**********"
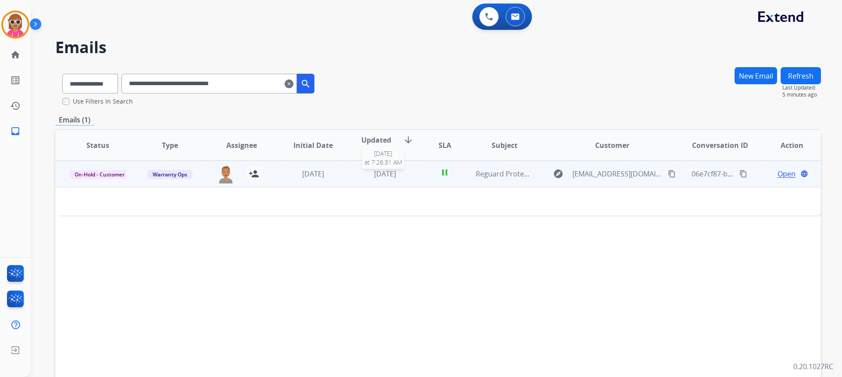
click at [388, 173] on span "[DATE]" at bounding box center [385, 174] width 22 height 10
click at [387, 173] on span "[DATE]" at bounding box center [385, 174] width 22 height 10
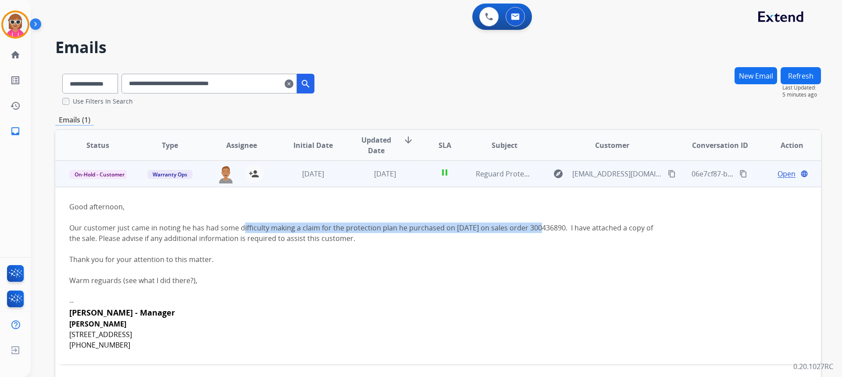
drag, startPoint x: 274, startPoint y: 228, endPoint x: 622, endPoint y: 226, distance: 347.5
click at [540, 229] on div "Our customer just came in noting he has had some difficulty making a claim for …" at bounding box center [366, 232] width 594 height 21
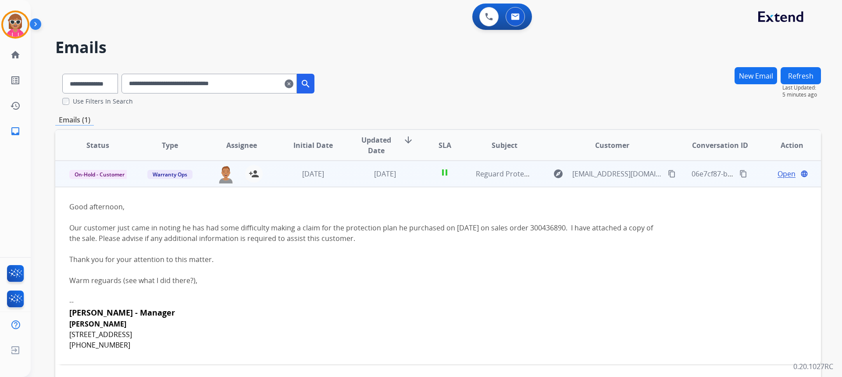
click at [783, 174] on span "Open" at bounding box center [787, 173] width 18 height 11
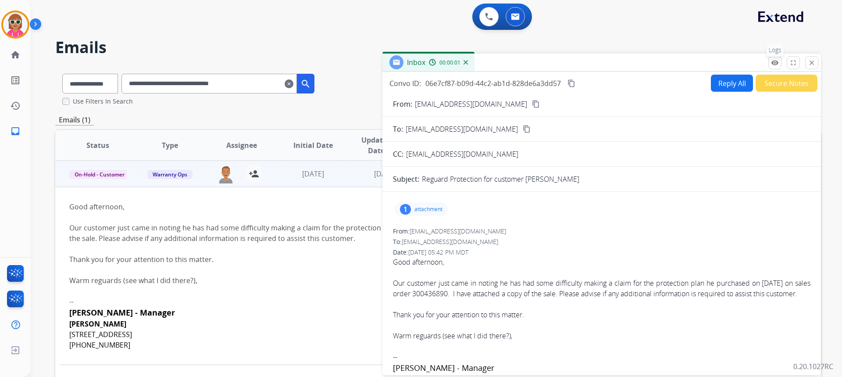
click at [777, 62] on mat-icon "remove_red_eye" at bounding box center [775, 63] width 8 height 8
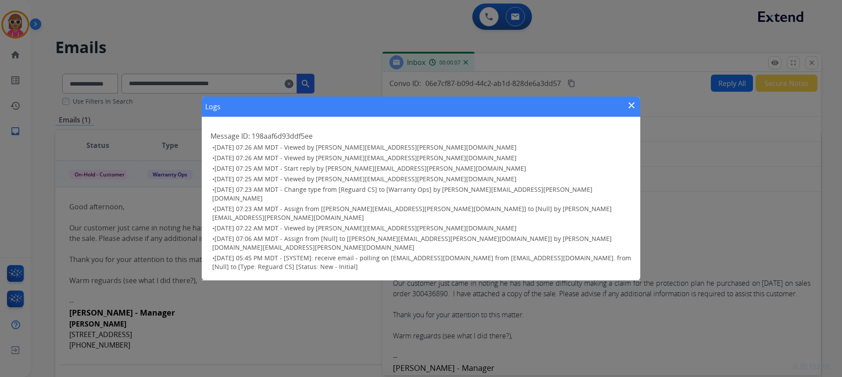
click at [633, 112] on div "Logs close" at bounding box center [421, 107] width 439 height 20
click at [630, 111] on mat-icon "close" at bounding box center [632, 105] width 11 height 11
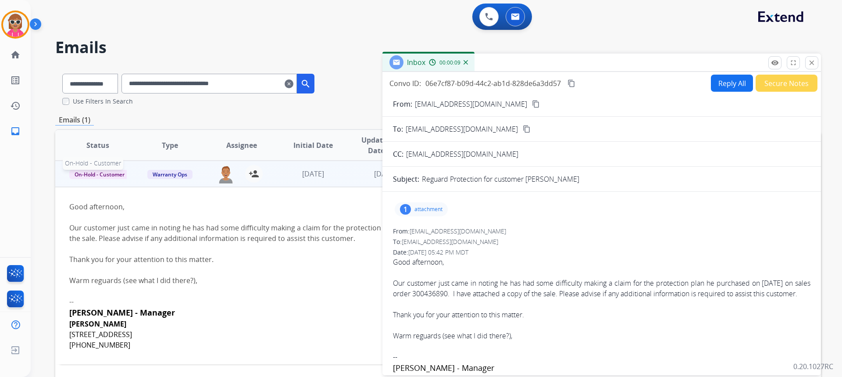
click at [89, 172] on span "On-Hold - Customer" at bounding box center [99, 174] width 61 height 9
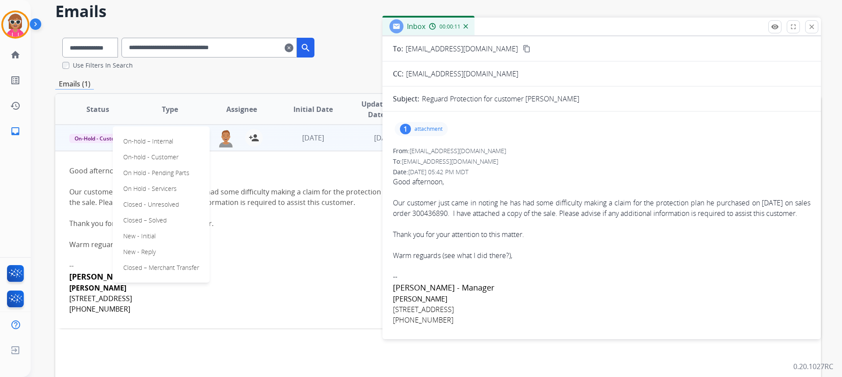
scroll to position [92, 0]
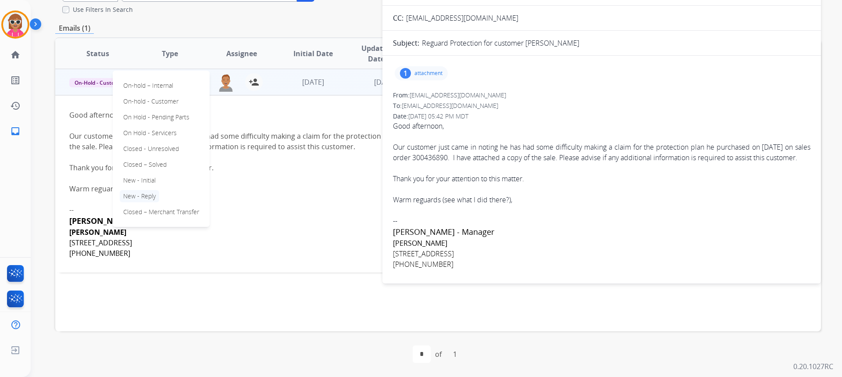
click at [142, 196] on p "New - Reply" at bounding box center [139, 196] width 39 height 12
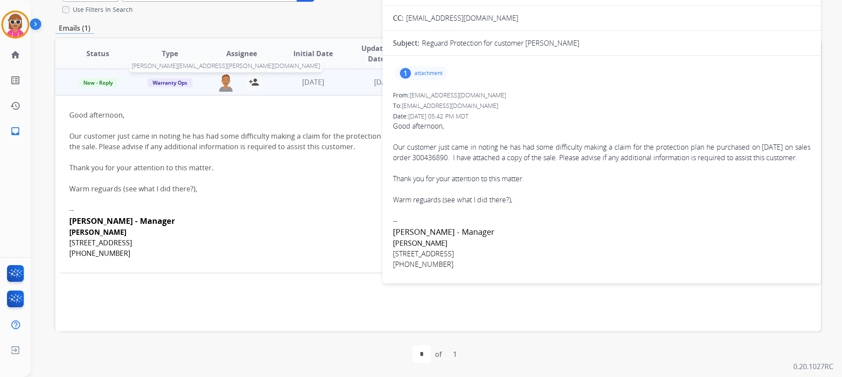
click at [221, 82] on img at bounding box center [226, 82] width 18 height 18
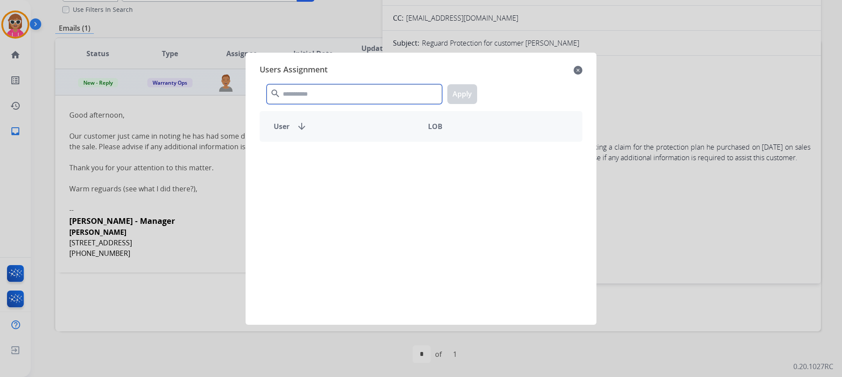
click at [297, 91] on input "text" at bounding box center [354, 94] width 175 height 20
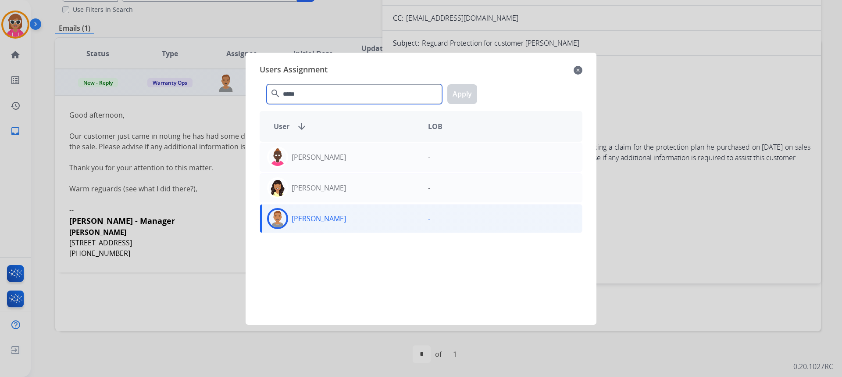
type input "*****"
click at [322, 232] on div "[PERSON_NAME] -" at bounding box center [421, 218] width 323 height 29
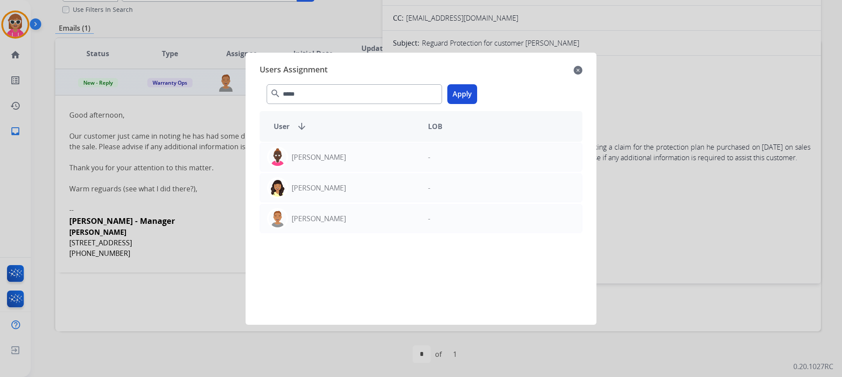
click at [470, 96] on button "Apply" at bounding box center [463, 94] width 30 height 20
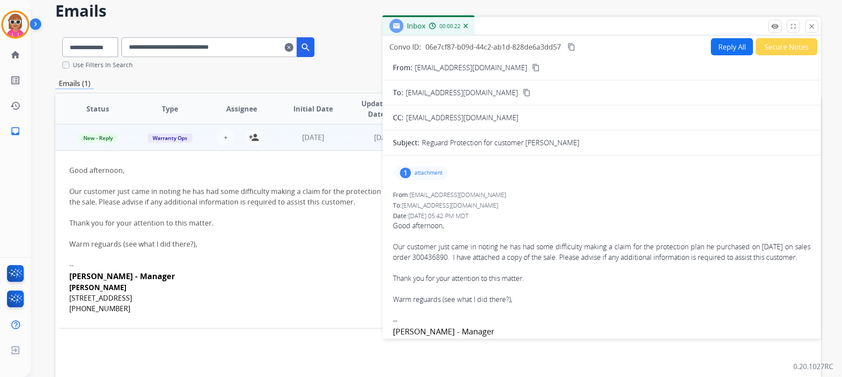
scroll to position [4, 0]
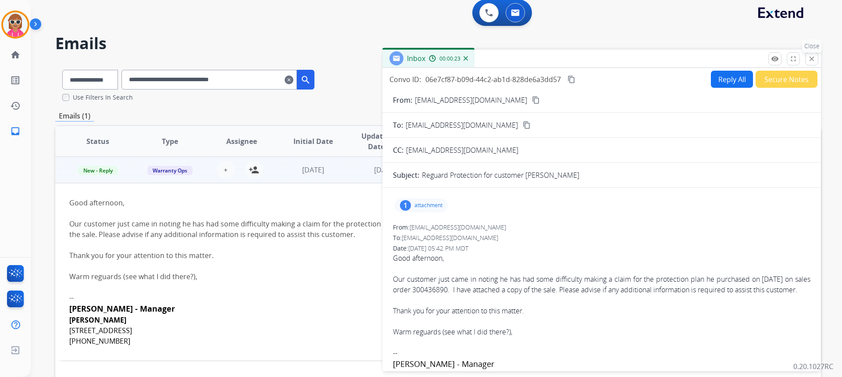
click at [814, 59] on mat-icon "close" at bounding box center [812, 59] width 8 height 8
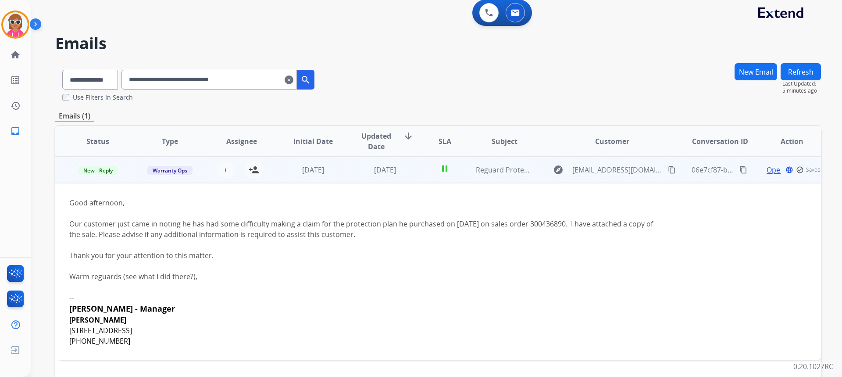
click at [802, 74] on button "Refresh" at bounding box center [801, 71] width 40 height 17
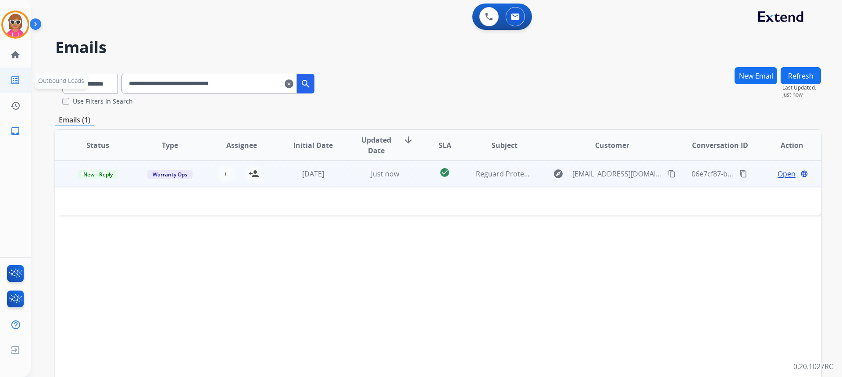
drag, startPoint x: 264, startPoint y: 74, endPoint x: 11, endPoint y: 76, distance: 253.2
click at [11, 76] on div "**********" at bounding box center [421, 188] width 842 height 377
paste input "text"
click at [106, 179] on span "New - Initial" at bounding box center [98, 174] width 41 height 9
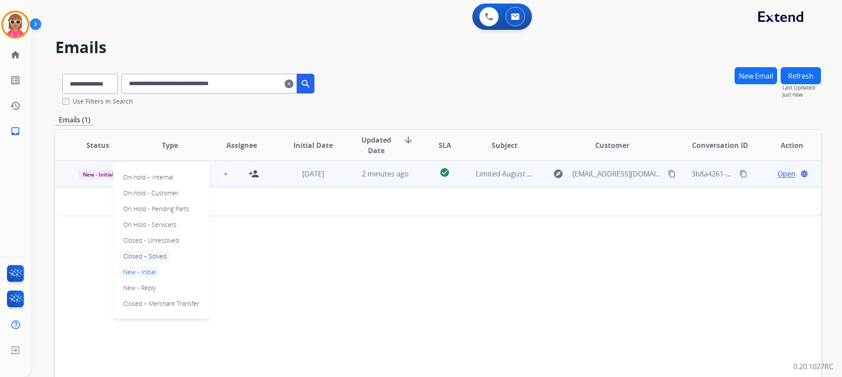
click at [165, 257] on p "Closed – Solved" at bounding box center [145, 256] width 50 height 12
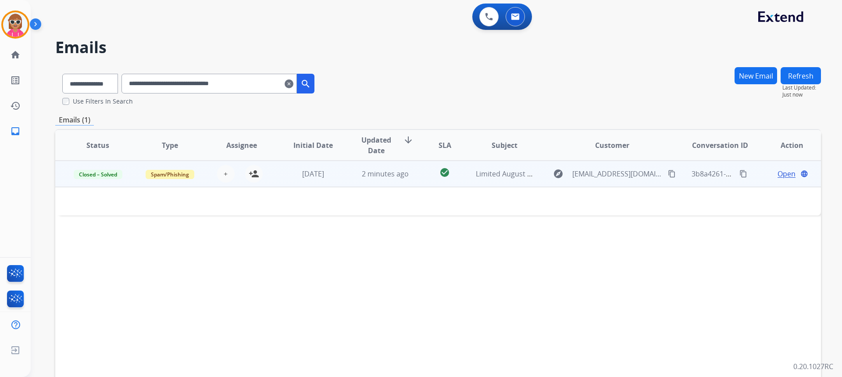
click at [804, 73] on button "Refresh" at bounding box center [801, 75] width 40 height 17
drag, startPoint x: 266, startPoint y: 85, endPoint x: 0, endPoint y: 132, distance: 269.9
click at [0, 132] on div "**********" at bounding box center [421, 188] width 842 height 377
paste input "text"
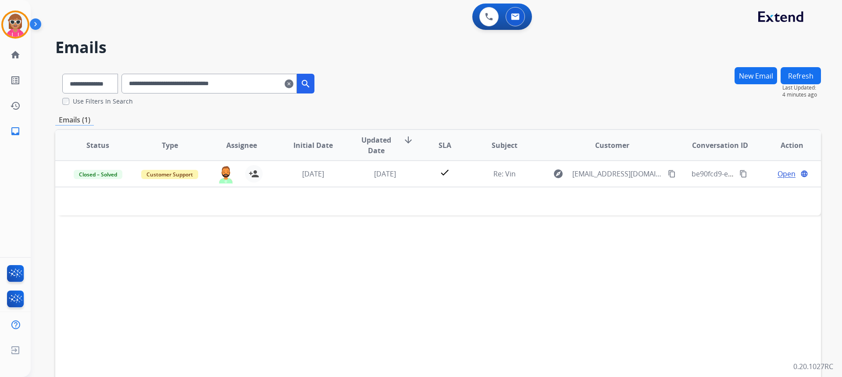
drag, startPoint x: 259, startPoint y: 83, endPoint x: 72, endPoint y: 112, distance: 189.1
click at [72, 112] on div "**********" at bounding box center [438, 268] width 766 height 402
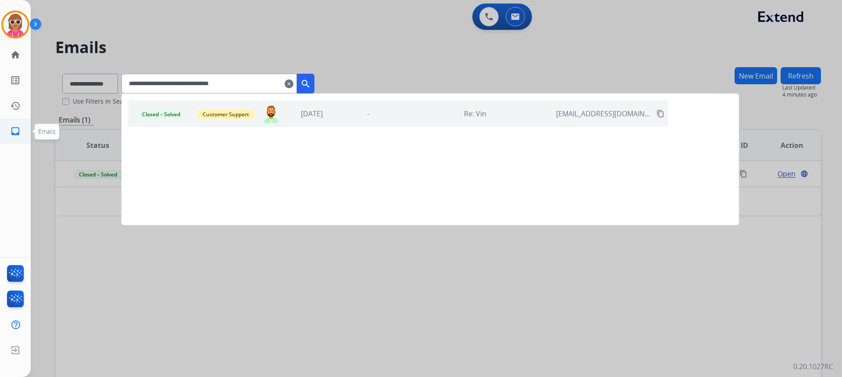
paste input "text"
drag, startPoint x: 273, startPoint y: 88, endPoint x: 19, endPoint y: 132, distance: 258.3
click at [15, 132] on div "**********" at bounding box center [421, 188] width 842 height 377
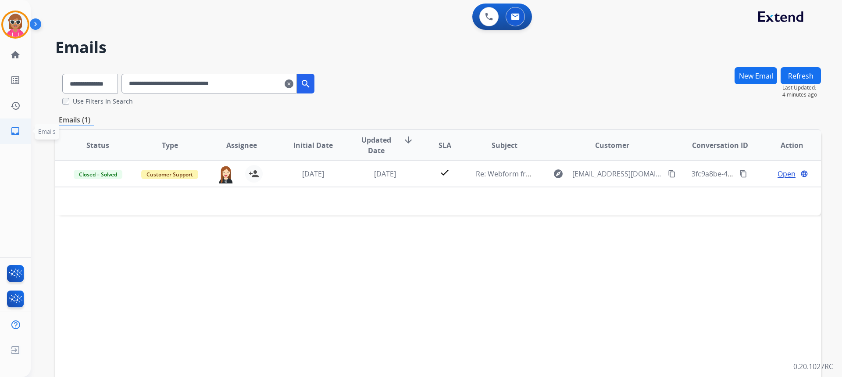
drag, startPoint x: 274, startPoint y: 87, endPoint x: 0, endPoint y: 129, distance: 277.4
click at [0, 129] on div "**********" at bounding box center [421, 188] width 842 height 377
paste input "text"
drag, startPoint x: 272, startPoint y: 81, endPoint x: 59, endPoint y: 108, distance: 214.1
click at [59, 108] on div "**********" at bounding box center [438, 268] width 766 height 402
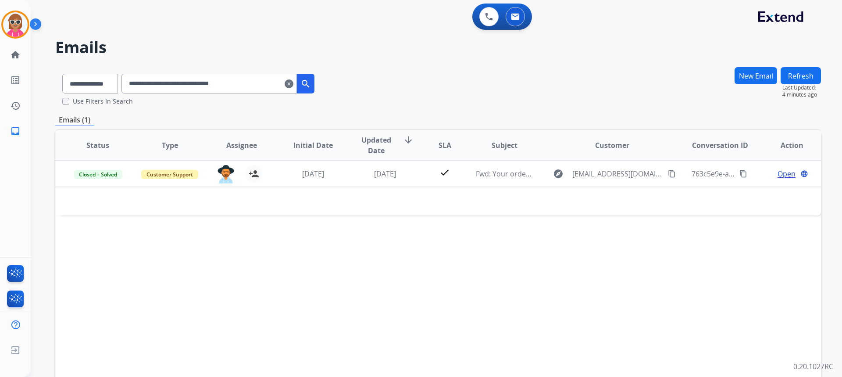
paste input "text"
drag, startPoint x: 273, startPoint y: 79, endPoint x: 52, endPoint y: 93, distance: 221.6
click at [52, 93] on div "**********" at bounding box center [426, 220] width 791 height 377
paste input "text"
drag, startPoint x: 270, startPoint y: 88, endPoint x: 46, endPoint y: 115, distance: 225.8
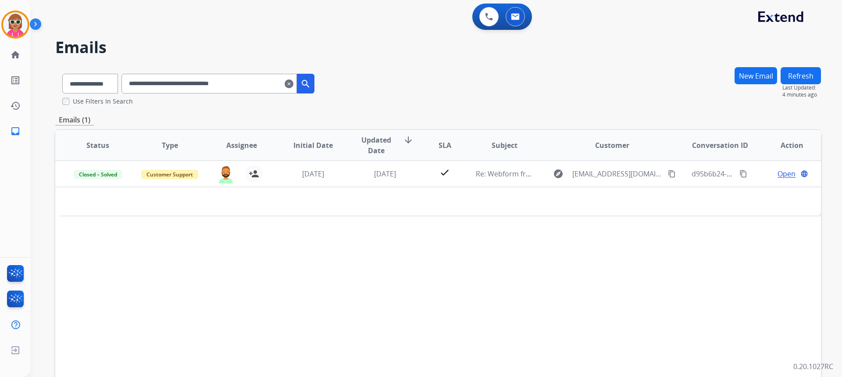
click at [46, 115] on div "**********" at bounding box center [426, 220] width 791 height 377
paste input "text"
drag, startPoint x: 259, startPoint y: 91, endPoint x: 62, endPoint y: 109, distance: 197.8
click at [62, 109] on div "**********" at bounding box center [438, 268] width 766 height 402
paste input "text"
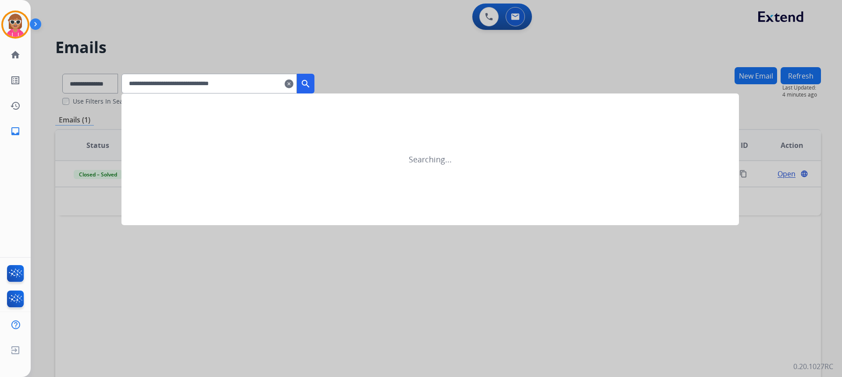
type input "**********"
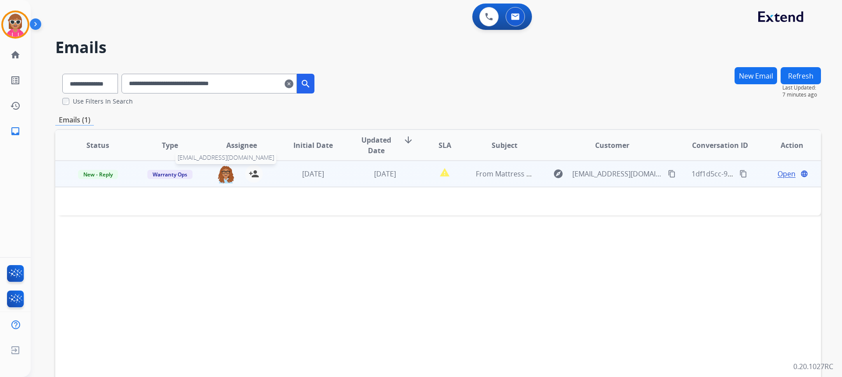
click at [225, 175] on img at bounding box center [226, 174] width 18 height 18
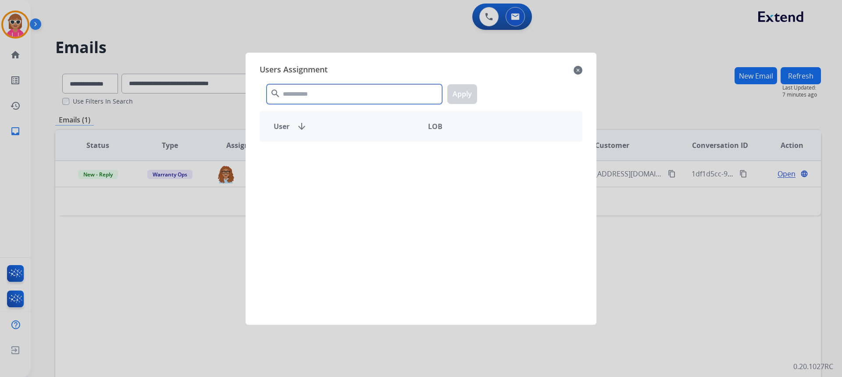
click at [378, 97] on input "text" at bounding box center [354, 94] width 175 height 20
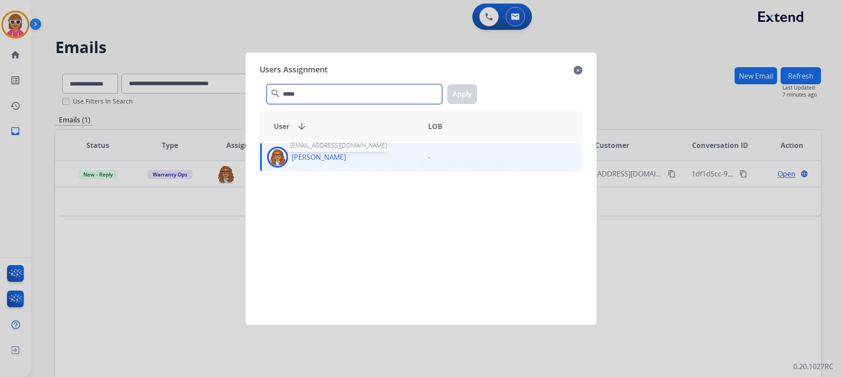
type input "*****"
click at [312, 161] on p "[PERSON_NAME]" at bounding box center [319, 157] width 54 height 11
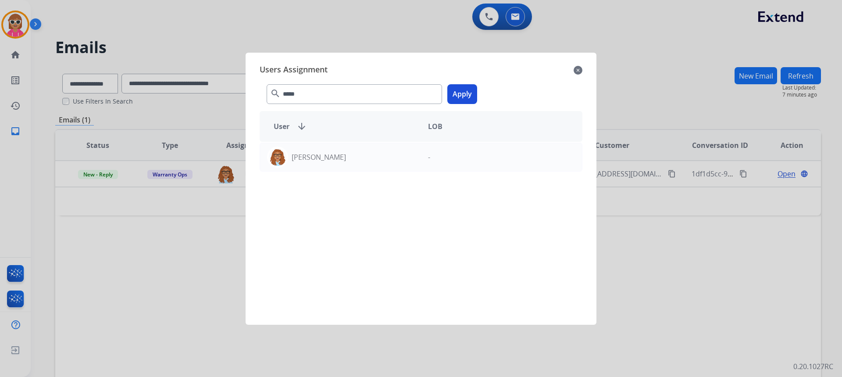
click at [472, 102] on button "Apply" at bounding box center [463, 94] width 30 height 20
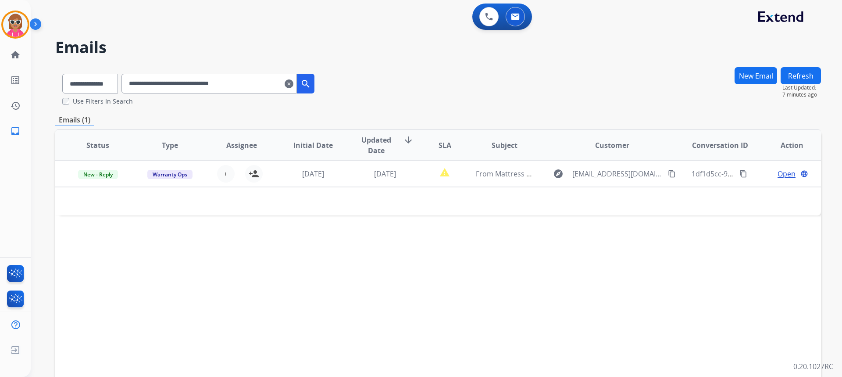
drag, startPoint x: 237, startPoint y: 86, endPoint x: 56, endPoint y: 87, distance: 181.6
click at [60, 99] on div "**********" at bounding box center [188, 86] width 266 height 39
paste input "text"
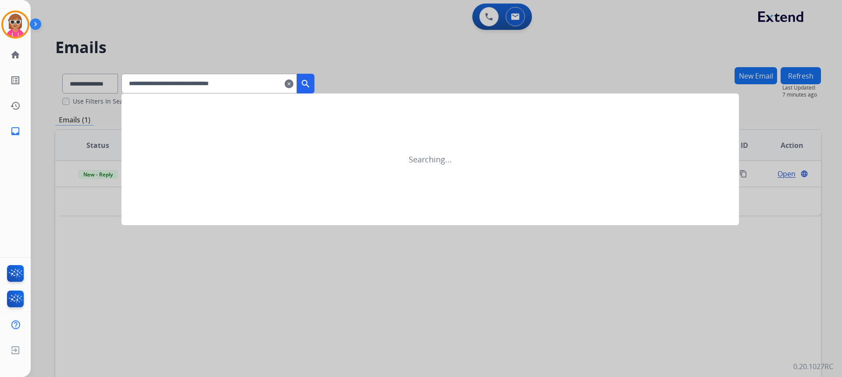
type input "**********"
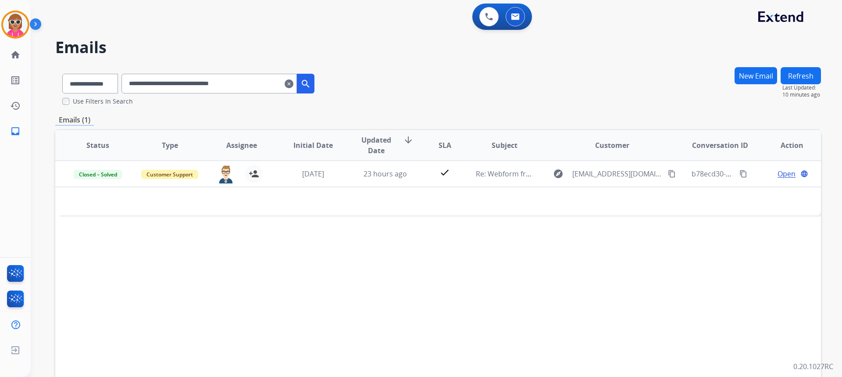
click at [519, 294] on div "Status Type Assignee Initial Date Updated Date arrow_downward SLA Subject Custo…" at bounding box center [438, 276] width 766 height 294
drag, startPoint x: 283, startPoint y: 90, endPoint x: 0, endPoint y: 143, distance: 288.5
click at [0, 143] on div "**********" at bounding box center [421, 188] width 842 height 377
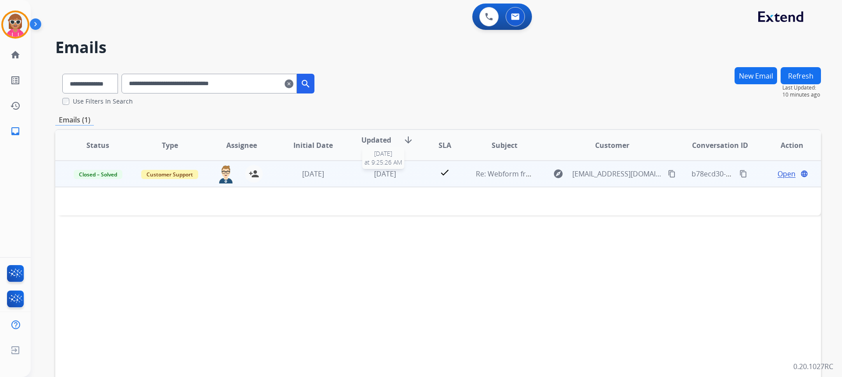
click at [383, 174] on span "[DATE]" at bounding box center [385, 174] width 22 height 10
click at [778, 172] on span "Open" at bounding box center [787, 174] width 18 height 11
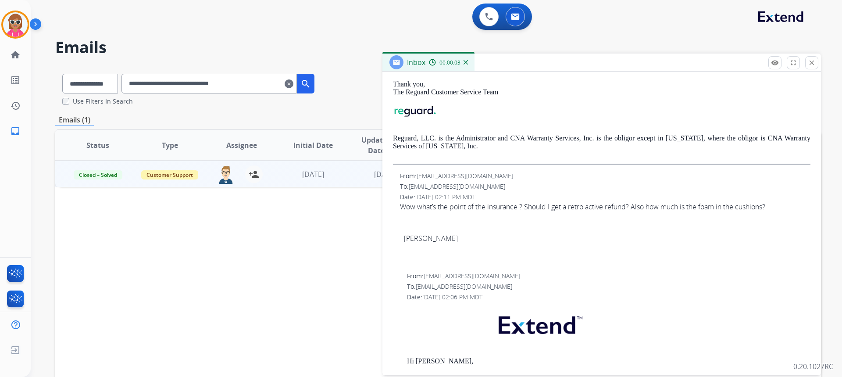
scroll to position [219, 0]
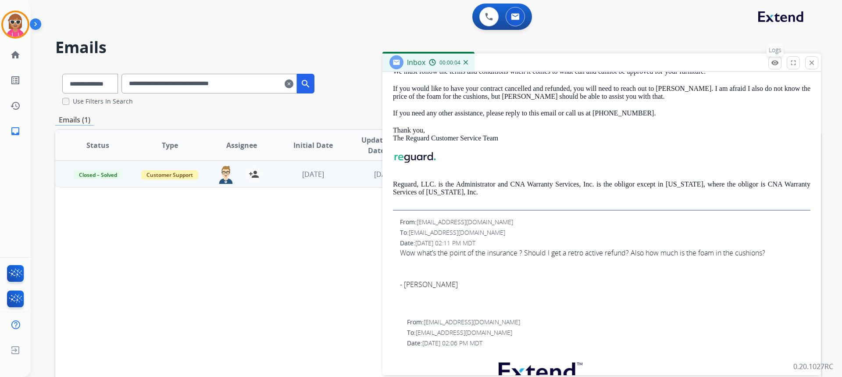
click at [777, 62] on mat-icon "remove_red_eye" at bounding box center [775, 63] width 8 height 8
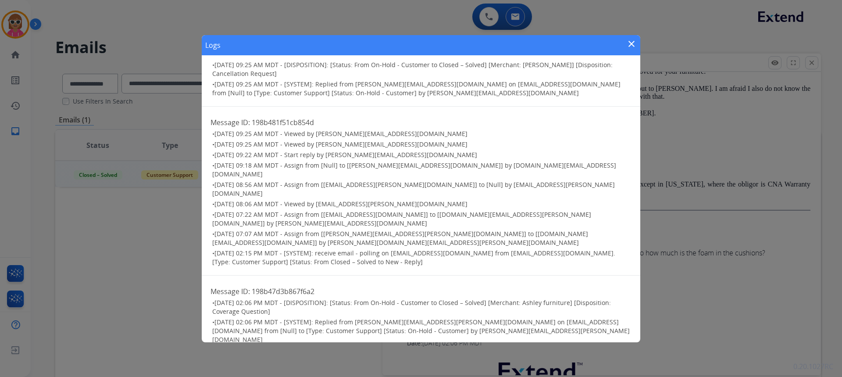
scroll to position [0, 0]
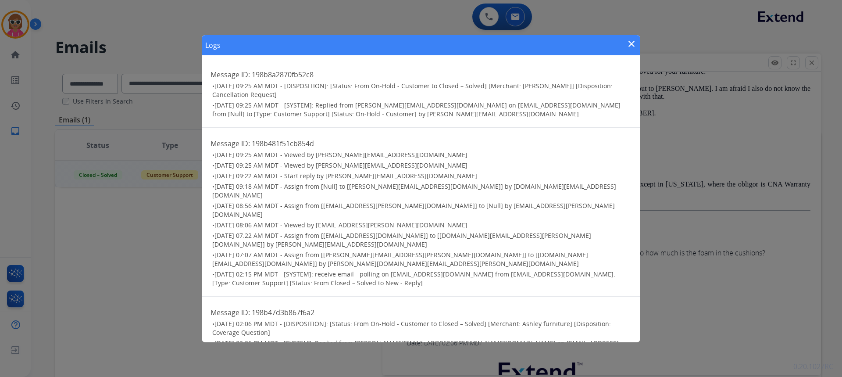
click at [621, 47] on div "Logs close" at bounding box center [421, 45] width 439 height 20
click at [630, 45] on mat-icon "close" at bounding box center [632, 44] width 11 height 11
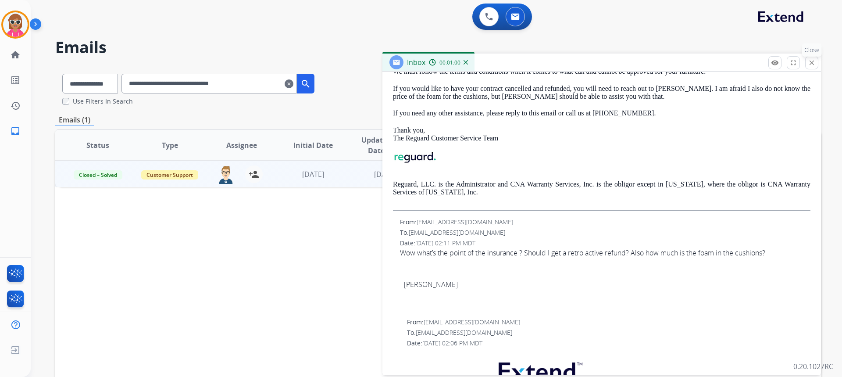
click at [810, 63] on mat-icon "close" at bounding box center [812, 63] width 8 height 8
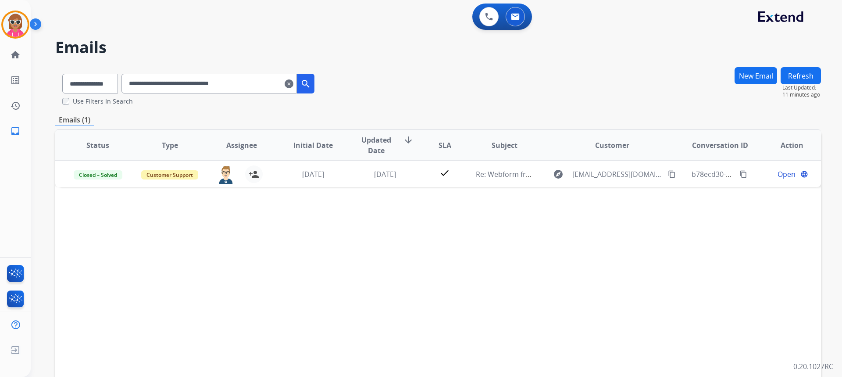
drag, startPoint x: 264, startPoint y: 90, endPoint x: 0, endPoint y: 165, distance: 274.1
click at [0, 165] on div "**********" at bounding box center [421, 188] width 842 height 377
paste input "text"
drag, startPoint x: 275, startPoint y: 91, endPoint x: 0, endPoint y: 91, distance: 275.1
click at [0, 91] on div "**********" at bounding box center [421, 188] width 842 height 377
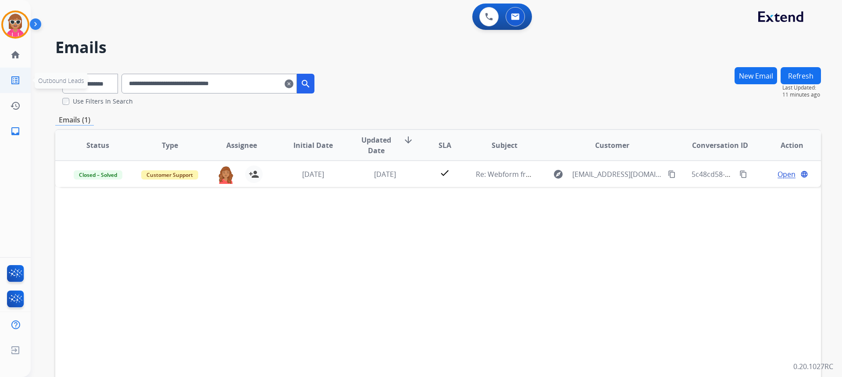
paste input "text"
drag, startPoint x: 269, startPoint y: 85, endPoint x: 0, endPoint y: 114, distance: 270.0
click at [0, 114] on div "**********" at bounding box center [421, 188] width 842 height 377
paste input "text"
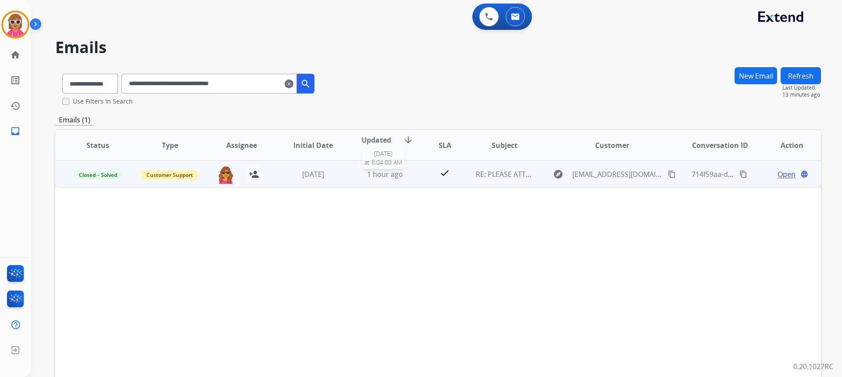
click at [370, 174] on span "1 hour ago" at bounding box center [385, 174] width 36 height 10
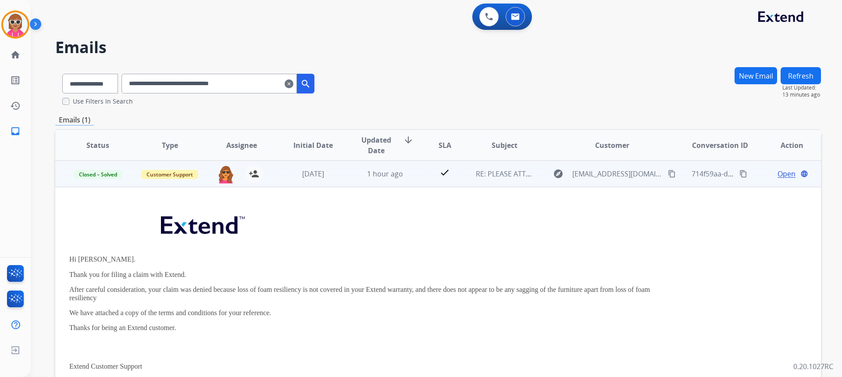
click at [783, 171] on span "Open" at bounding box center [787, 173] width 18 height 11
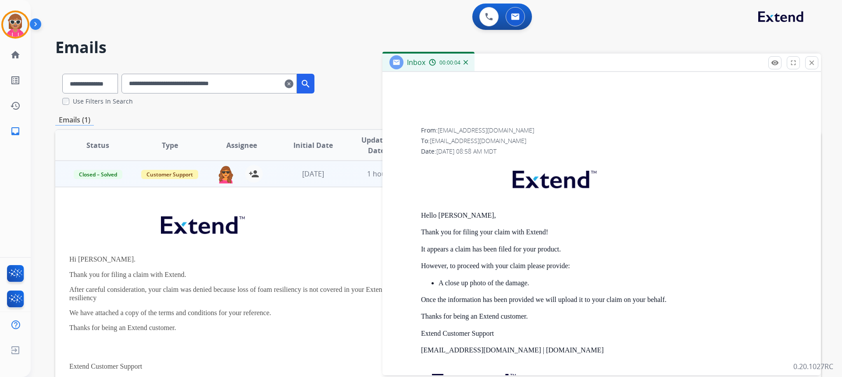
scroll to position [1053, 0]
click at [818, 62] on button "close Close" at bounding box center [812, 62] width 13 height 13
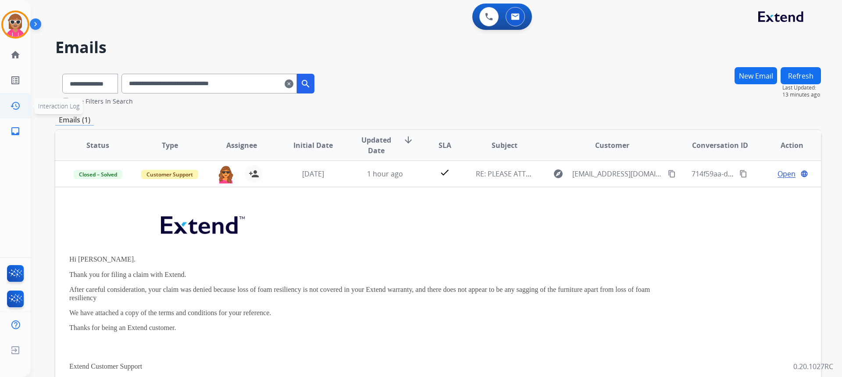
drag, startPoint x: 265, startPoint y: 90, endPoint x: 0, endPoint y: 109, distance: 265.7
click at [0, 112] on div "**********" at bounding box center [421, 188] width 842 height 377
paste input "text"
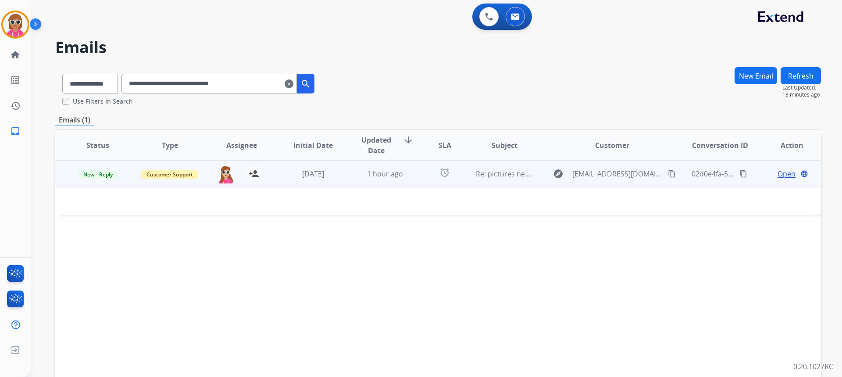
click at [778, 175] on span "Open" at bounding box center [787, 173] width 18 height 11
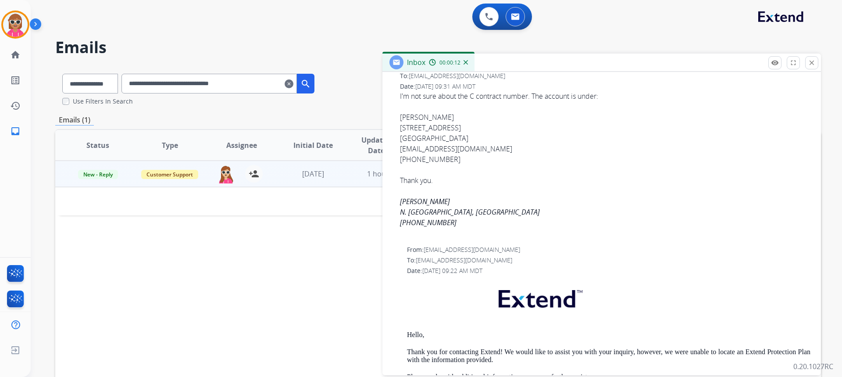
scroll to position [263, 0]
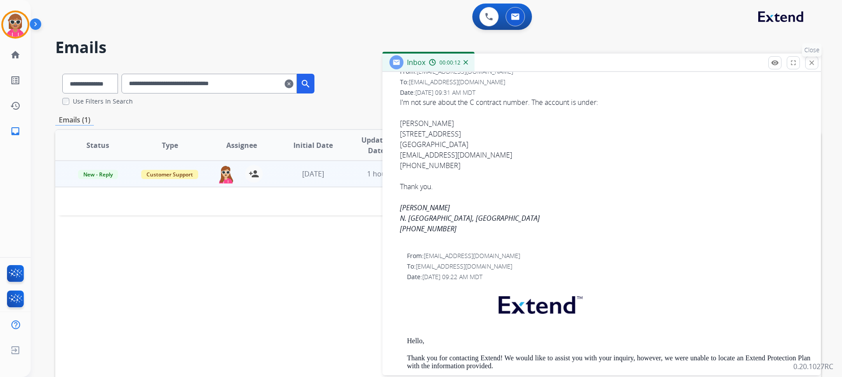
click at [810, 54] on p "Close" at bounding box center [812, 49] width 20 height 13
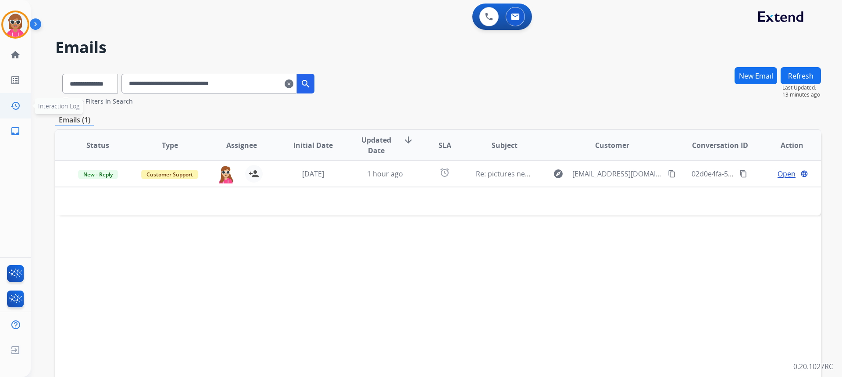
drag, startPoint x: 274, startPoint y: 74, endPoint x: 0, endPoint y: 115, distance: 276.8
click at [0, 115] on div "**********" at bounding box center [421, 188] width 842 height 377
paste input "text"
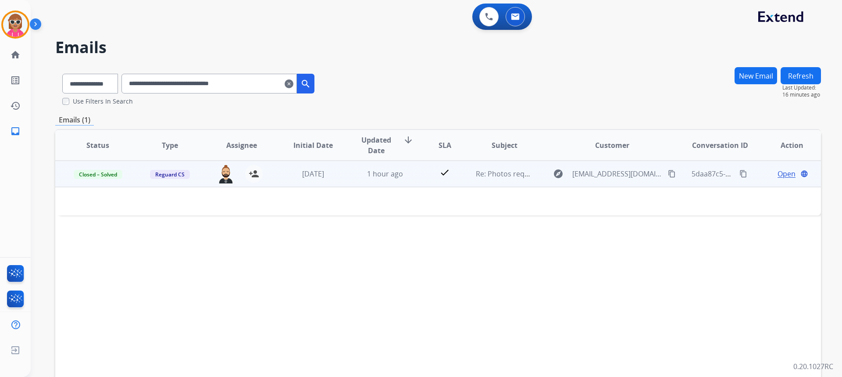
click at [779, 173] on span "Open" at bounding box center [787, 173] width 18 height 11
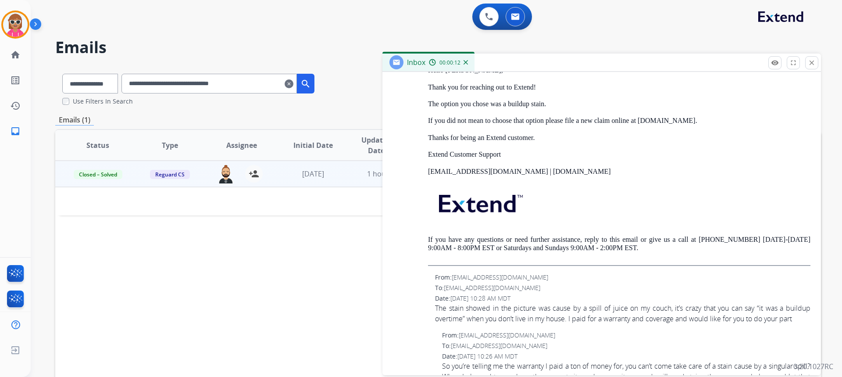
scroll to position [1141, 0]
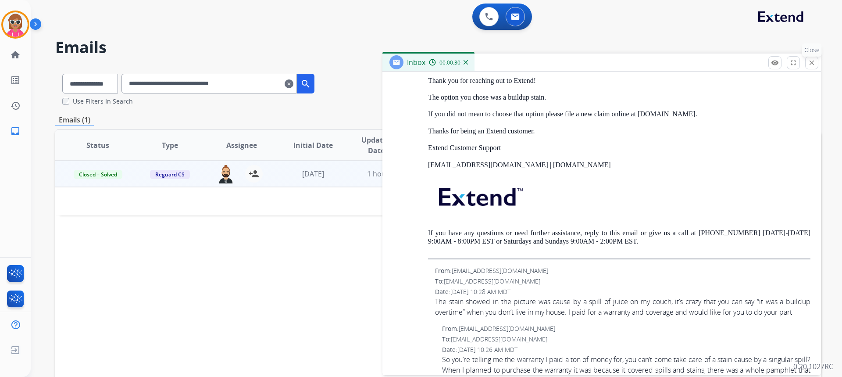
click at [810, 57] on button "close Close" at bounding box center [812, 62] width 13 height 13
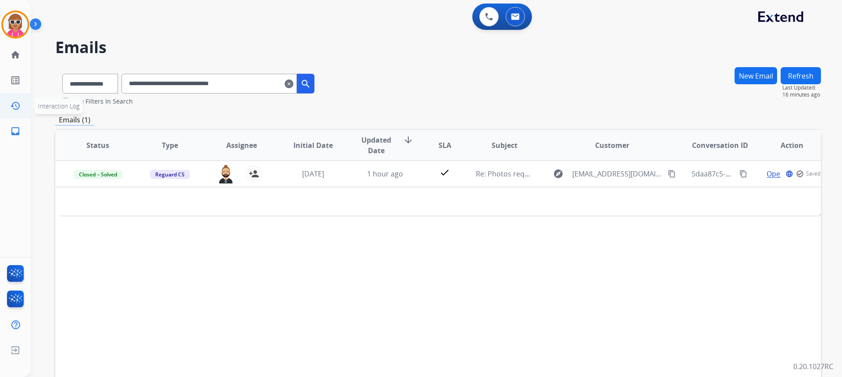
drag, startPoint x: 283, startPoint y: 76, endPoint x: 0, endPoint y: 106, distance: 284.1
click at [0, 106] on div "**********" at bounding box center [421, 188] width 842 height 377
paste input "text"
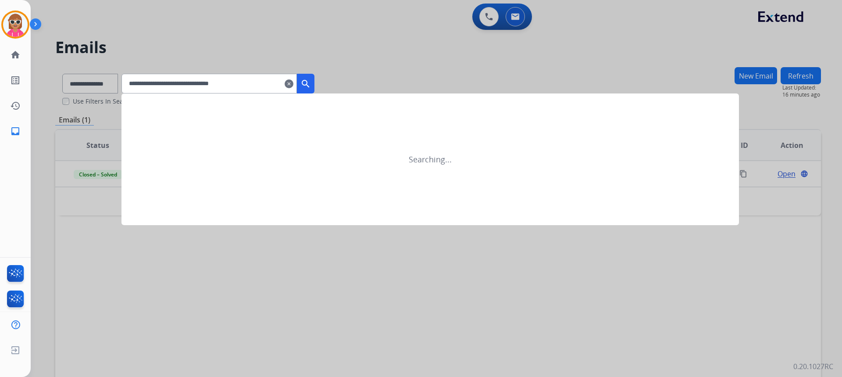
type input "**********"
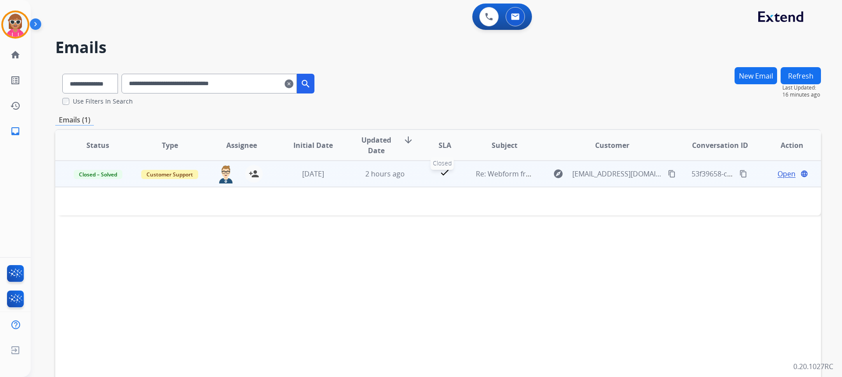
click at [428, 175] on div "check" at bounding box center [444, 173] width 33 height 13
click at [783, 172] on span "Open" at bounding box center [787, 174] width 18 height 11
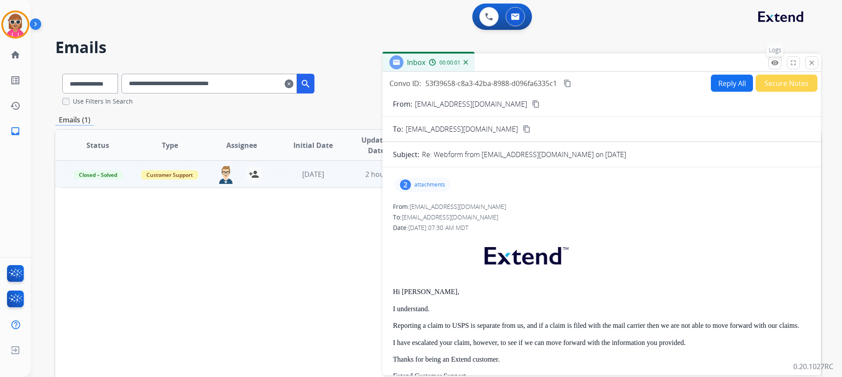
click at [776, 63] on mat-icon "remove_red_eye" at bounding box center [775, 63] width 8 height 8
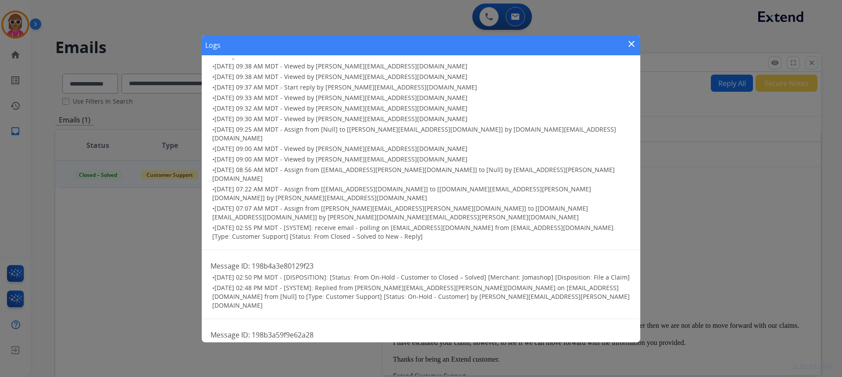
scroll to position [263, 0]
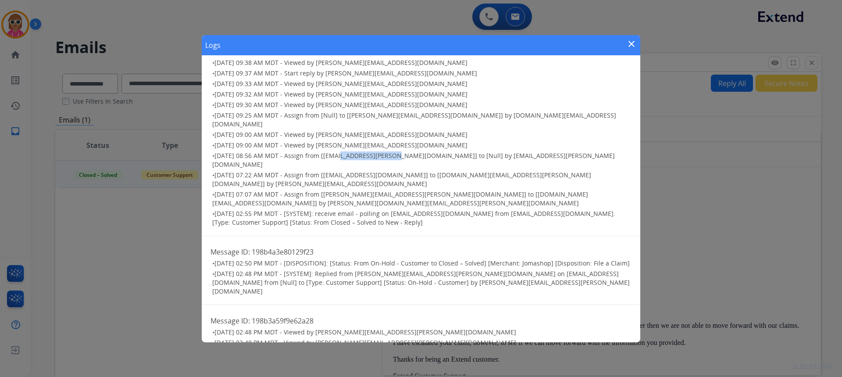
drag, startPoint x: 337, startPoint y: 147, endPoint x: 394, endPoint y: 145, distance: 57.1
click at [394, 151] on span "[DATE] 08:56 AM MDT - Assign from [[EMAIL_ADDRESS][PERSON_NAME][DOMAIN_NAME]] t…" at bounding box center [413, 159] width 403 height 17
click at [352, 247] on h2 "Message ID: 198b4a3e80129f23" at bounding box center [421, 252] width 421 height 11
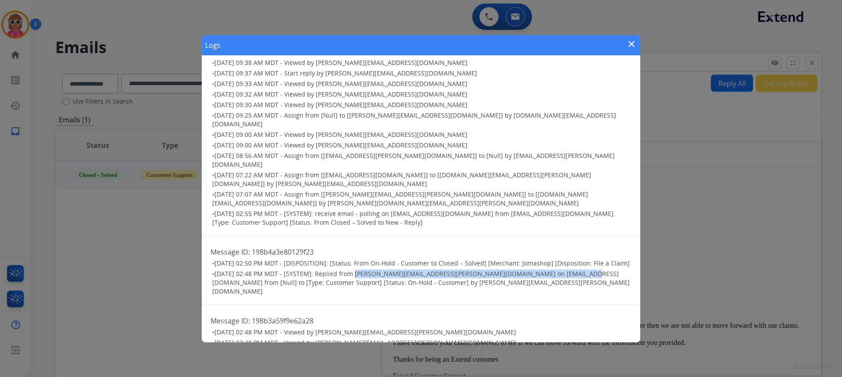
drag, startPoint x: 353, startPoint y: 263, endPoint x: 567, endPoint y: 259, distance: 214.1
click at [567, 259] on ul "• [DATE] 02:50 PM MDT - [DISPOSITION]: [Status: From On-Hold - Customer to Clos…" at bounding box center [421, 277] width 421 height 37
click at [407, 236] on div "Message ID: 198b4a3e80129f23 • [DATE] 02:50 PM MDT - [DISPOSITION]: [Status: Fr…" at bounding box center [421, 270] width 439 height 69
click at [288, 172] on ul "• [DATE] 09:38 AM MDT - Viewed by [PERSON_NAME][EMAIL_ADDRESS][DOMAIN_NAME] • […" at bounding box center [421, 137] width 421 height 179
drag, startPoint x: 281, startPoint y: 164, endPoint x: 390, endPoint y: 119, distance: 117.6
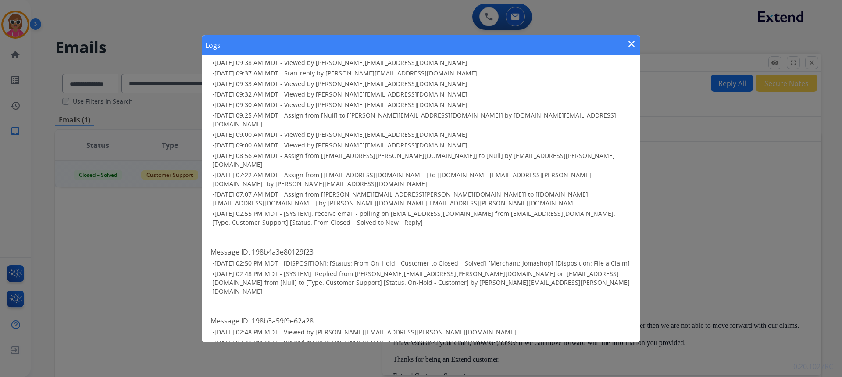
click at [281, 171] on span "[DATE] 07:22 AM MDT - Assign from [[EMAIL_ADDRESS][DOMAIN_NAME]] to [[DOMAIN_NA…" at bounding box center [401, 179] width 379 height 17
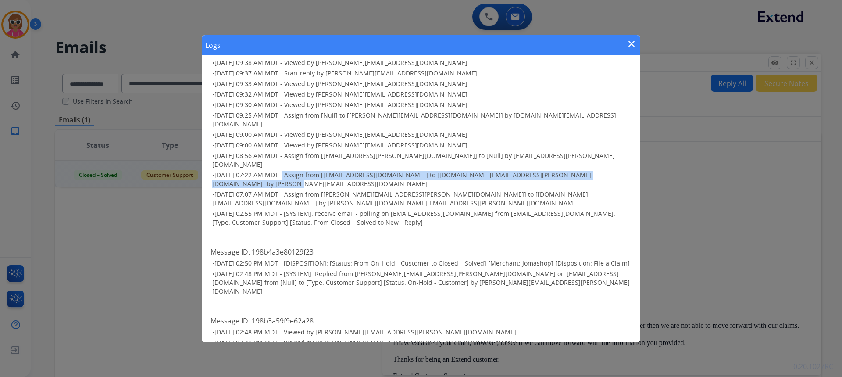
click at [634, 45] on mat-icon "close" at bounding box center [632, 44] width 11 height 11
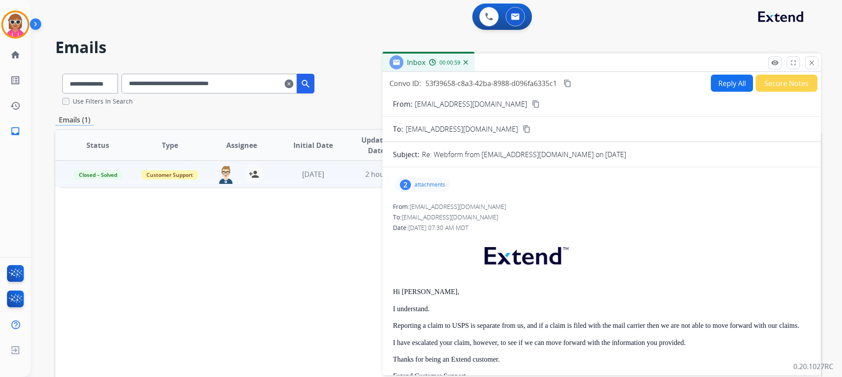
drag, startPoint x: 817, startPoint y: 57, endPoint x: 635, endPoint y: 57, distance: 182.1
click at [815, 58] on button "close Close" at bounding box center [812, 62] width 13 height 13
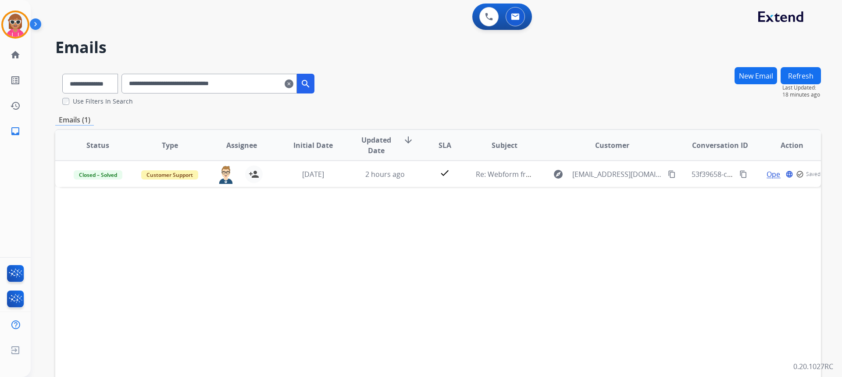
click at [294, 80] on mat-icon "clear" at bounding box center [289, 84] width 9 height 11
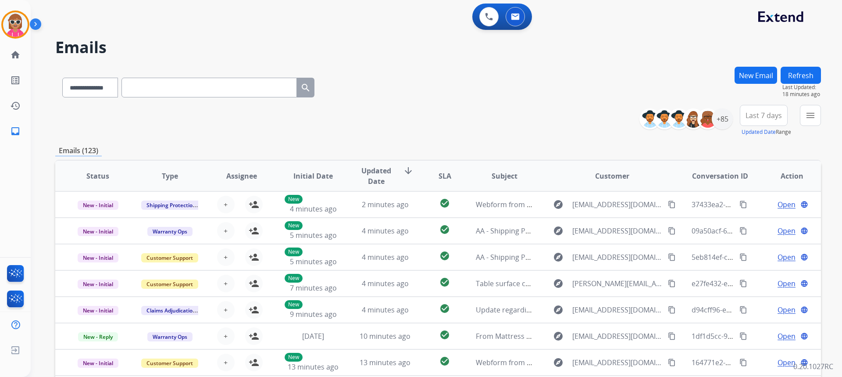
paste input "**********"
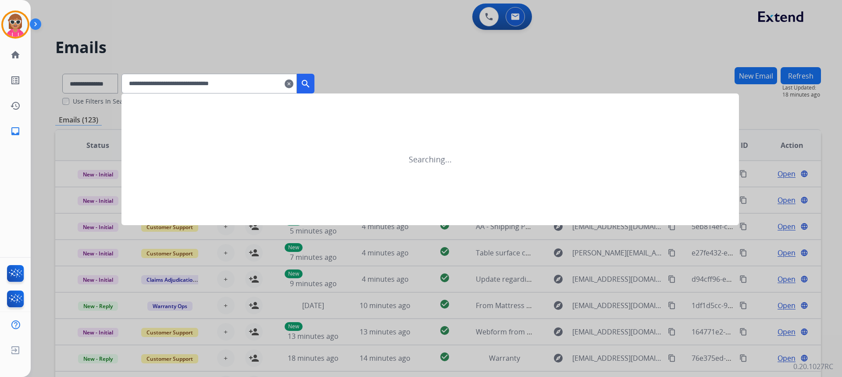
click at [315, 76] on button "search" at bounding box center [306, 84] width 18 height 20
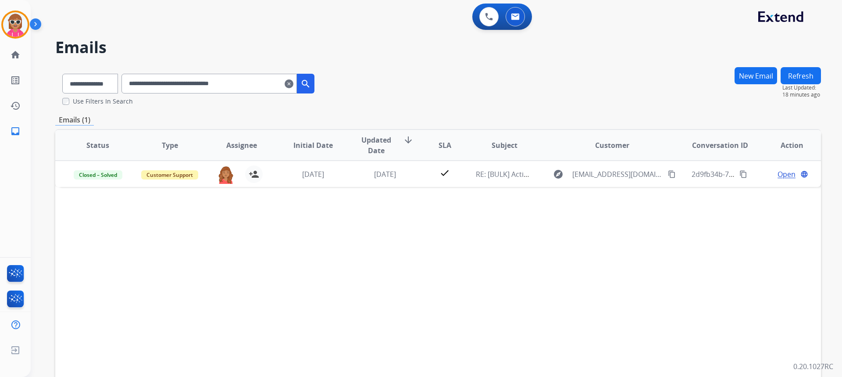
drag, startPoint x: 268, startPoint y: 85, endPoint x: 34, endPoint y: 104, distance: 234.6
click at [34, 104] on div "**********" at bounding box center [426, 220] width 791 height 377
paste input "text"
click at [378, 193] on div "Status Type Assignee Initial Date Updated Date arrow_downward SLA Subject Custo…" at bounding box center [438, 276] width 766 height 294
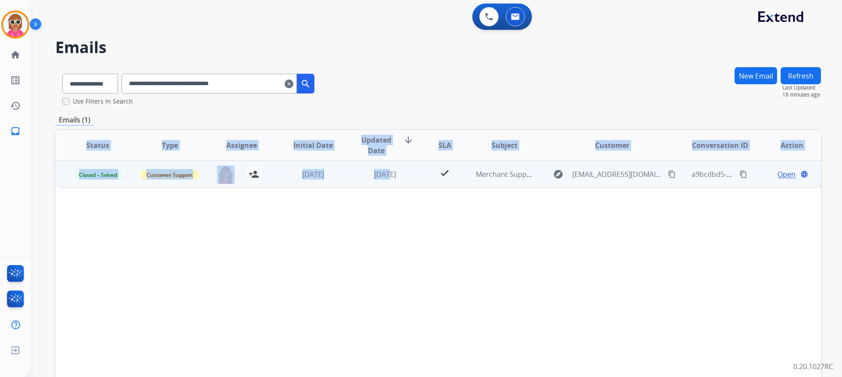
click at [379, 186] on div "Status Type Assignee Initial Date Updated Date arrow_downward SLA Subject Custo…" at bounding box center [438, 276] width 766 height 294
click at [377, 175] on span "[DATE]" at bounding box center [385, 174] width 22 height 10
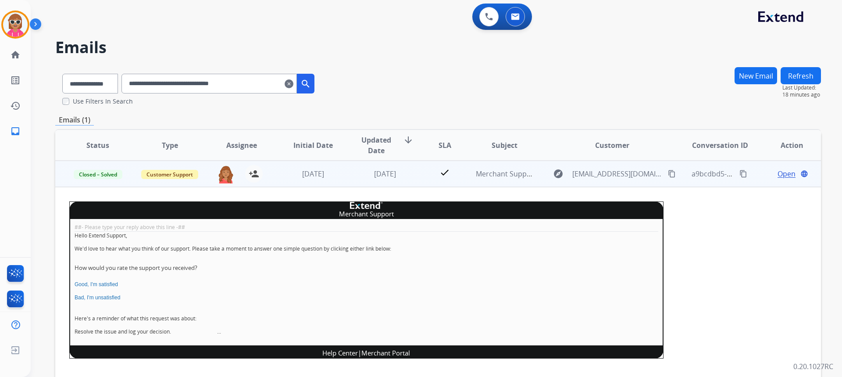
click at [336, 200] on td "Merchant Support ##- Please type your reply above this line -## Hello Extend Su…" at bounding box center [366, 285] width 623 height 196
click at [343, 185] on td "[DATE]" at bounding box center [379, 174] width 72 height 26
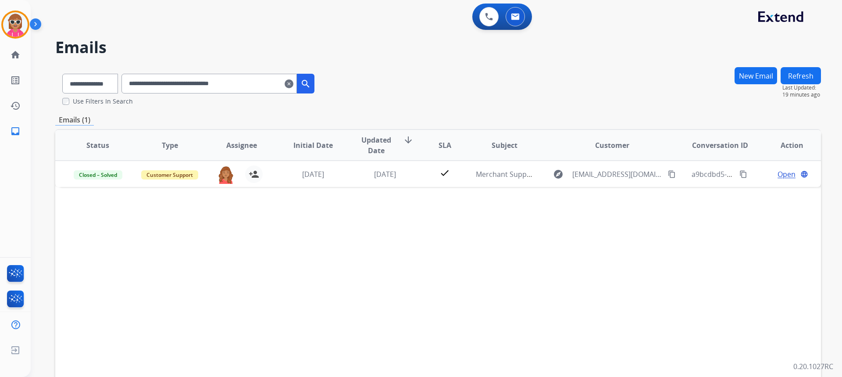
drag, startPoint x: 276, startPoint y: 82, endPoint x: 64, endPoint y: 105, distance: 212.6
click at [64, 105] on div "**********" at bounding box center [188, 86] width 266 height 39
paste input "text"
drag, startPoint x: 271, startPoint y: 80, endPoint x: 0, endPoint y: 140, distance: 277.2
click at [0, 140] on div "**********" at bounding box center [421, 188] width 842 height 377
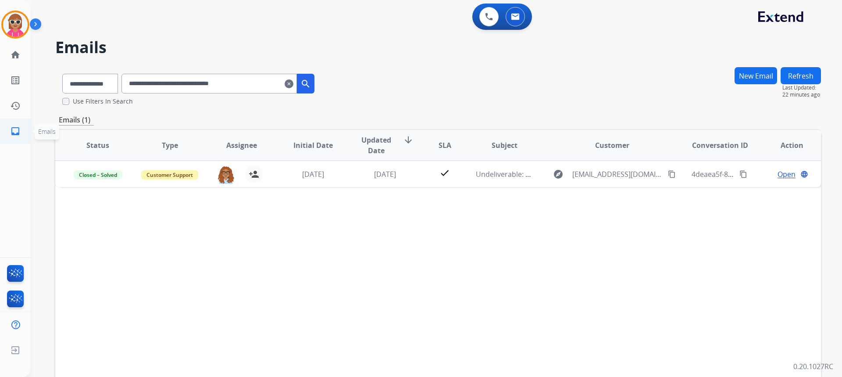
paste input "text"
drag, startPoint x: 263, startPoint y: 87, endPoint x: 0, endPoint y: 142, distance: 268.5
click at [0, 142] on div "**********" at bounding box center [421, 188] width 842 height 377
paste input "text"
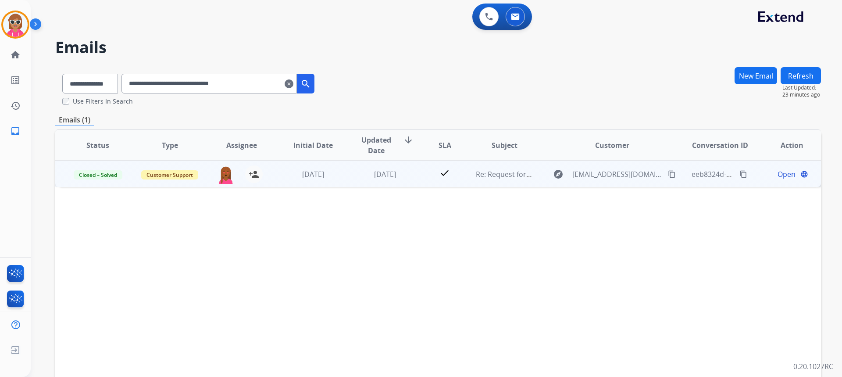
click at [283, 182] on td "[DATE]" at bounding box center [307, 174] width 72 height 26
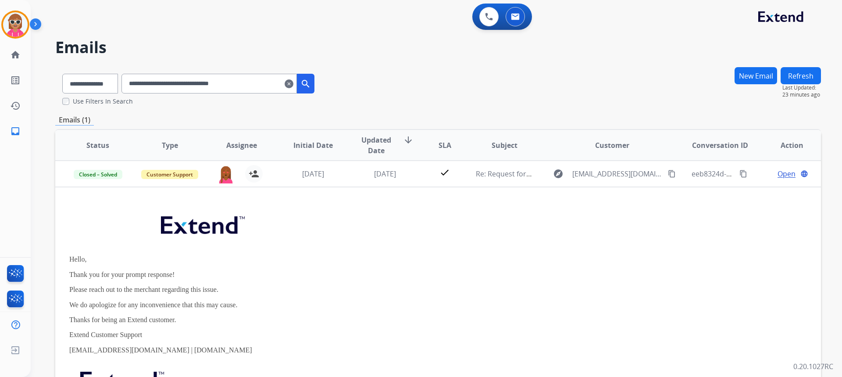
drag, startPoint x: 256, startPoint y: 83, endPoint x: 46, endPoint y: 131, distance: 216.0
click at [46, 131] on div "**********" at bounding box center [426, 220] width 791 height 377
paste input "text"
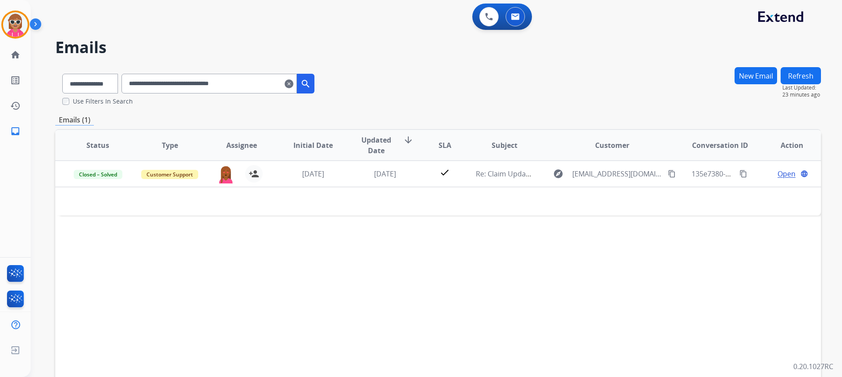
drag, startPoint x: 264, startPoint y: 88, endPoint x: 123, endPoint y: 113, distance: 143.5
click at [123, 113] on div "**********" at bounding box center [438, 268] width 766 height 402
paste input "text"
drag, startPoint x: 270, startPoint y: 86, endPoint x: 4, endPoint y: 130, distance: 270.3
click at [4, 130] on div "**********" at bounding box center [421, 188] width 842 height 377
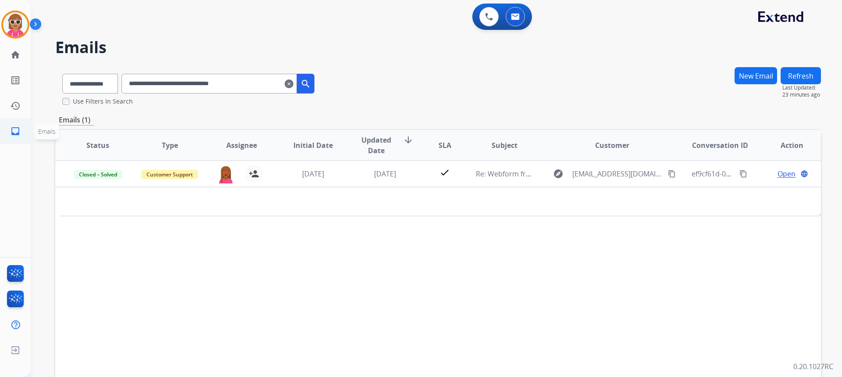
paste input "text"
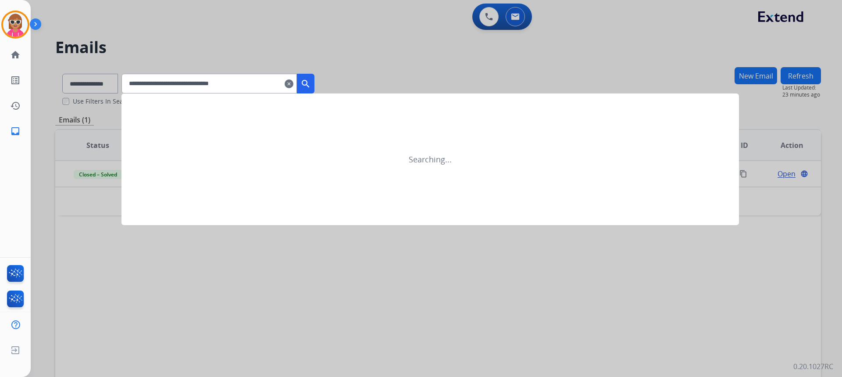
click at [311, 80] on mat-icon "search" at bounding box center [306, 84] width 11 height 11
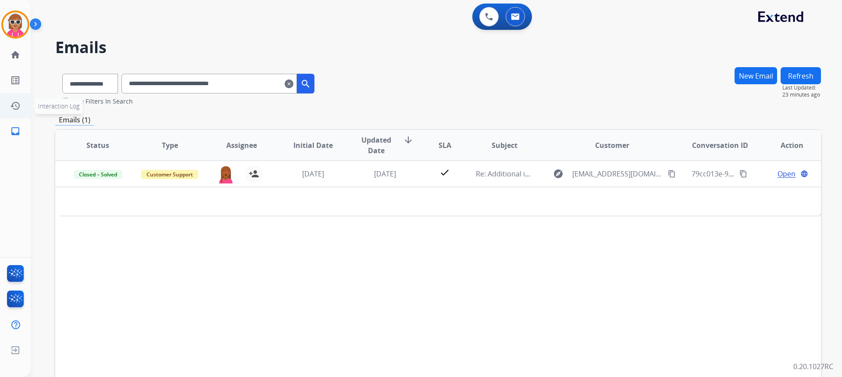
drag, startPoint x: 279, startPoint y: 83, endPoint x: 0, endPoint y: 101, distance: 279.6
click at [0, 101] on div "**********" at bounding box center [421, 188] width 842 height 377
paste input "text"
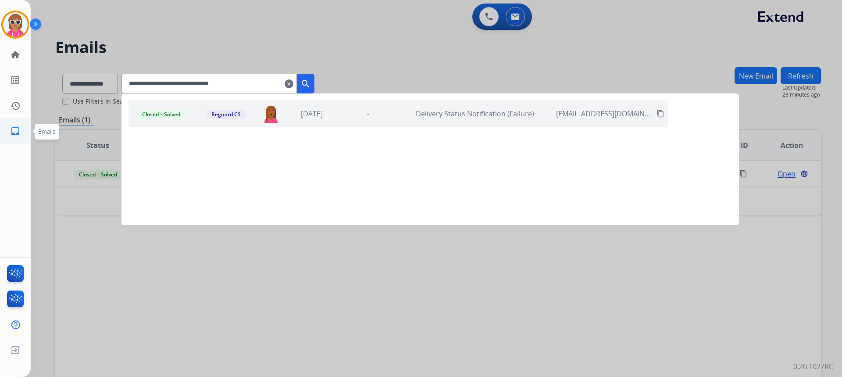
type input "**********"
